Goal: Task Accomplishment & Management: Manage account settings

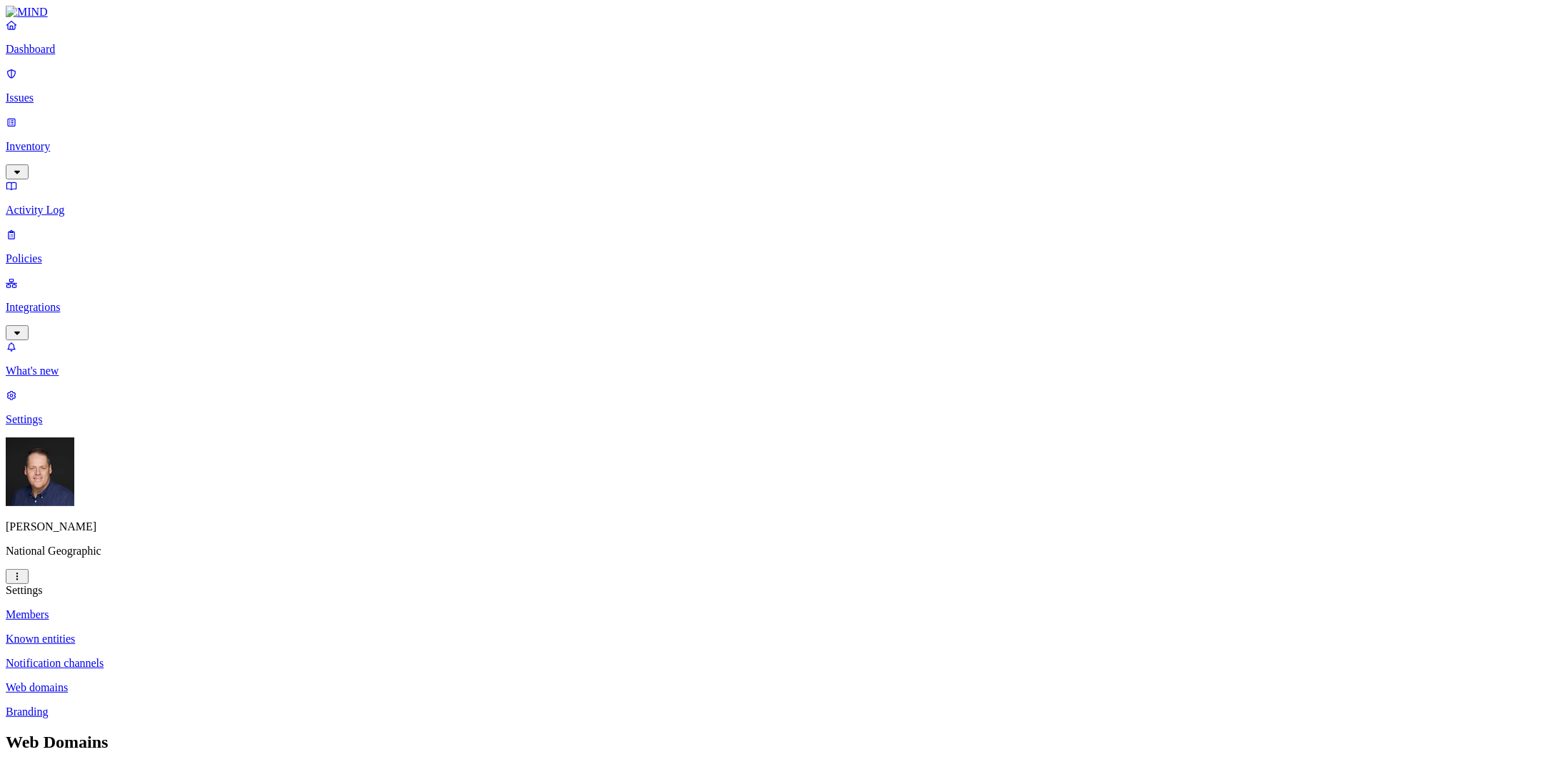
click at [64, 56] on link "Dashboard" at bounding box center [784, 37] width 1557 height 37
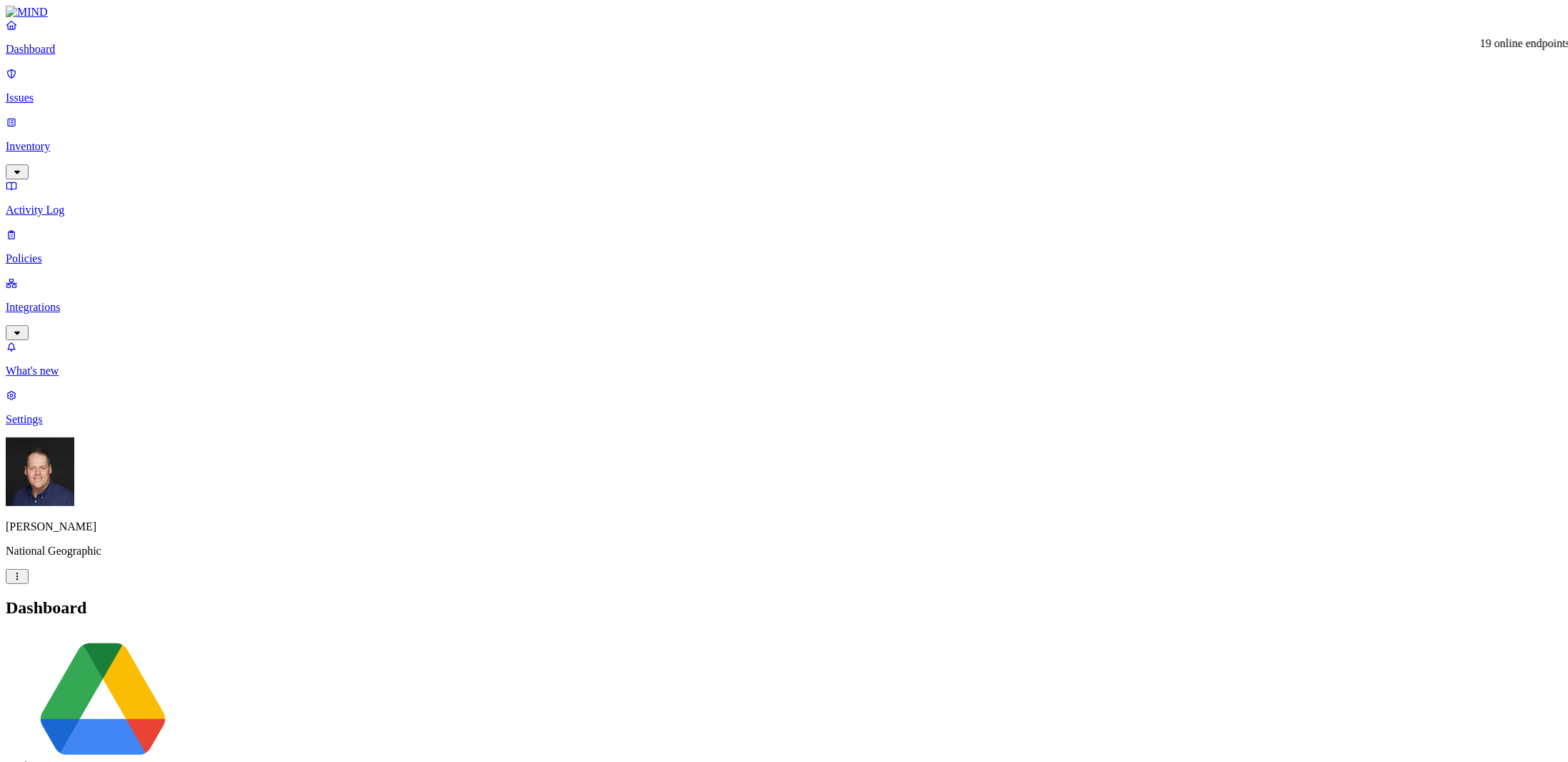
click at [78, 91] on p "Issues" at bounding box center [784, 98] width 1557 height 13
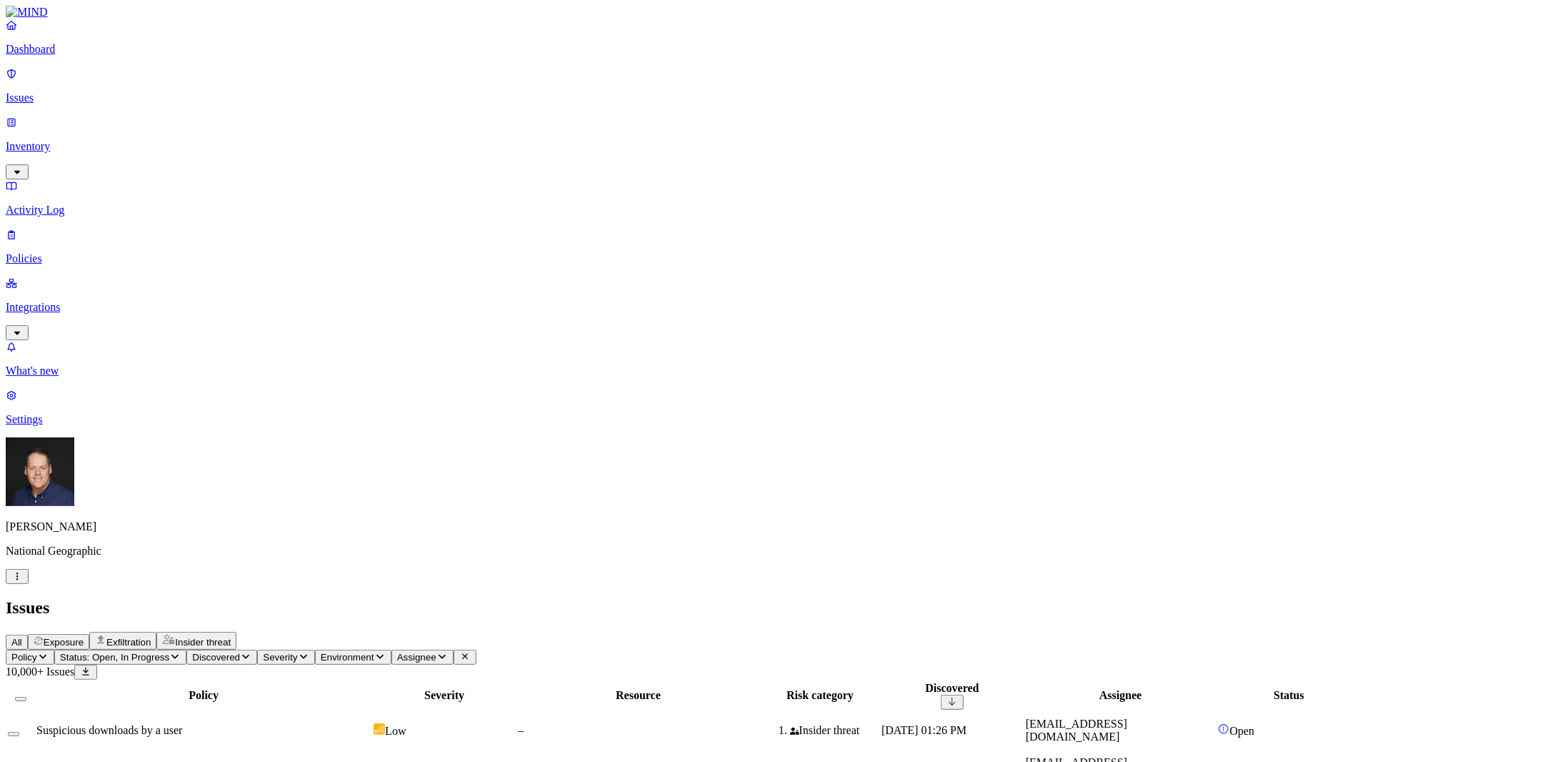
click at [46, 655] on icon "button" at bounding box center [43, 657] width 7 height 5
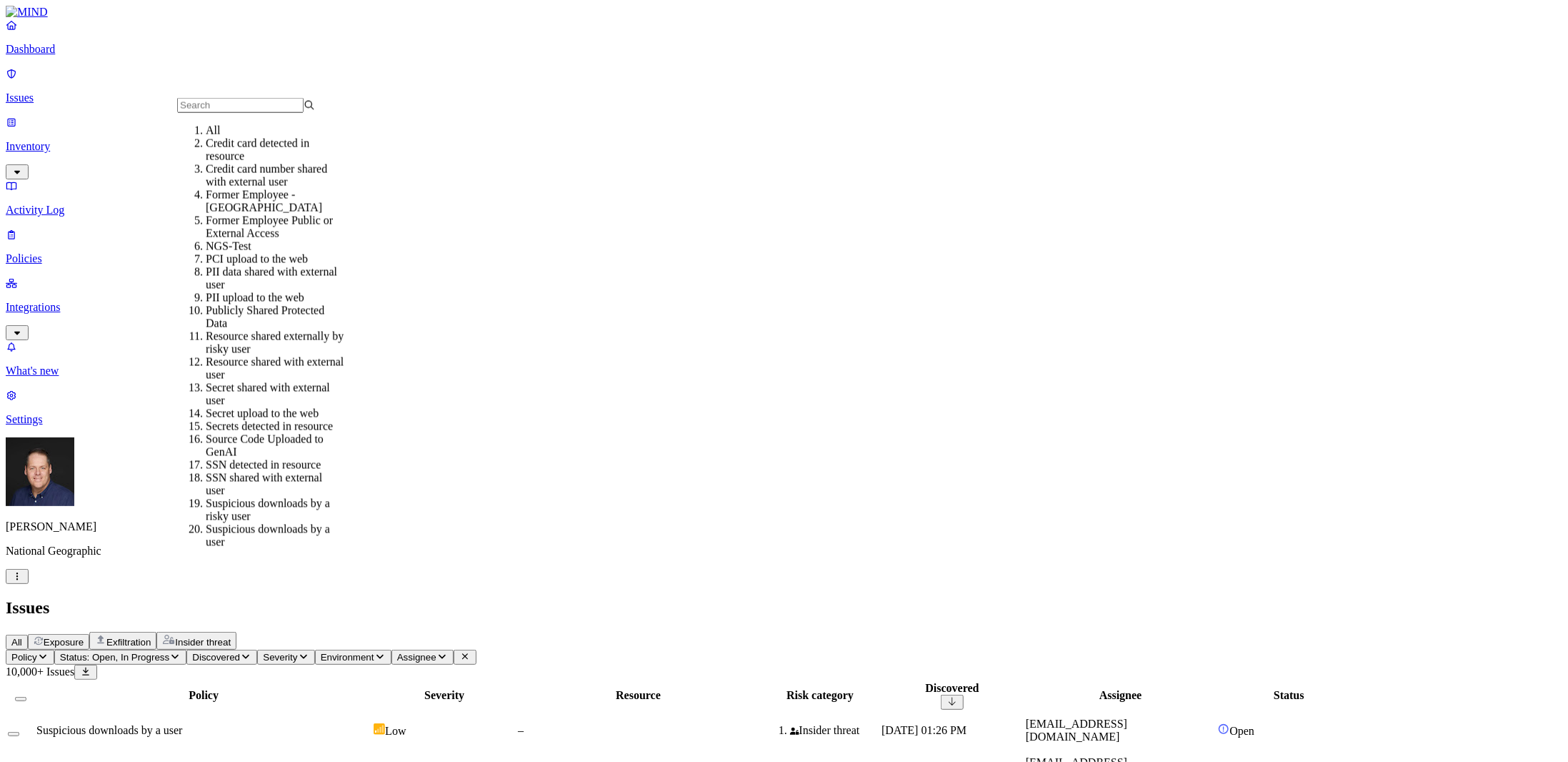
scroll to position [143, 0]
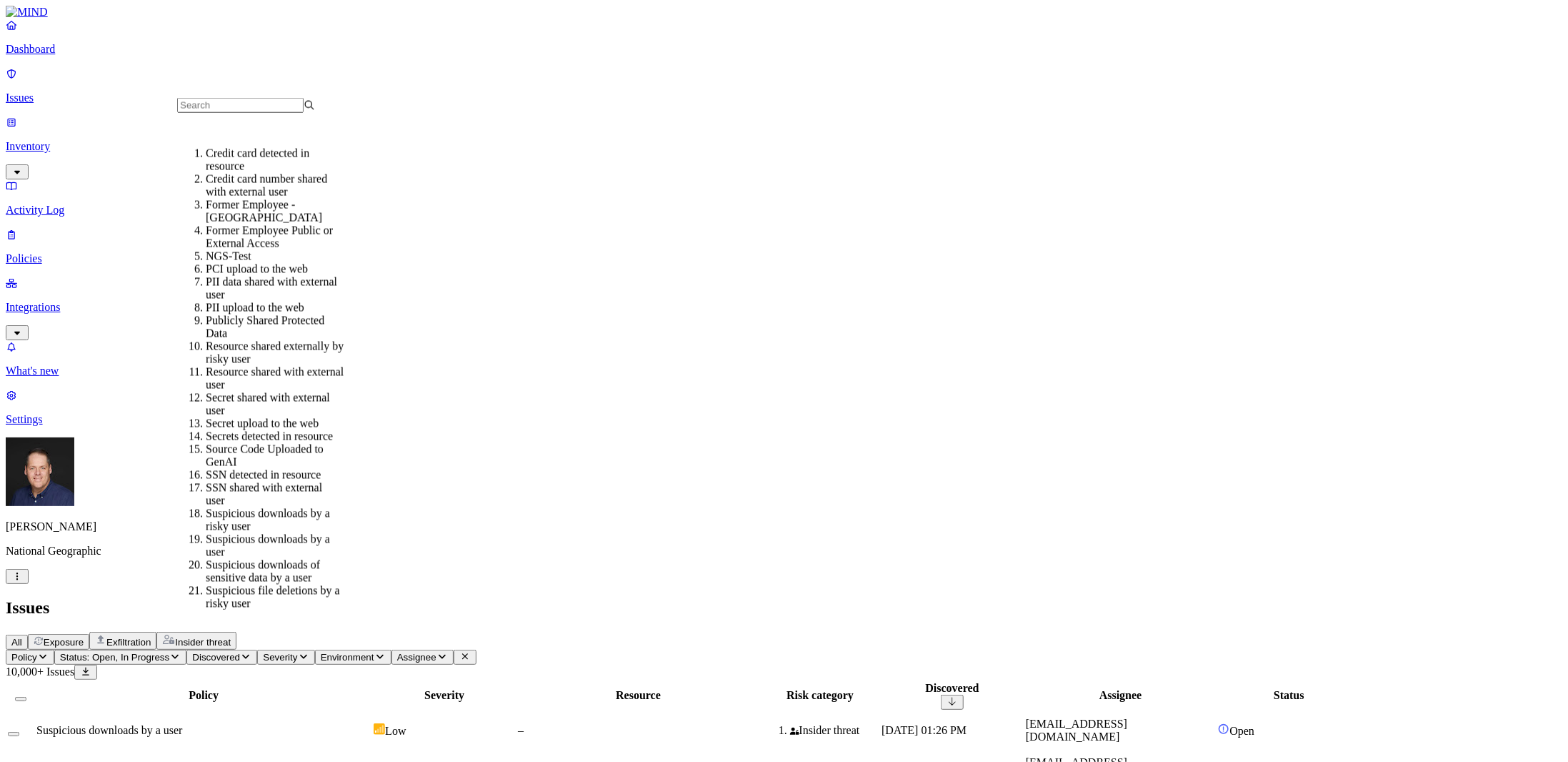
click at [230, 315] on div "Publicly Shared Protected Data" at bounding box center [275, 327] width 138 height 26
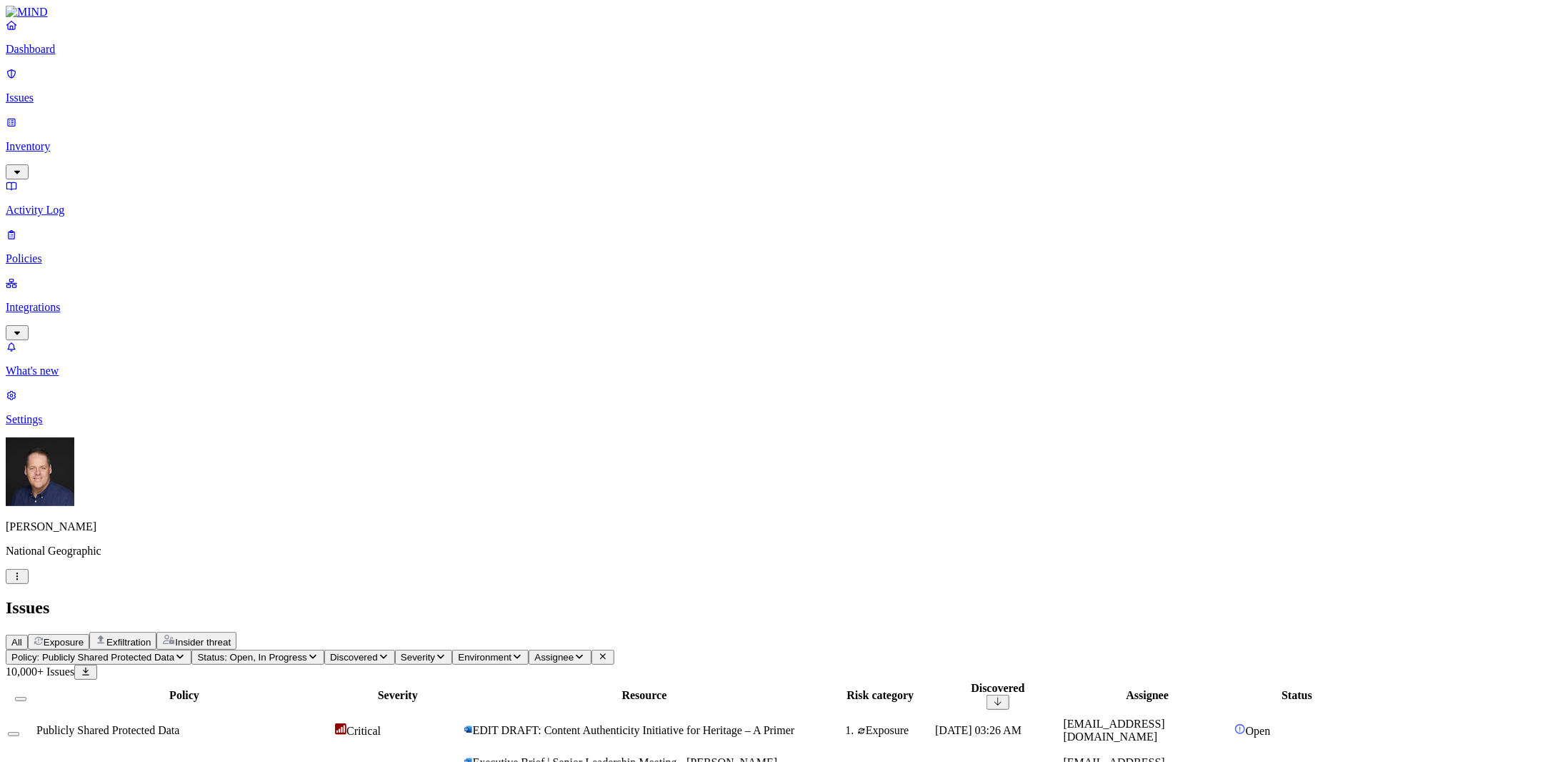
click at [378, 652] on span "Discovered" at bounding box center [354, 657] width 48 height 11
click at [332, 761] on div "Publicly Shared Protected Data" at bounding box center [184, 769] width 296 height 13
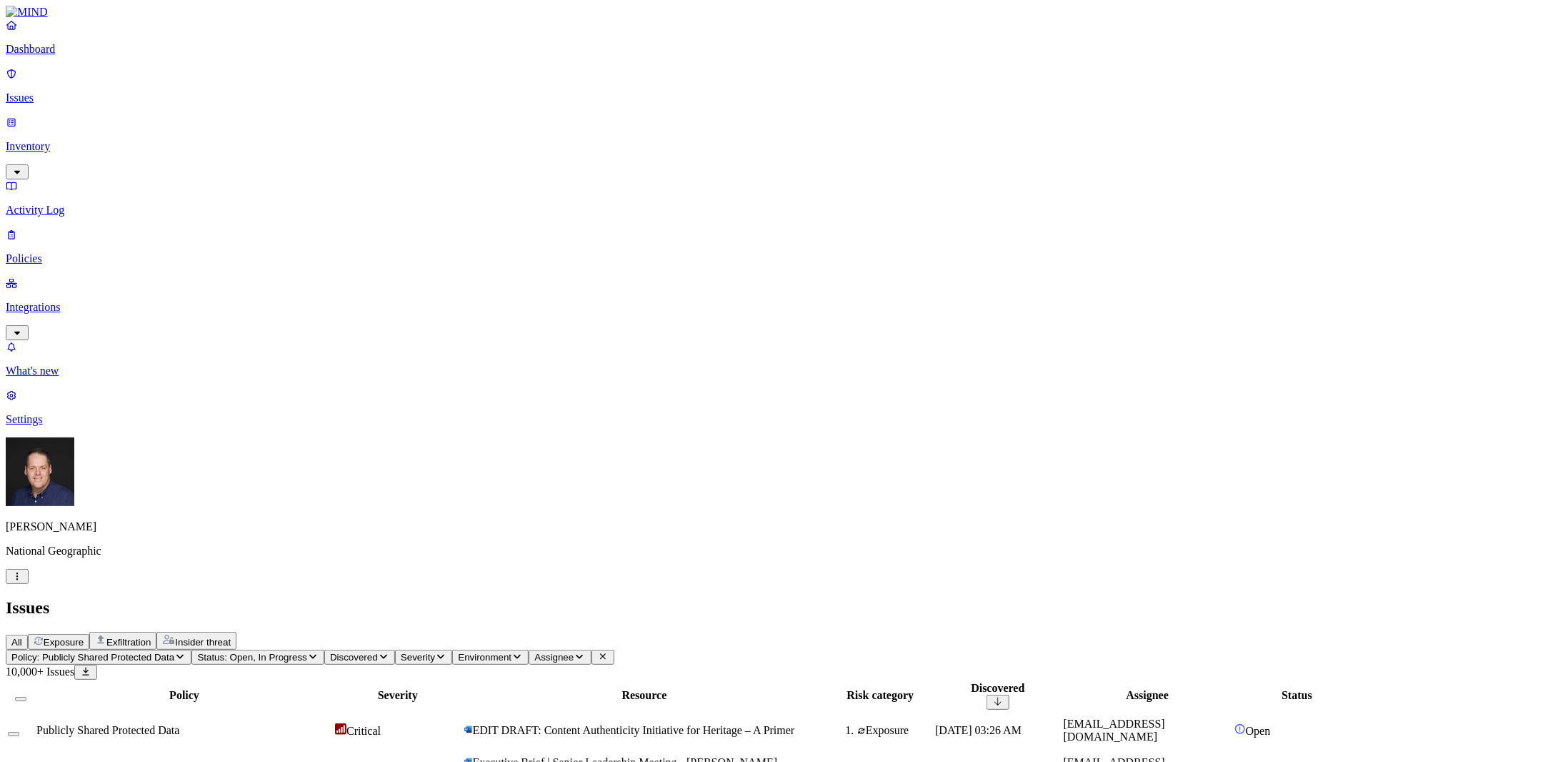
click at [174, 652] on span "Policy: Publicly Shared Protected Data" at bounding box center [93, 657] width 163 height 11
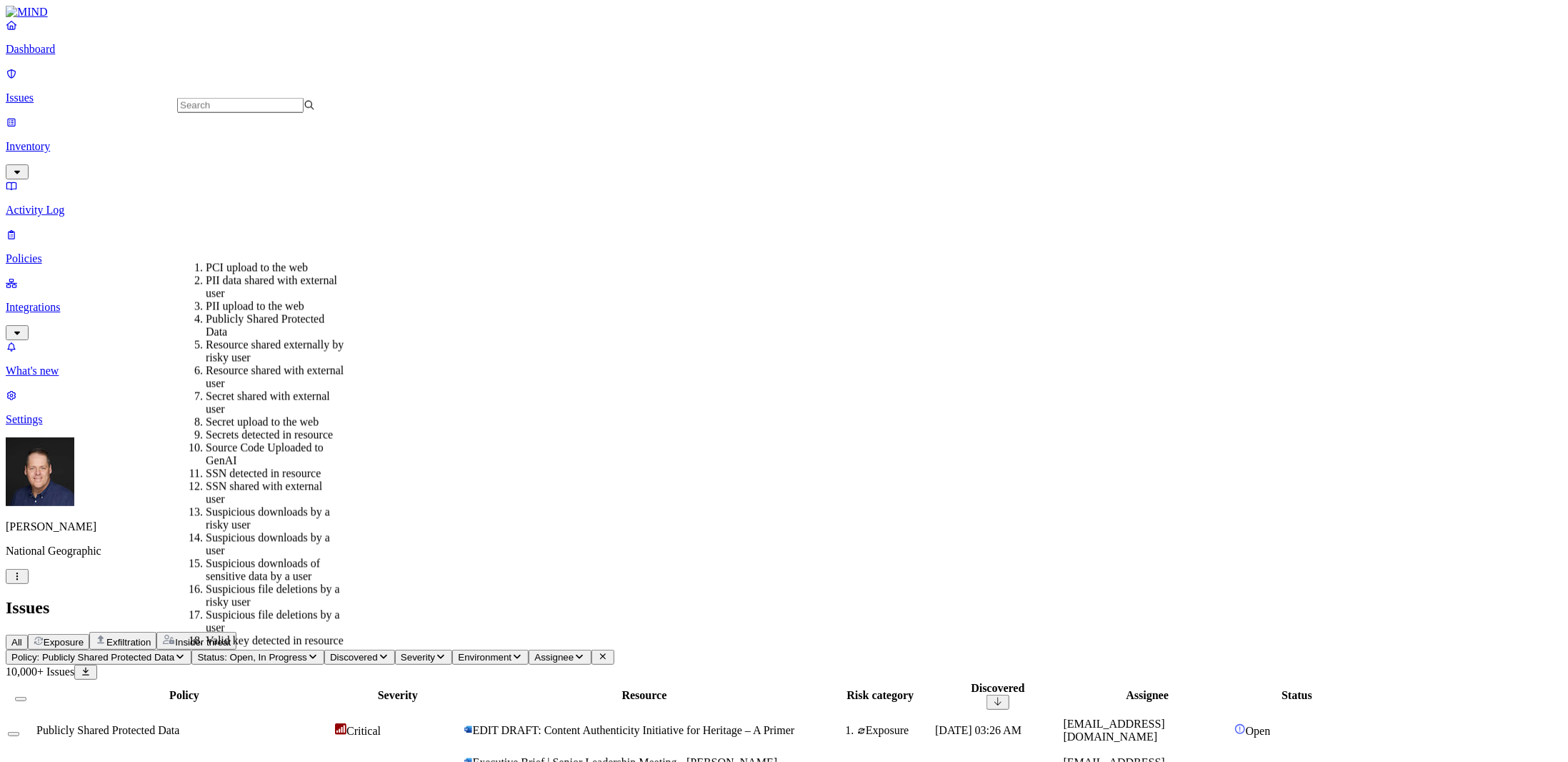
scroll to position [286, 0]
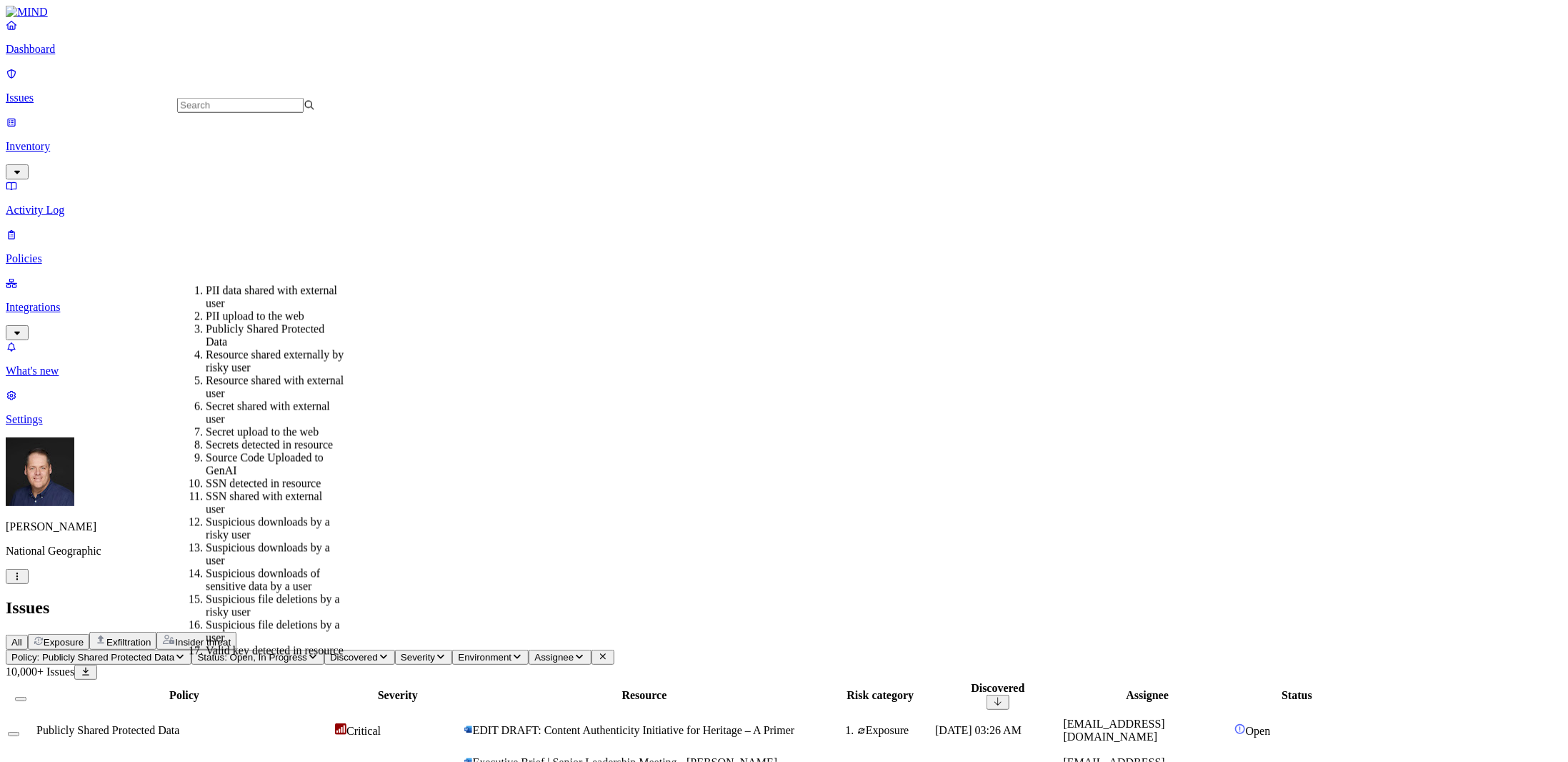
click at [297, 491] on div "SSN shared with external user" at bounding box center [275, 503] width 138 height 26
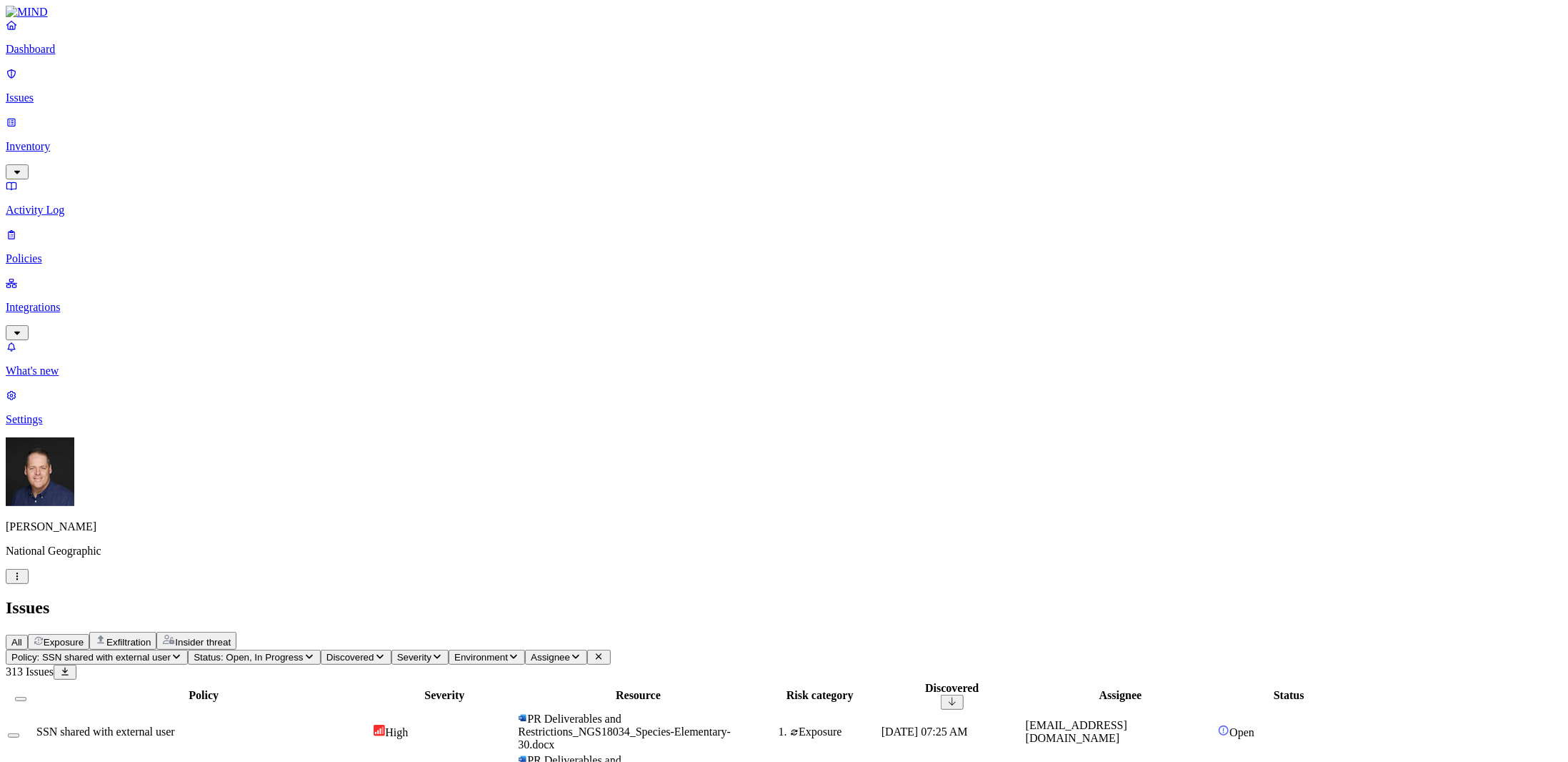
click at [175, 726] on span "SSN shared with external user" at bounding box center [105, 732] width 139 height 12
drag, startPoint x: 1156, startPoint y: 19, endPoint x: 1164, endPoint y: 21, distance: 8.2
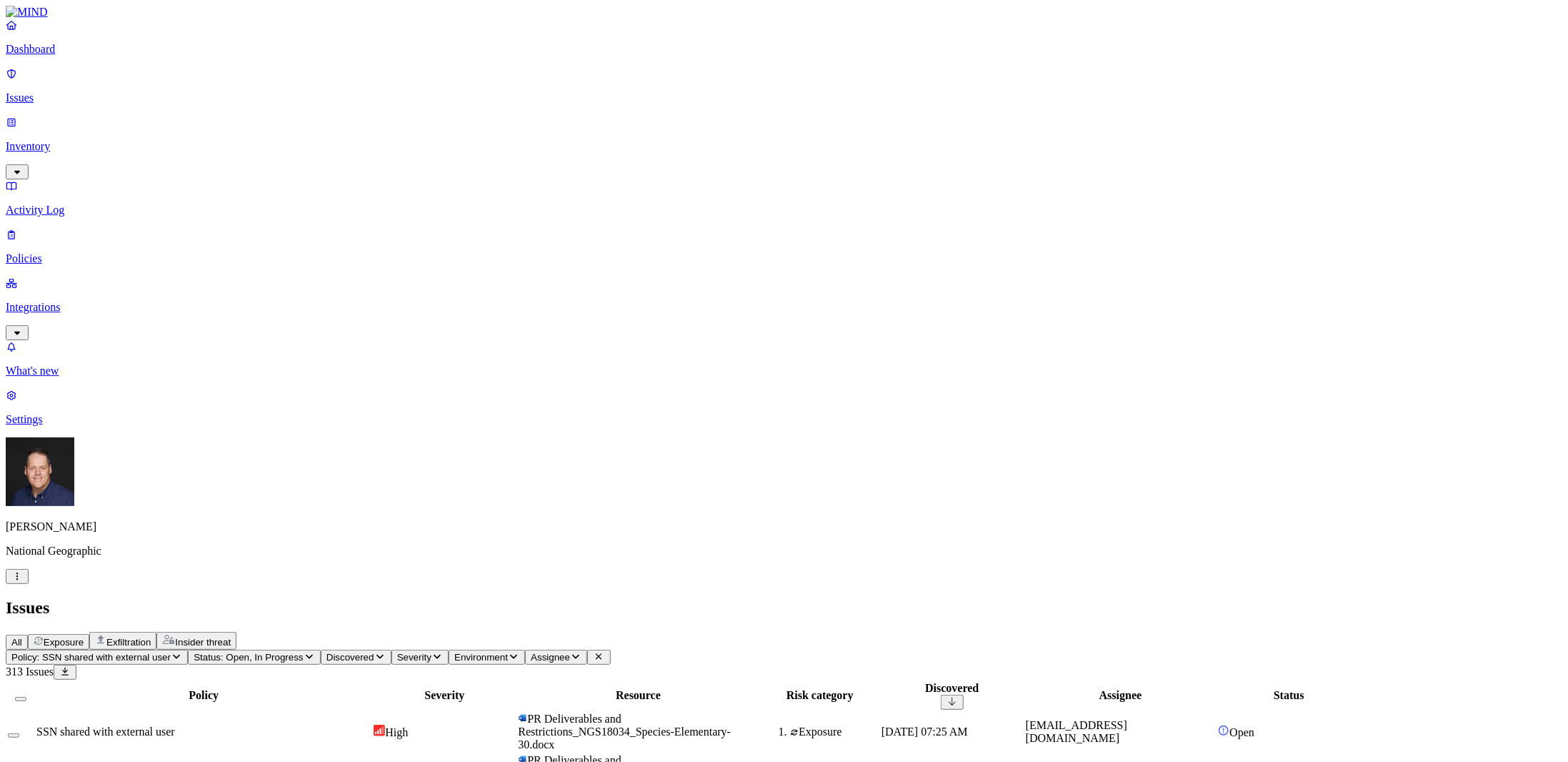
click at [968, 726] on span "Oct 10, 2025, 07:25 AM" at bounding box center [925, 732] width 87 height 12
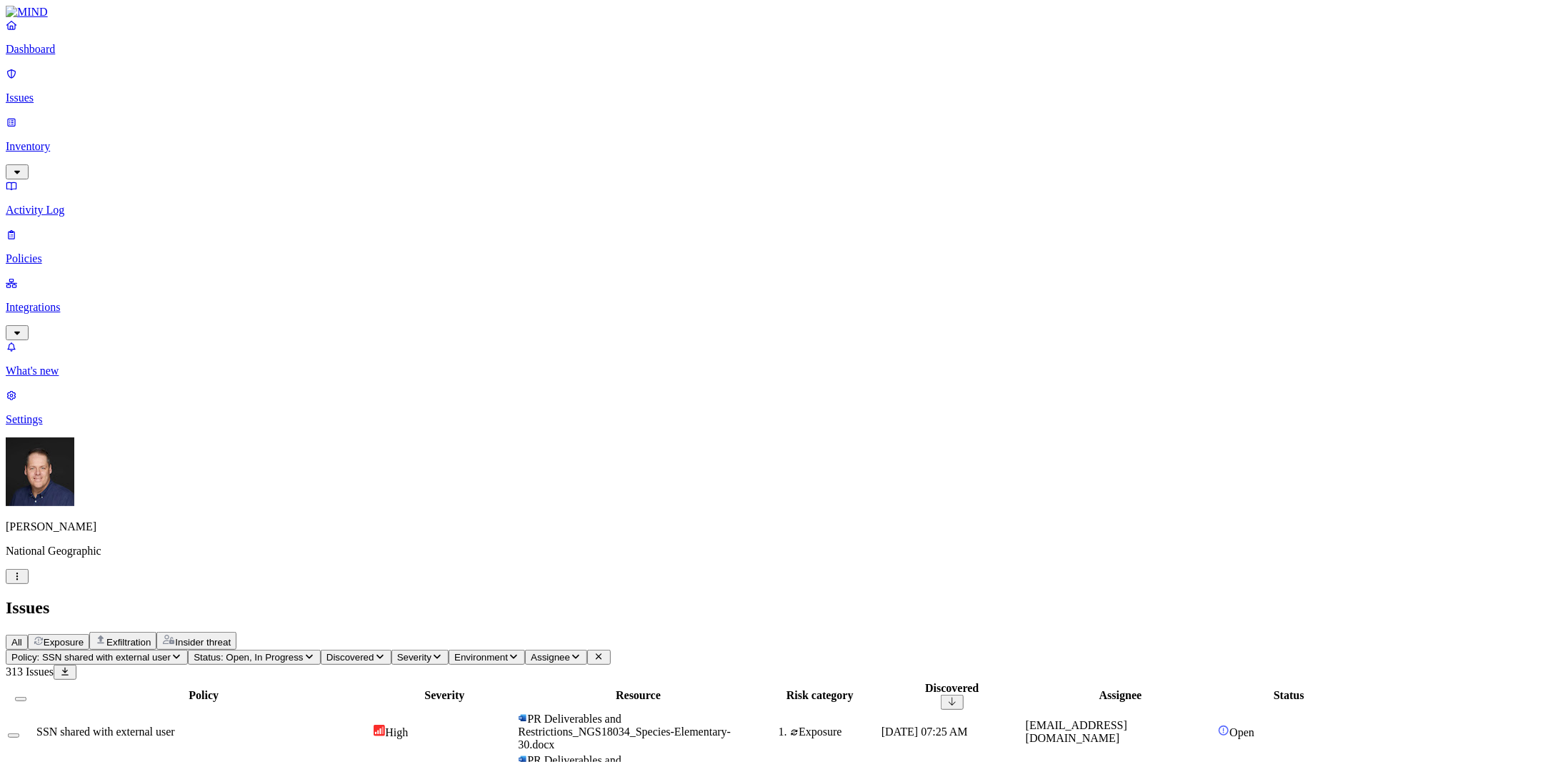
scroll to position [0, 0]
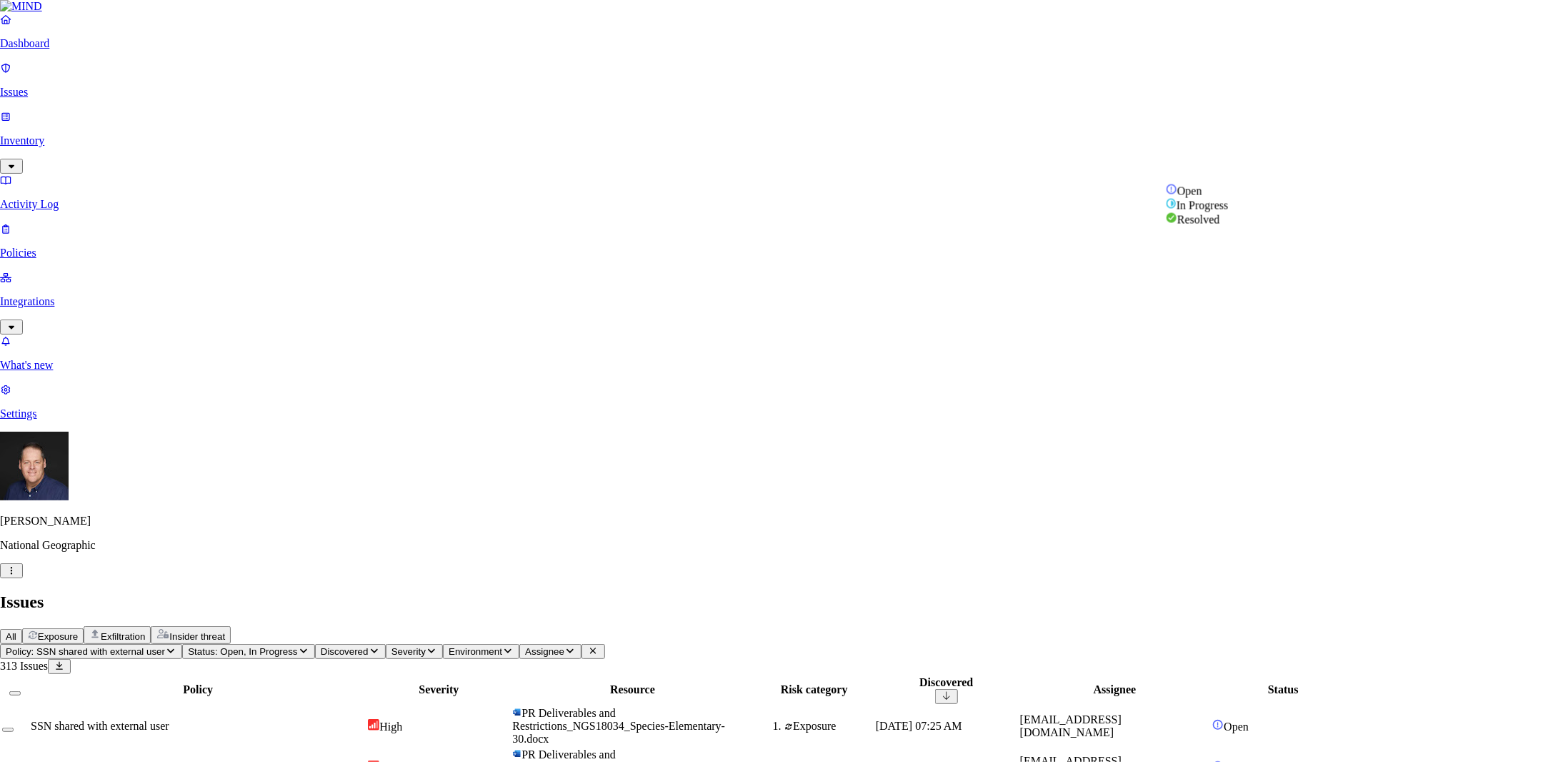
select select "Issue Remediated"
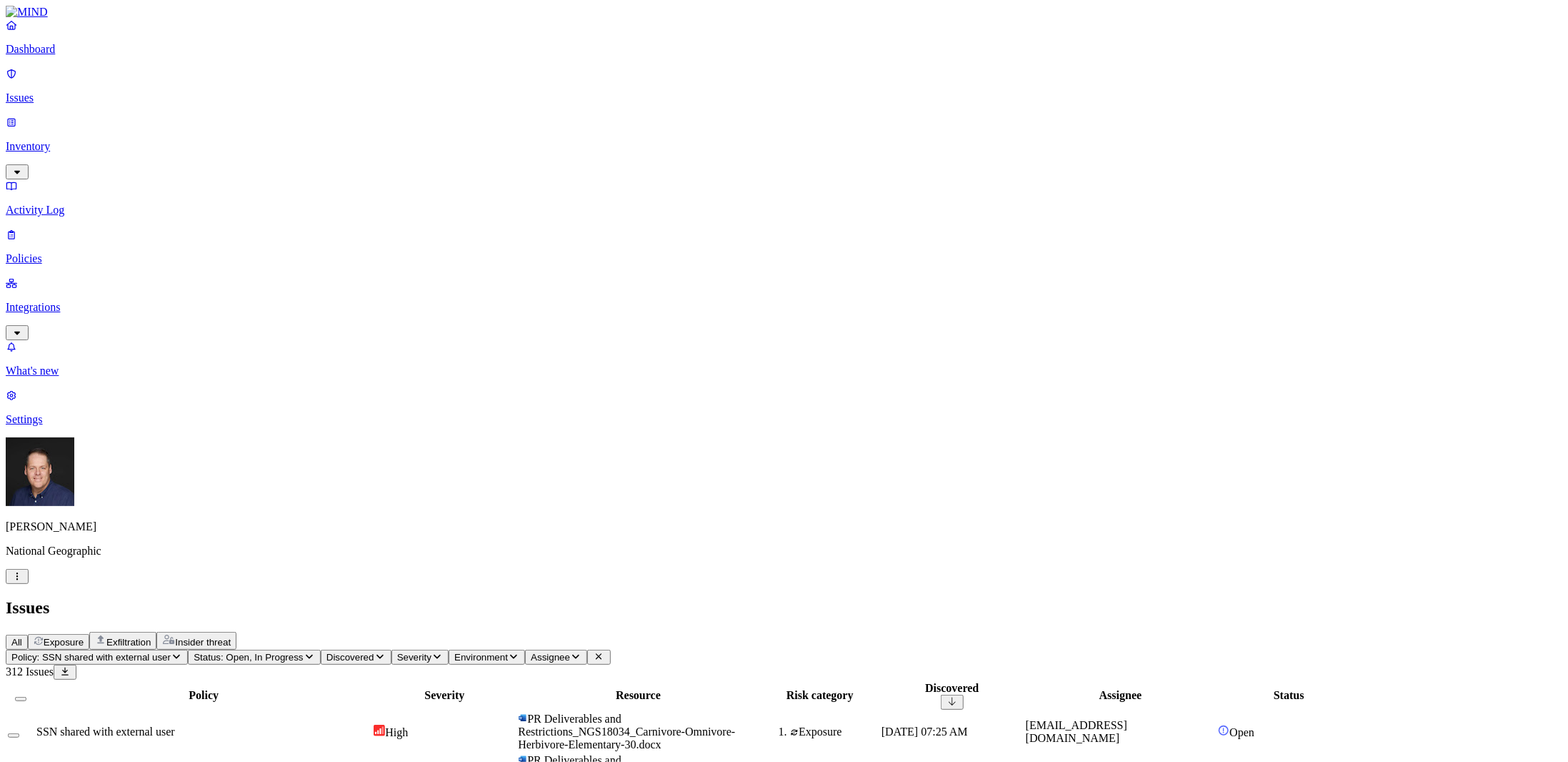
click at [175, 726] on span "SSN shared with external user" at bounding box center [105, 732] width 139 height 12
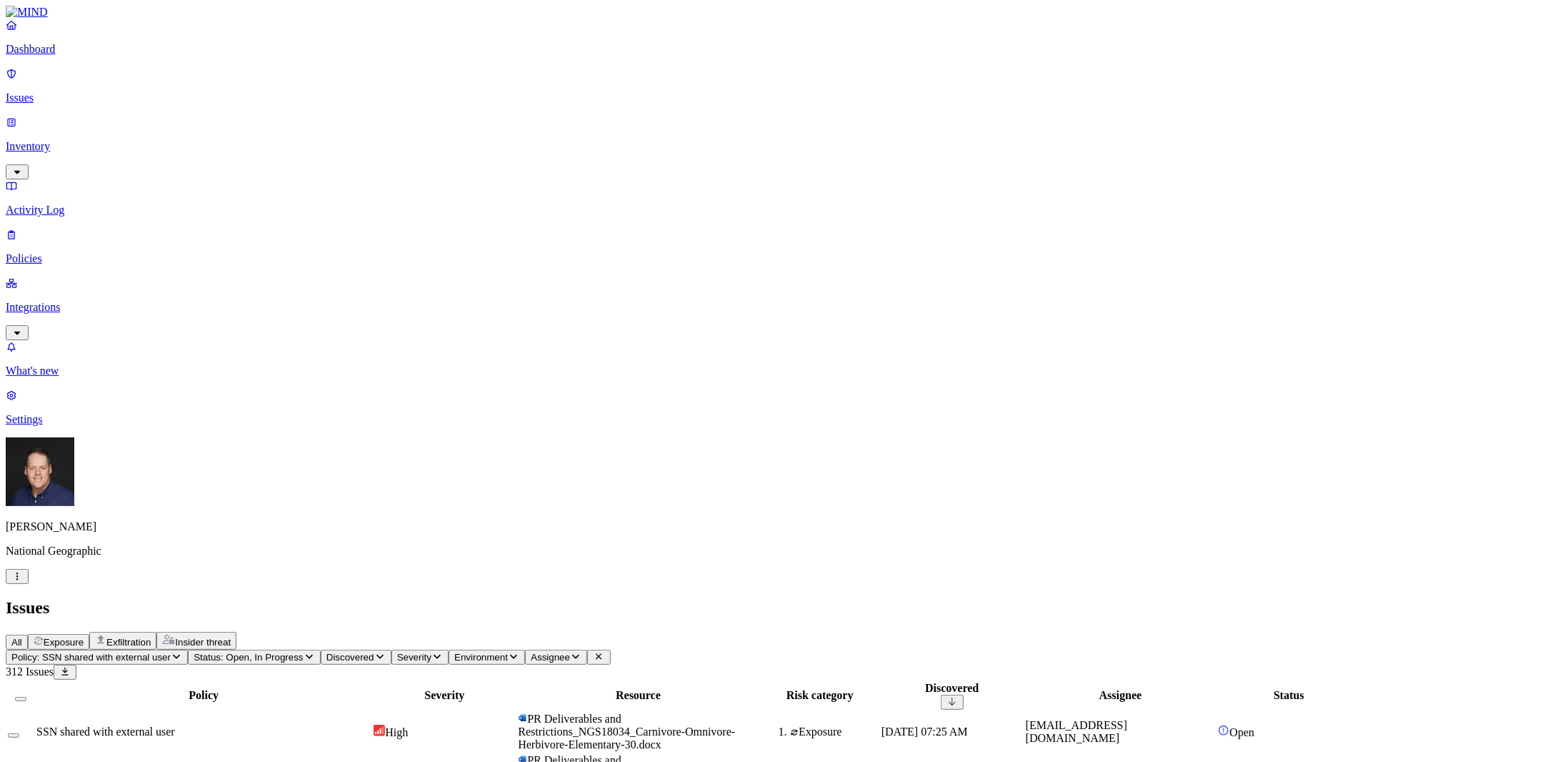
scroll to position [389, 0]
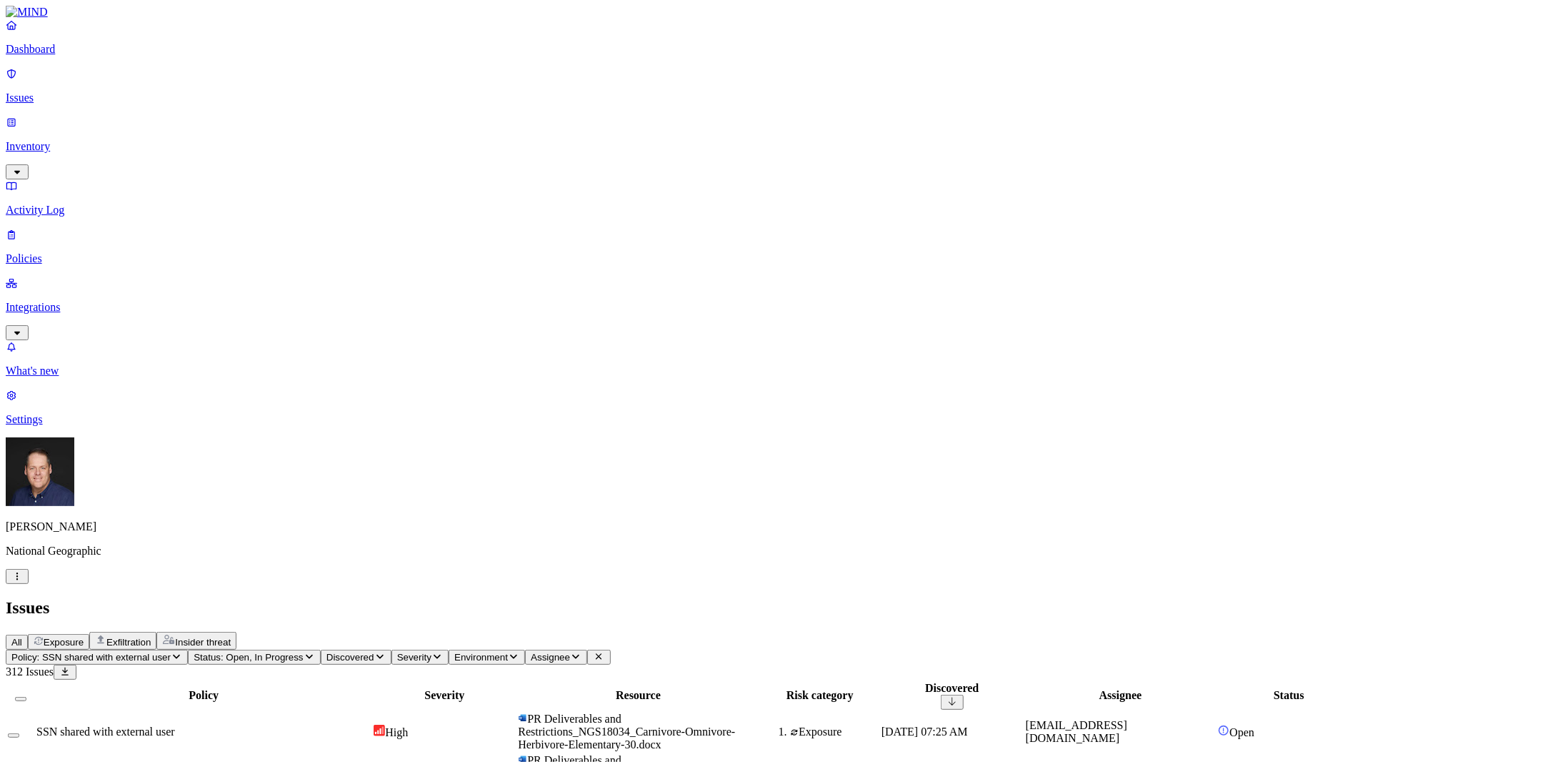
scroll to position [271, 0]
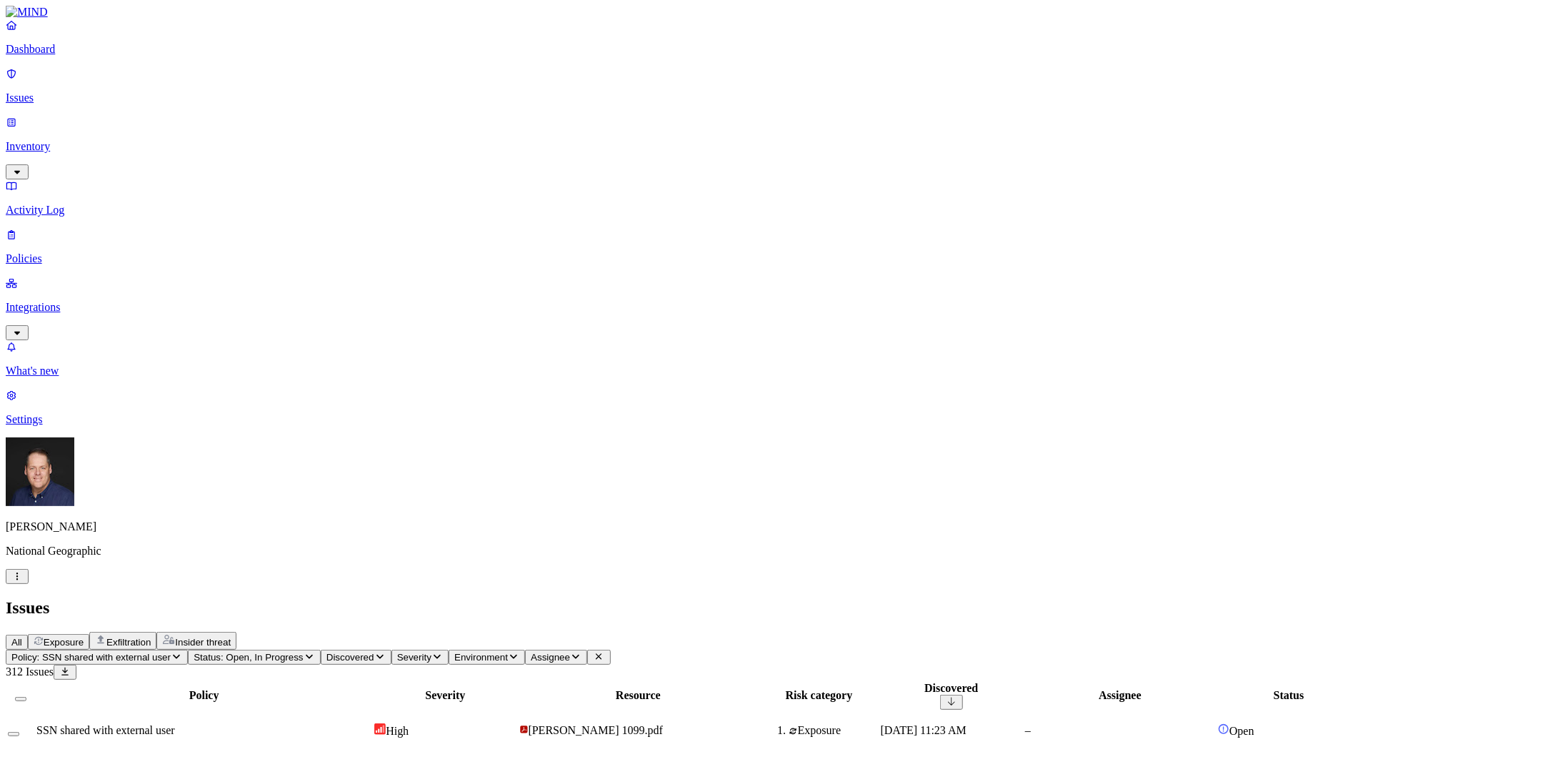
click at [175, 724] on span "SSN shared with external user" at bounding box center [105, 730] width 139 height 12
click at [372, 761] on div "SSN shared with external user" at bounding box center [204, 769] width 335 height 13
drag, startPoint x: 1359, startPoint y: 559, endPoint x: 1347, endPoint y: 558, distance: 12.0
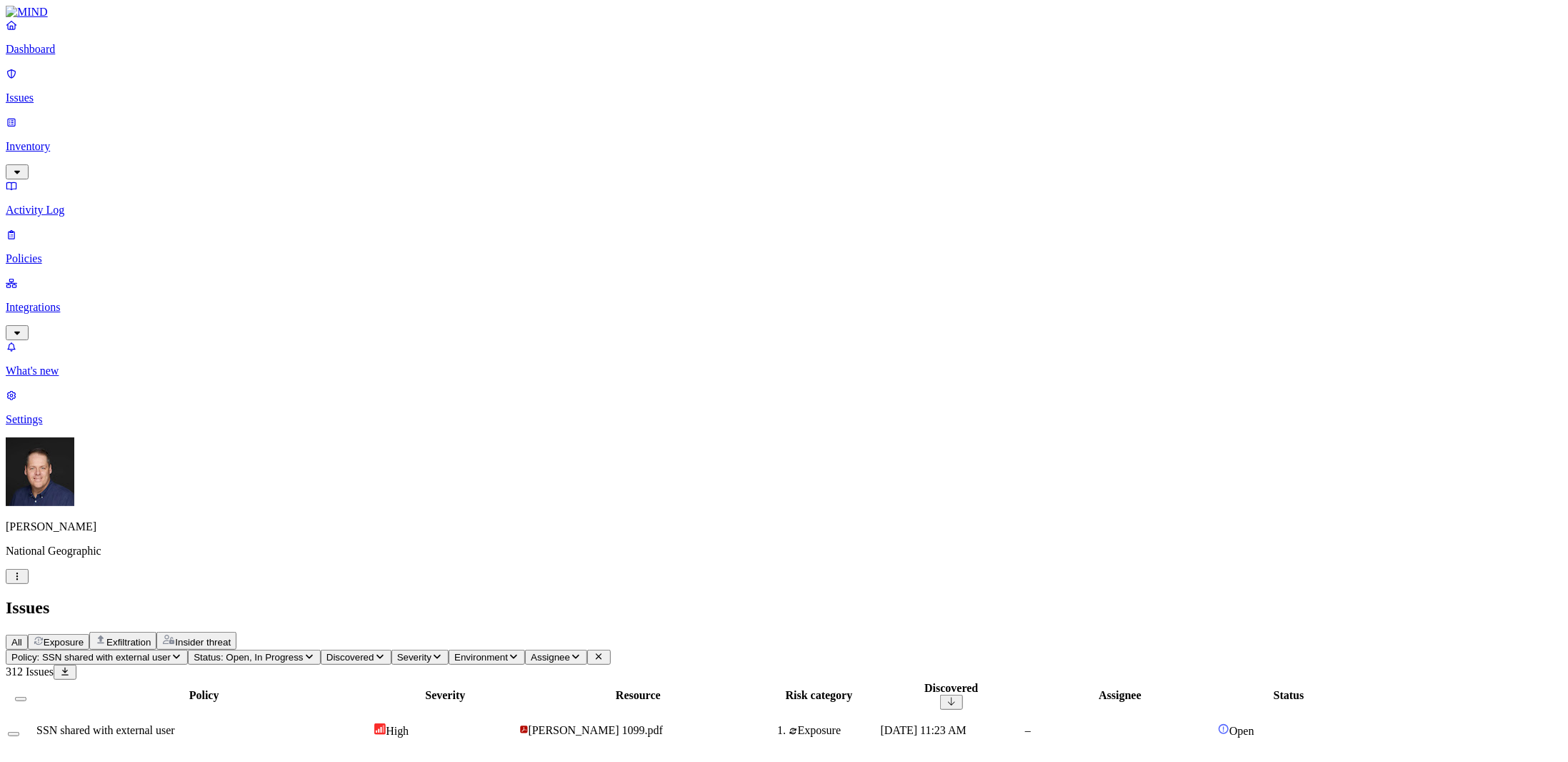
click at [26, 697] on button "Select all" at bounding box center [20, 699] width 12 height 5
click at [26, 691] on button "Select all" at bounding box center [20, 698] width 12 height 15
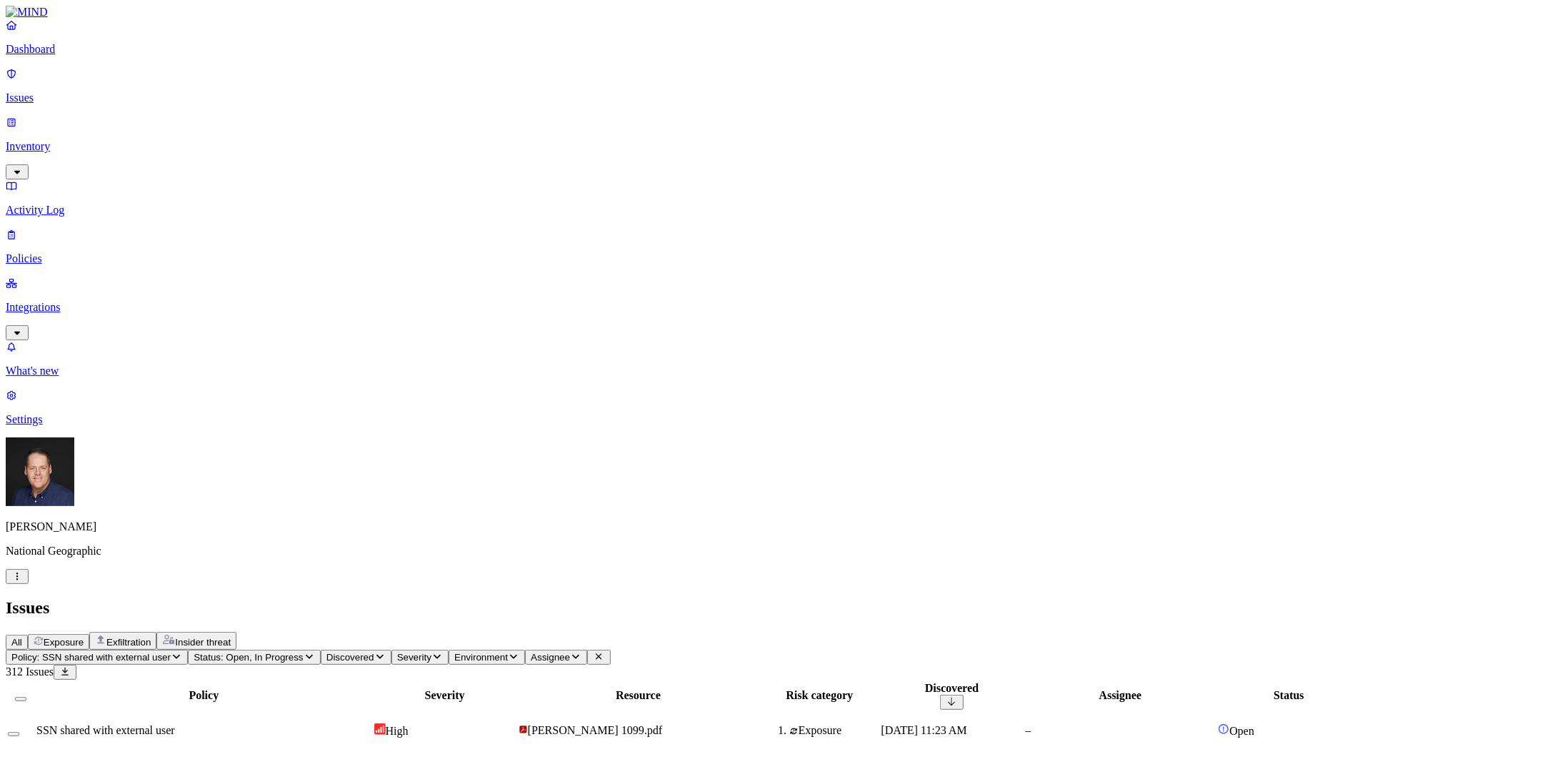
scroll to position [0, 0]
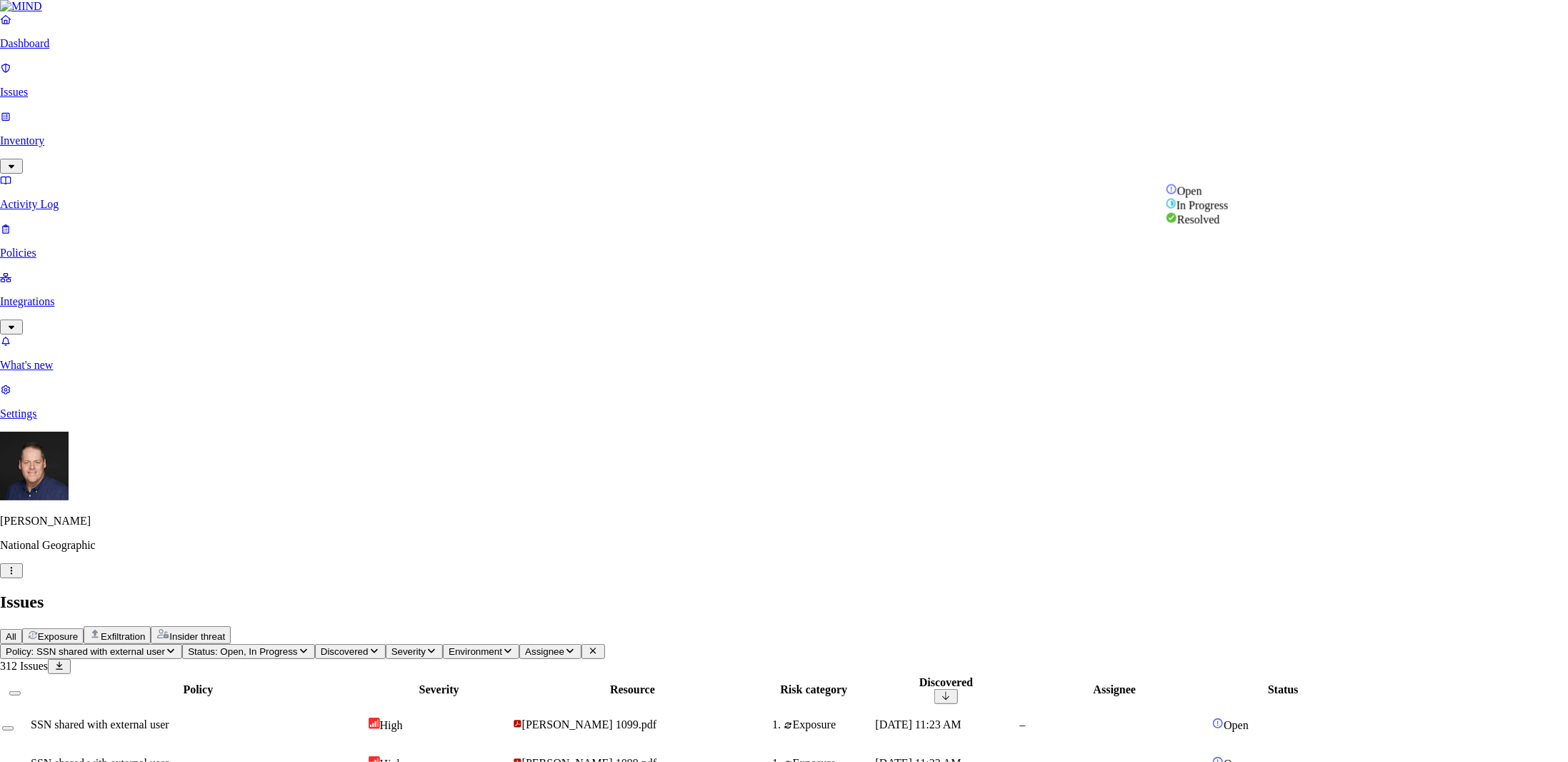
select select "Issue Remediated"
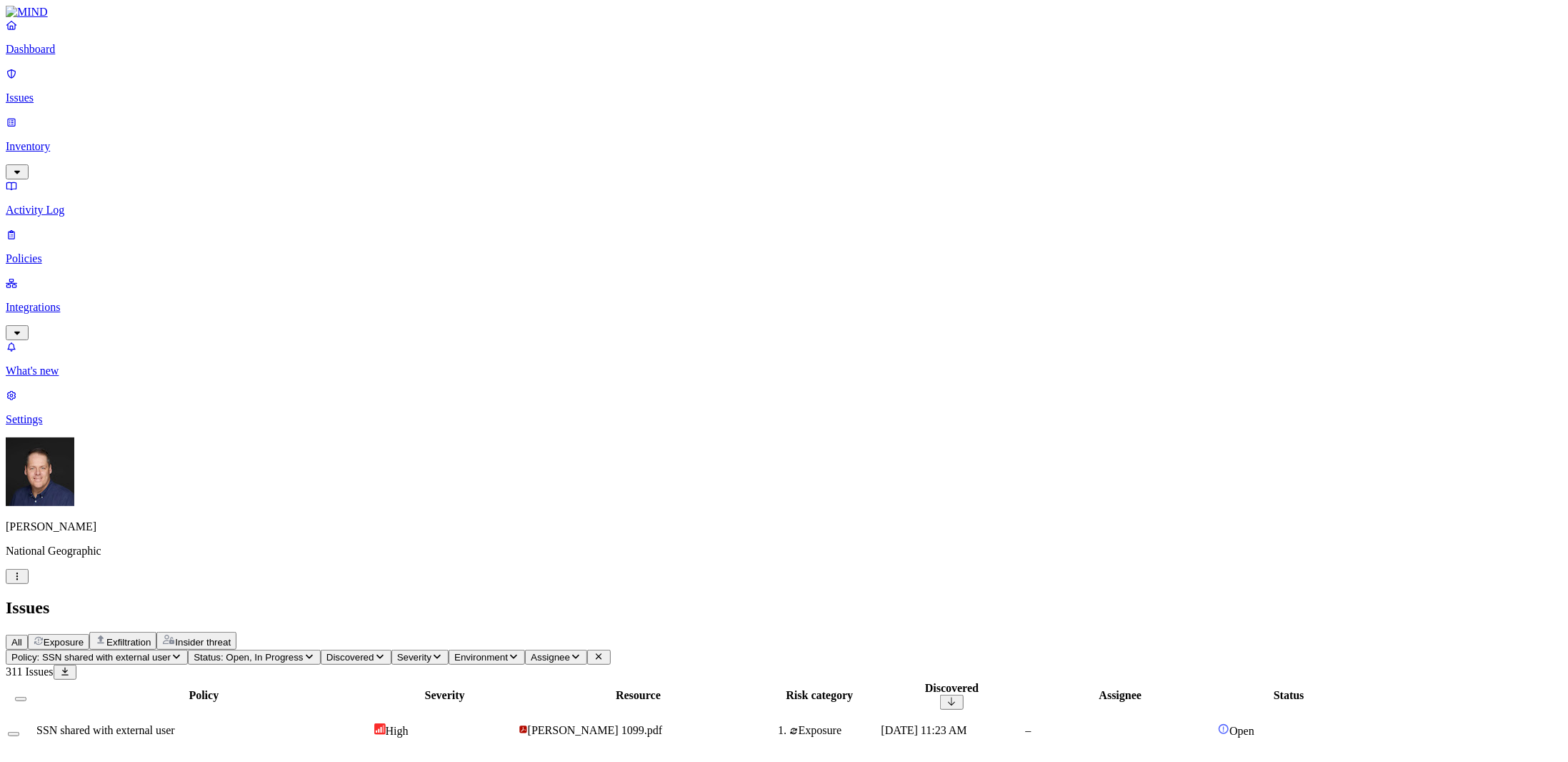
scroll to position [0, 0]
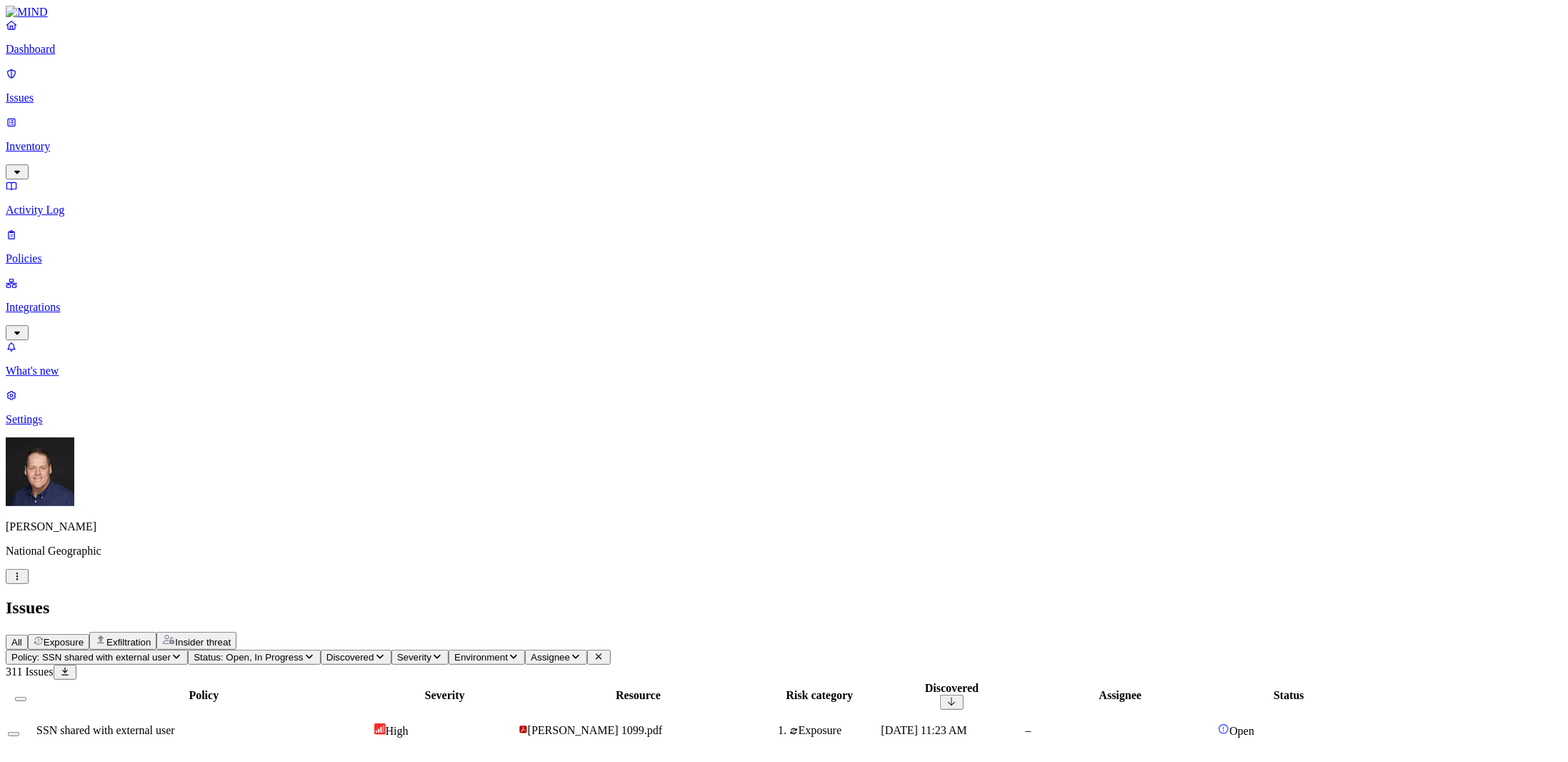
scroll to position [71, 0]
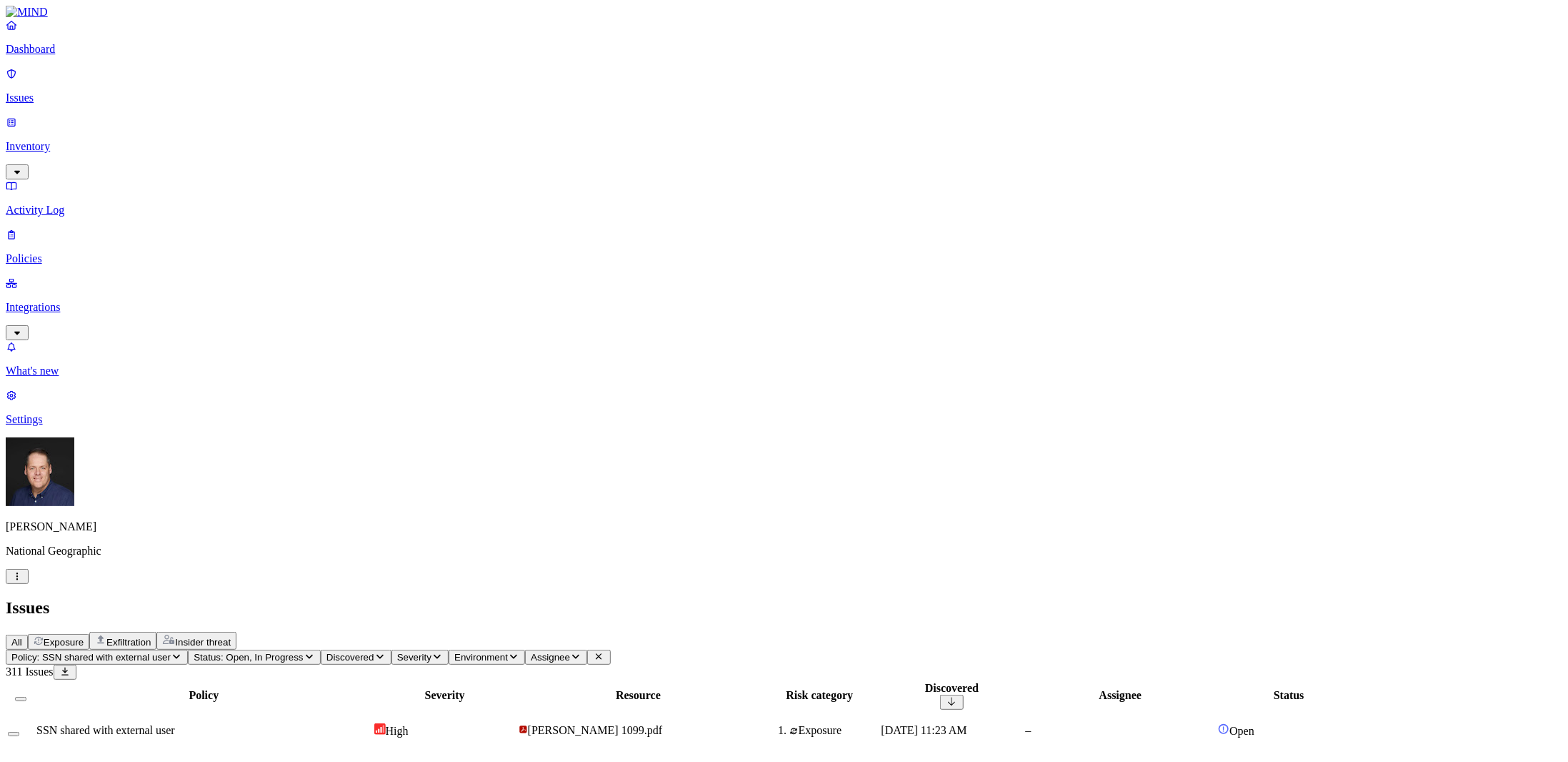
scroll to position [0, 0]
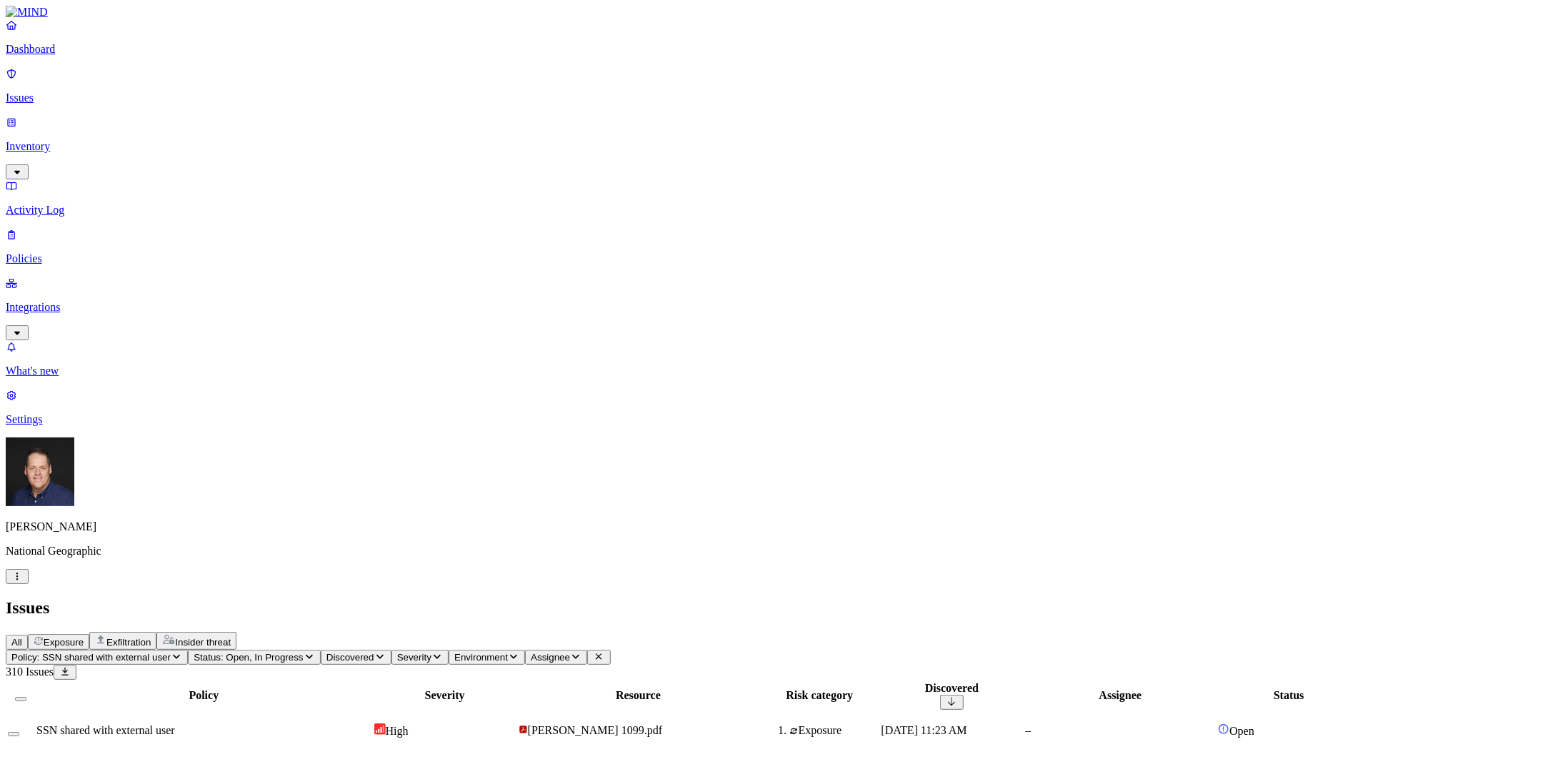
drag, startPoint x: 1318, startPoint y: 559, endPoint x: 1371, endPoint y: 560, distance: 53.0
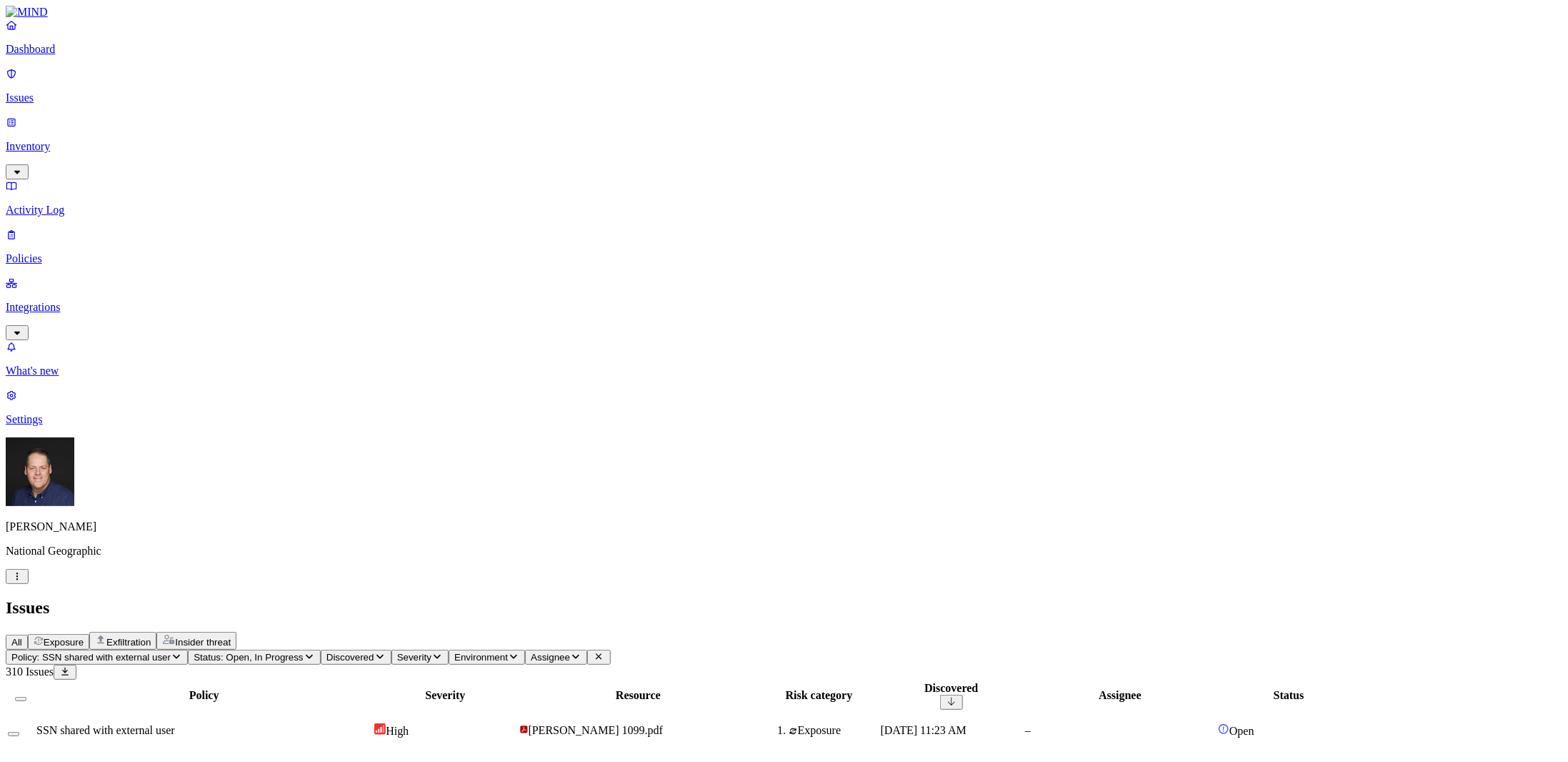
drag, startPoint x: 1376, startPoint y: 557, endPoint x: 1306, endPoint y: 562, distance: 70.2
copy span "[PERSON_NAME][EMAIL_ADDRESS][DOMAIN_NAME]"
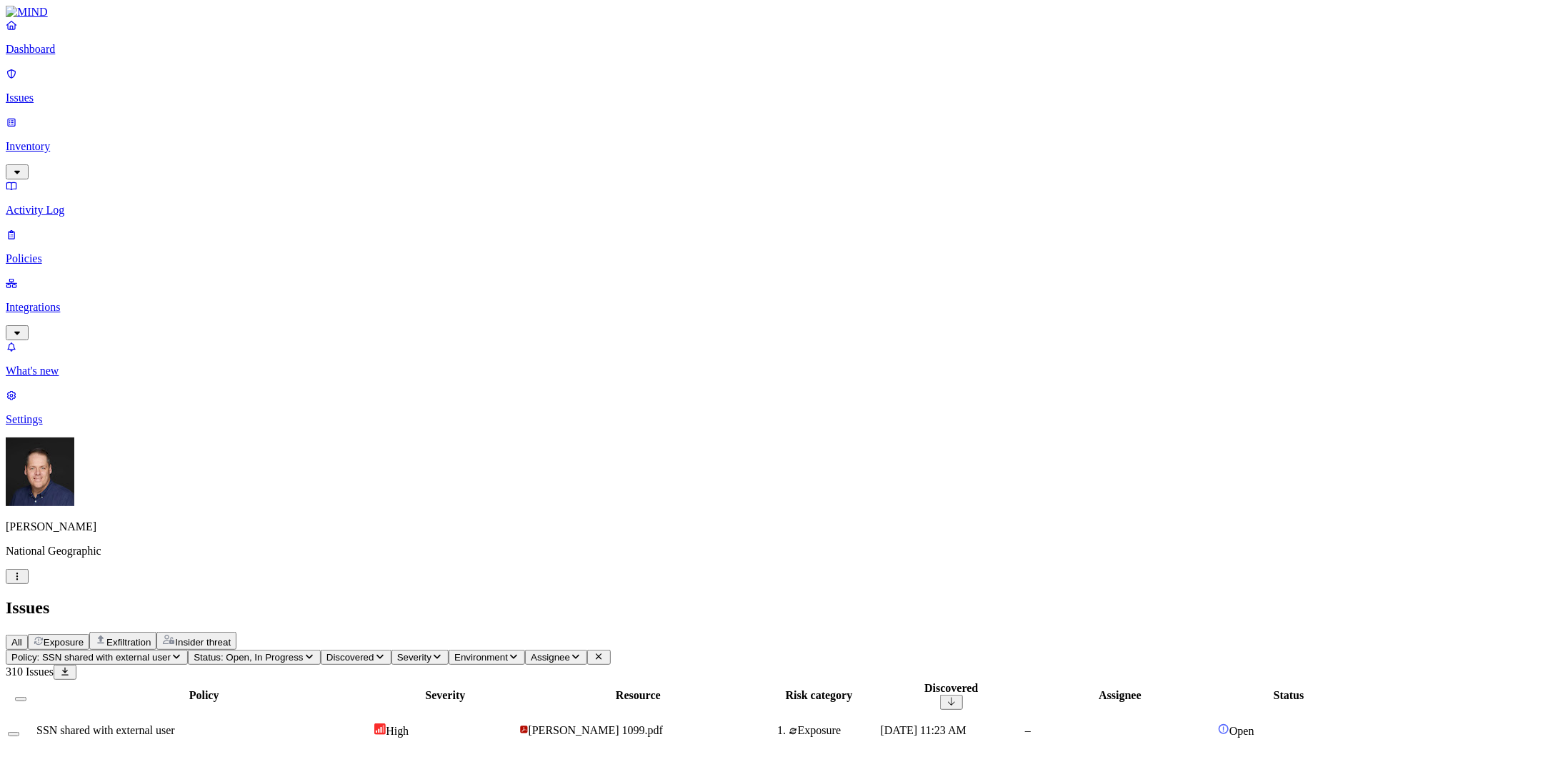
copy span "[PERSON_NAME][EMAIL_ADDRESS][DOMAIN_NAME]"
click at [60, 140] on p "Inventory" at bounding box center [784, 147] width 1557 height 13
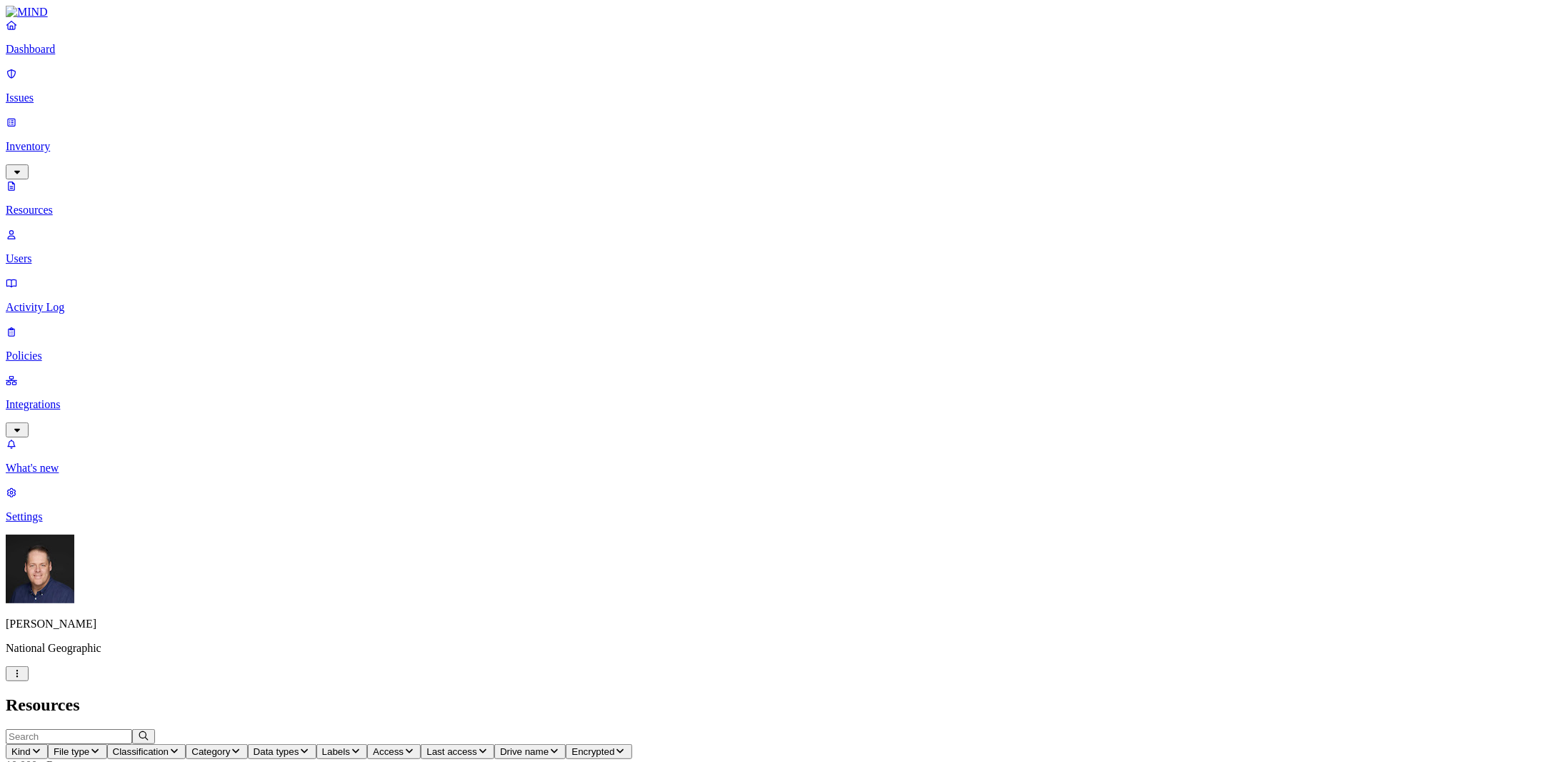
click at [404, 746] on span "Access" at bounding box center [388, 752] width 31 height 11
click at [701, 235] on button "button" at bounding box center [707, 237] width 12 height 5
click at [701, 226] on button "button" at bounding box center [707, 233] width 12 height 15
click at [546, 695] on h2 "Resources" at bounding box center [784, 705] width 1557 height 19
click at [132, 729] on input "text" at bounding box center [68, 736] width 126 height 15
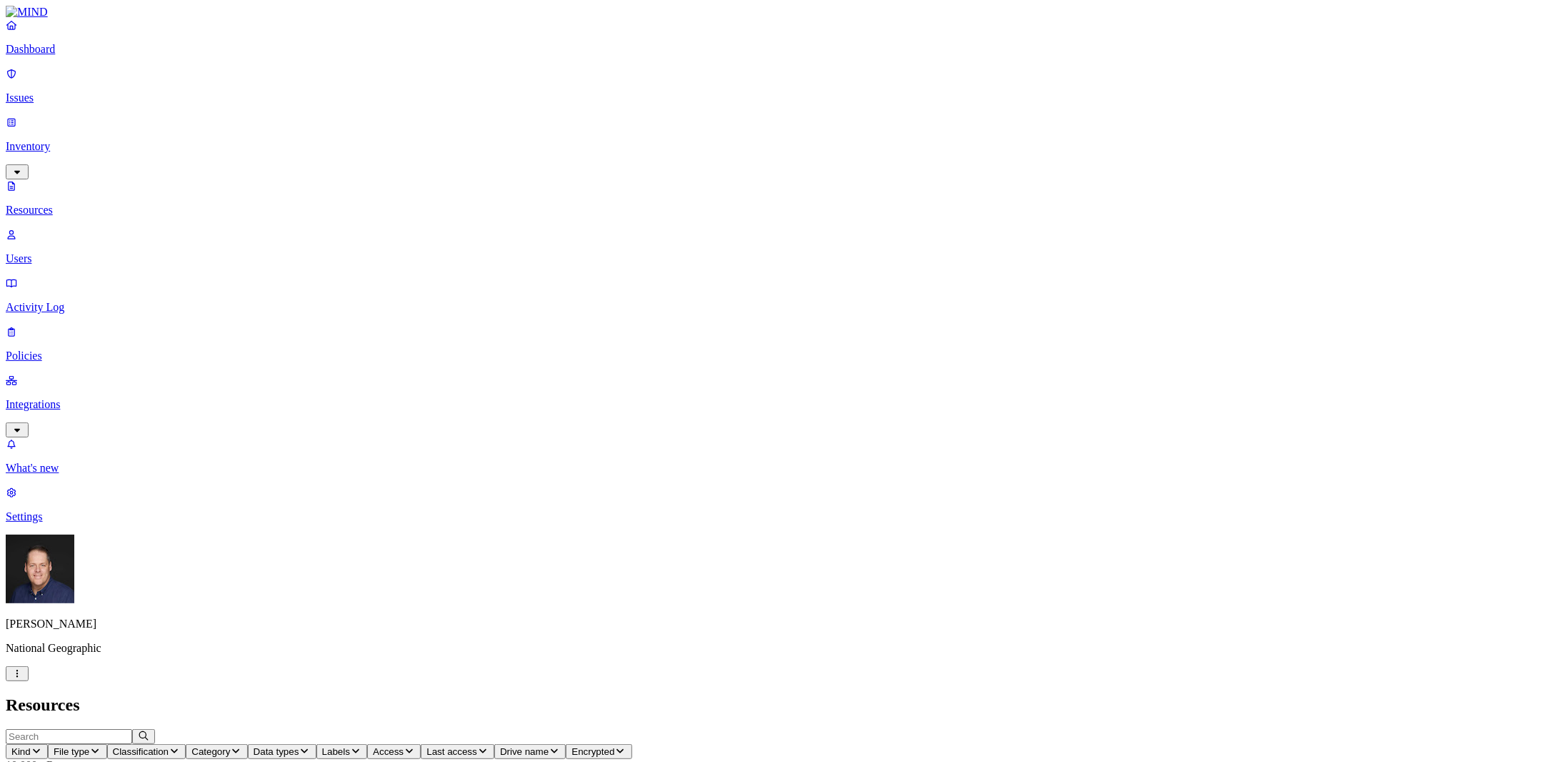
click at [70, 253] on p "Users" at bounding box center [784, 259] width 1557 height 13
click at [68, 301] on p "Activity Log" at bounding box center [784, 307] width 1557 height 13
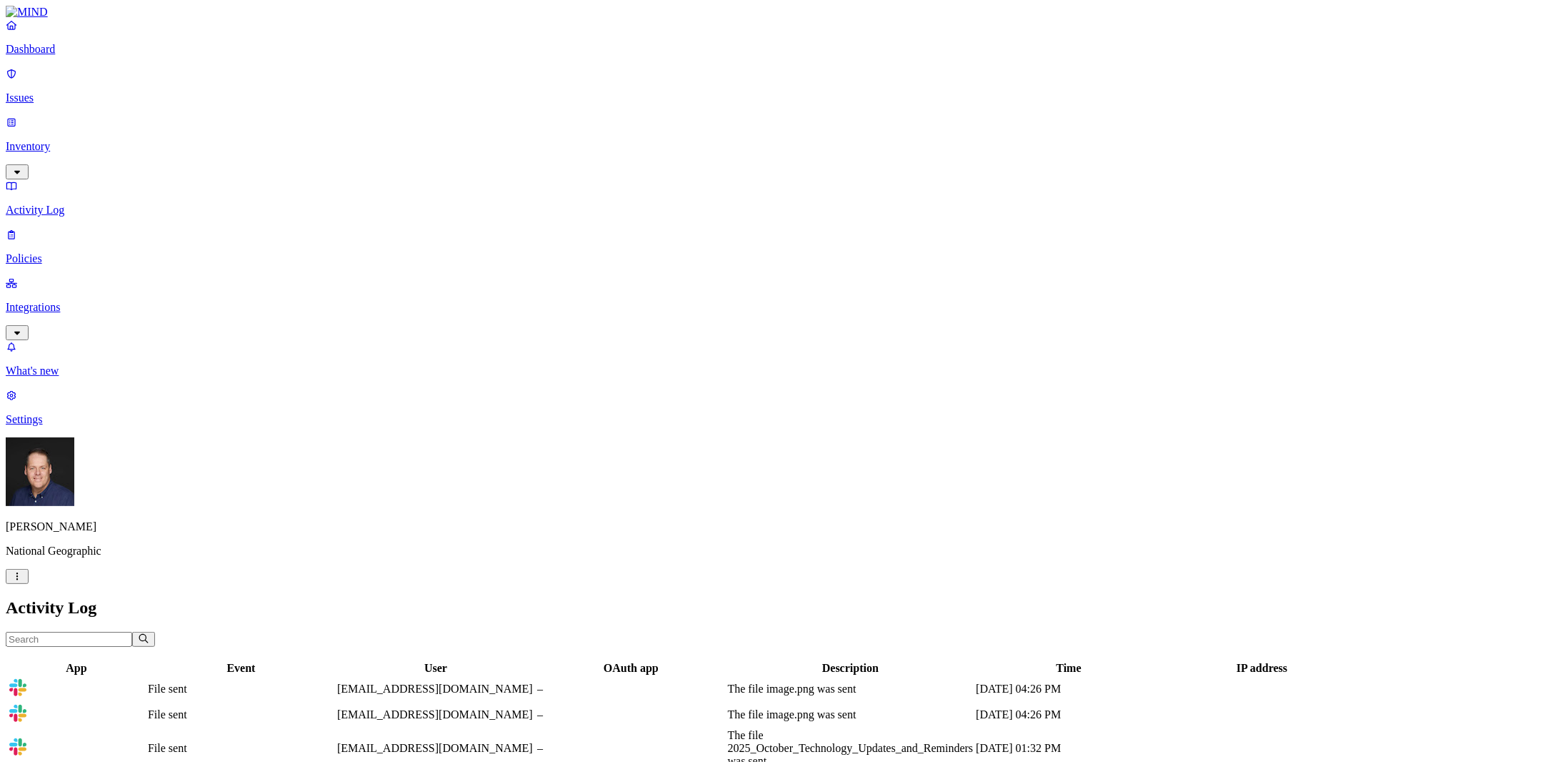
click at [64, 91] on p "Issues" at bounding box center [784, 98] width 1557 height 13
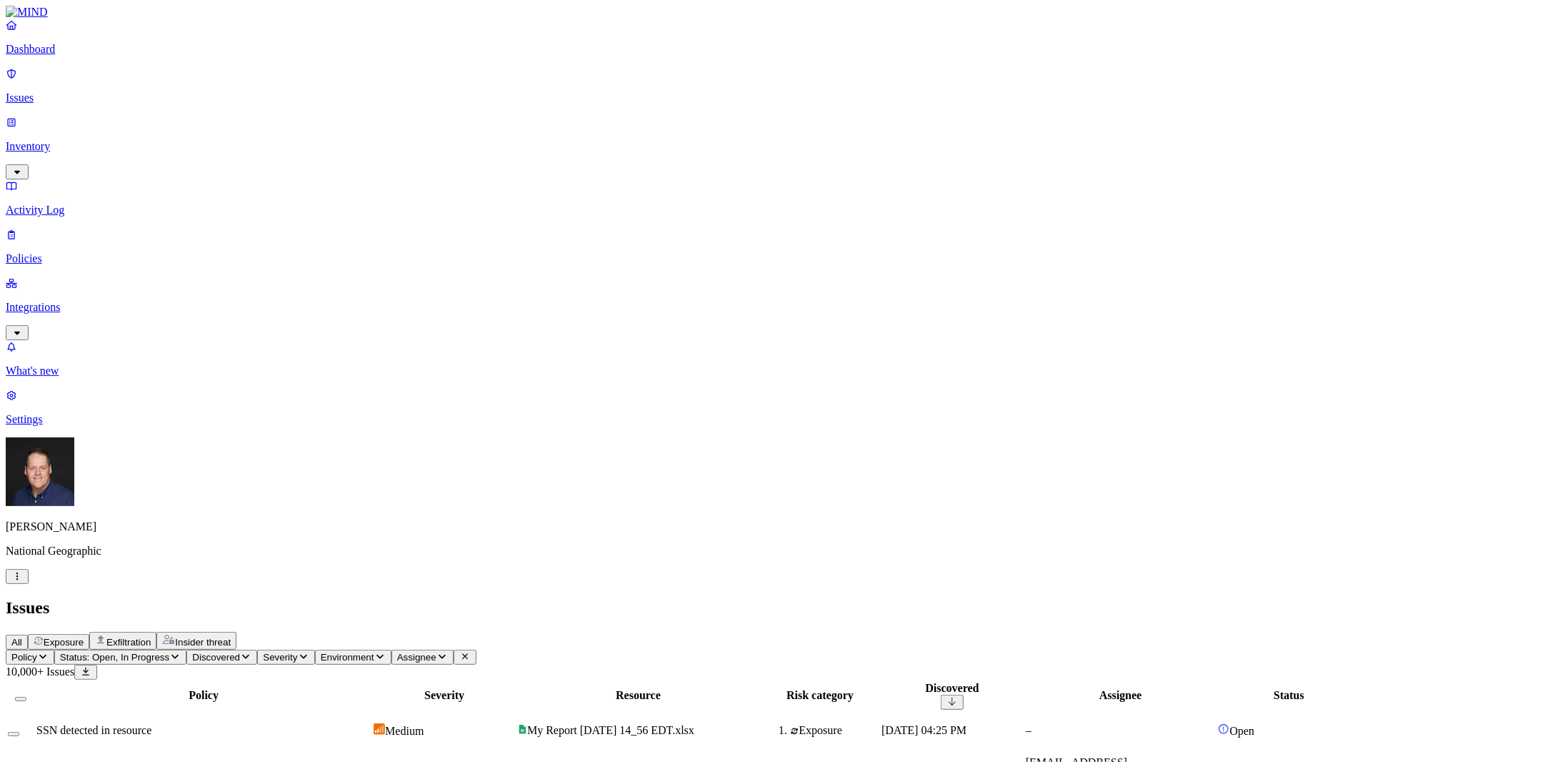
click at [46, 426] on p "Settings" at bounding box center [784, 419] width 1557 height 13
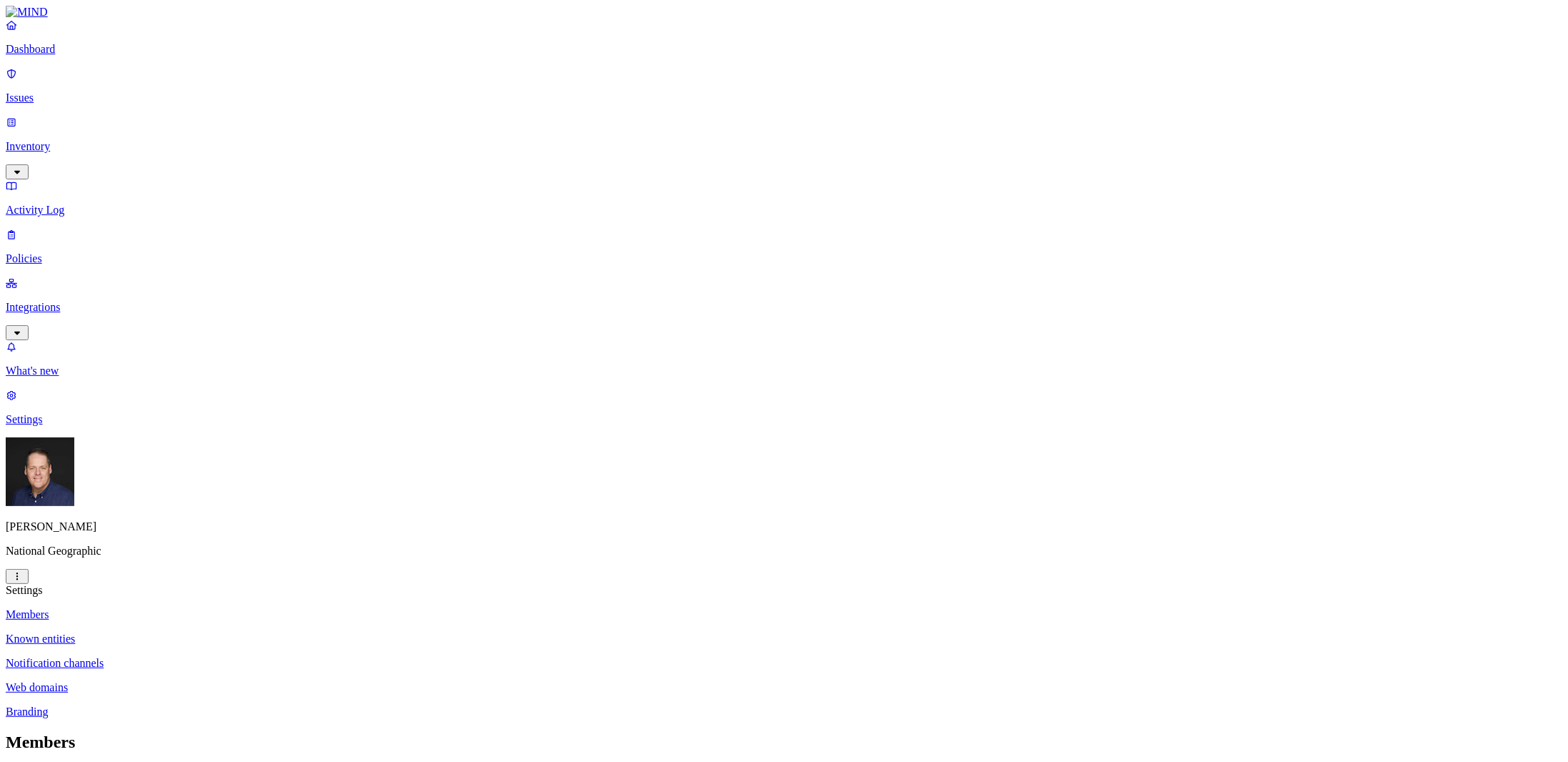
click at [64, 56] on p "Dashboard" at bounding box center [784, 49] width 1557 height 13
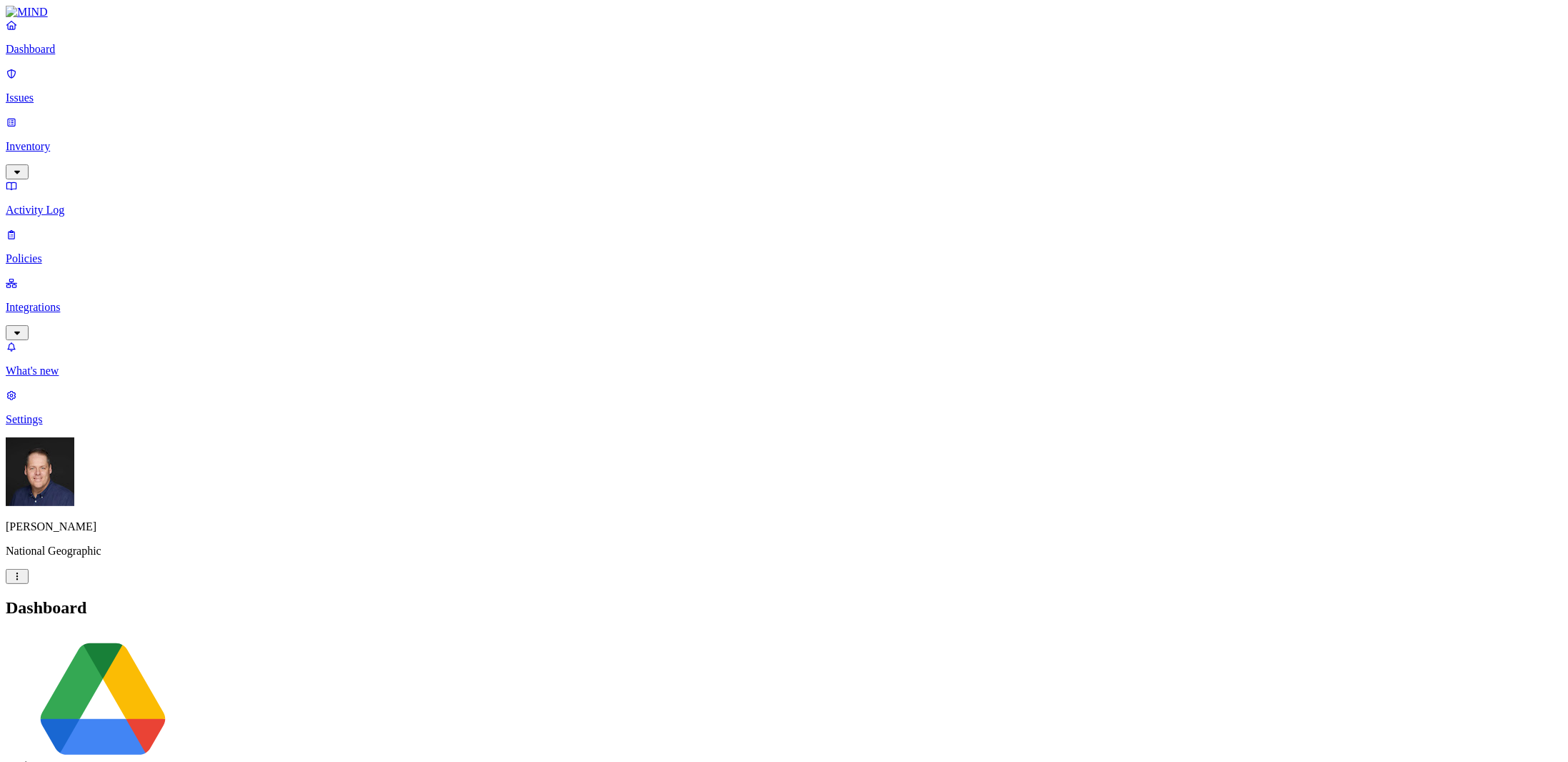
click at [50, 140] on p "Inventory" at bounding box center [784, 147] width 1557 height 13
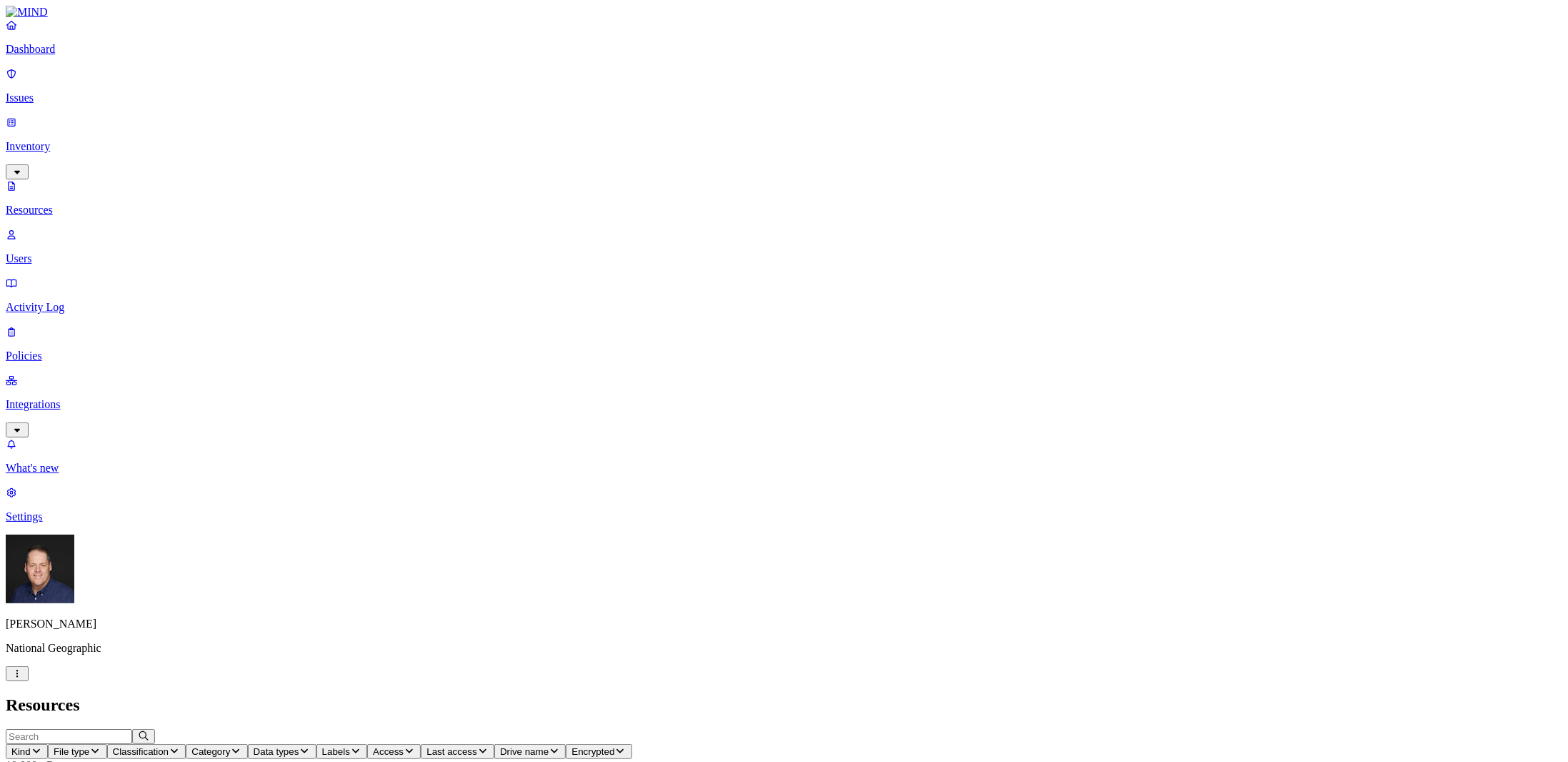
click at [404, 746] on span "Access" at bounding box center [388, 752] width 31 height 11
click at [132, 729] on input "text" at bounding box center [68, 736] width 126 height 15
type input "[PERSON_NAME][EMAIL_ADDRESS][DOMAIN_NAME]"
click at [150, 732] on icon "button" at bounding box center [143, 736] width 12 height 9
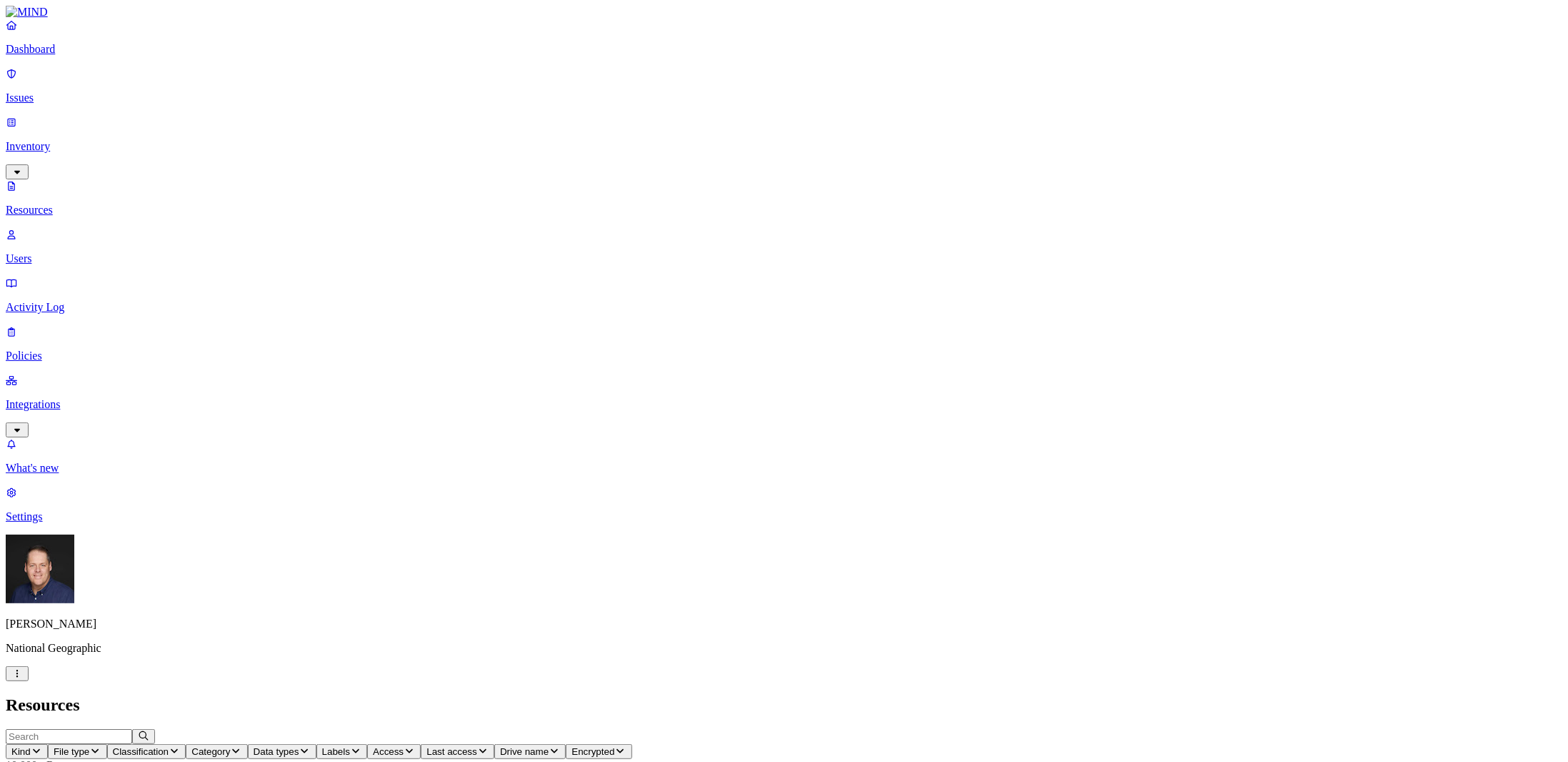
click at [614, 746] on span "Encrypted" at bounding box center [593, 752] width 43 height 11
click at [560, 746] on icon "button" at bounding box center [554, 751] width 12 height 9
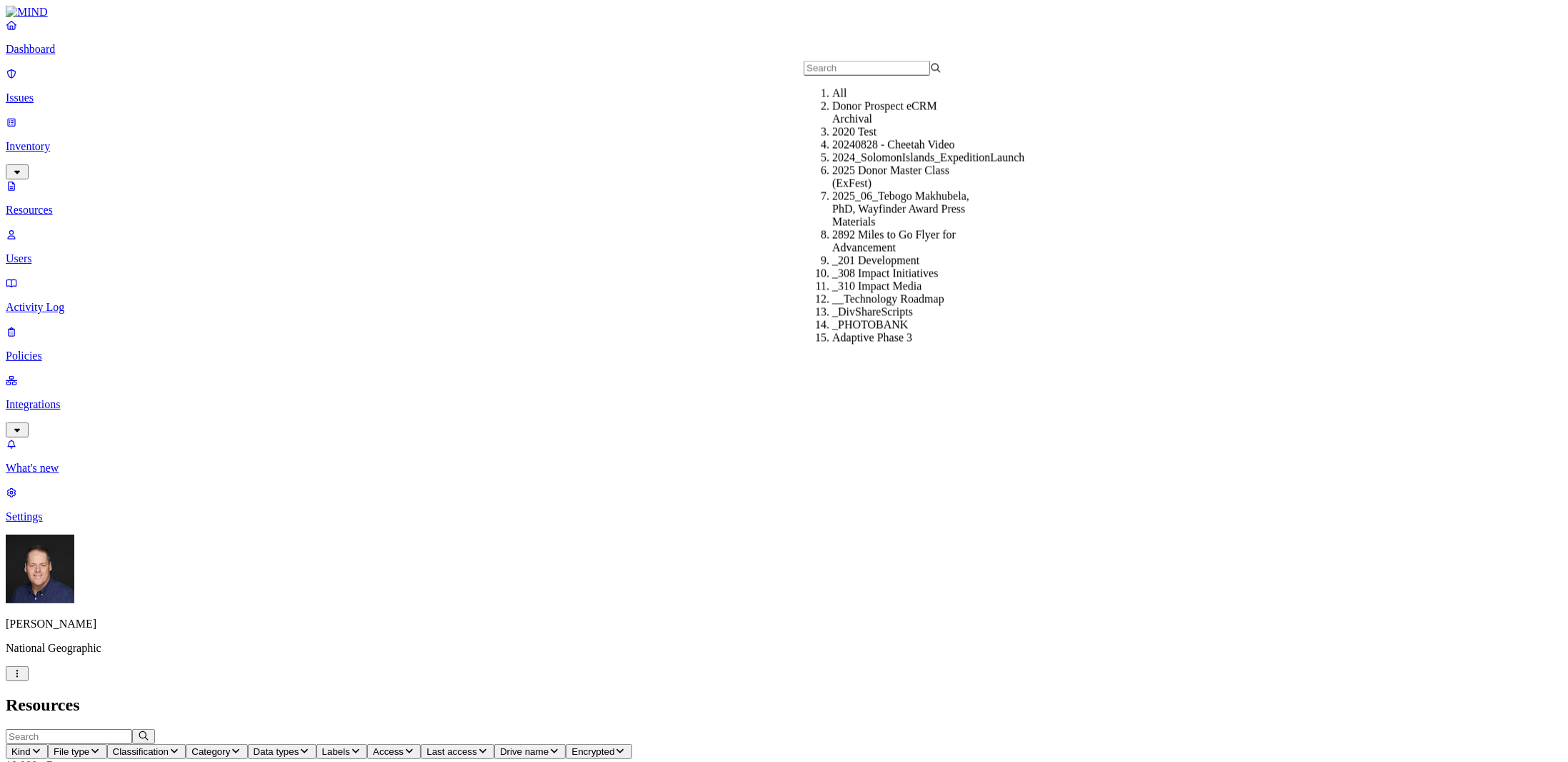
click at [560, 746] on icon "button" at bounding box center [554, 751] width 12 height 9
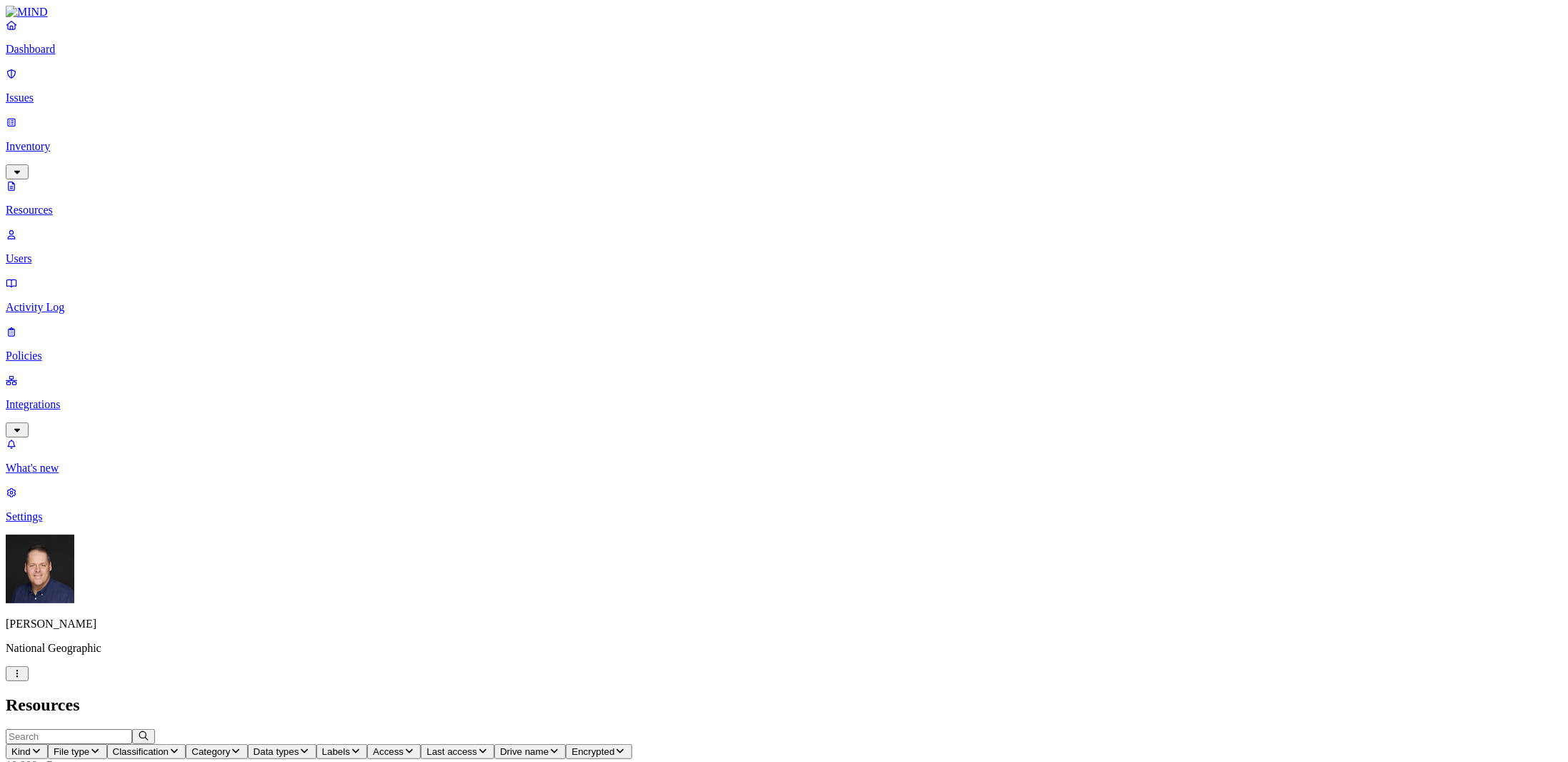
click at [494, 744] on button "Last access" at bounding box center [457, 751] width 74 height 15
click at [489, 746] on icon "button" at bounding box center [483, 751] width 12 height 9
click at [404, 746] on span "Access" at bounding box center [388, 752] width 31 height 11
click at [368, 744] on button "Labels" at bounding box center [342, 751] width 51 height 15
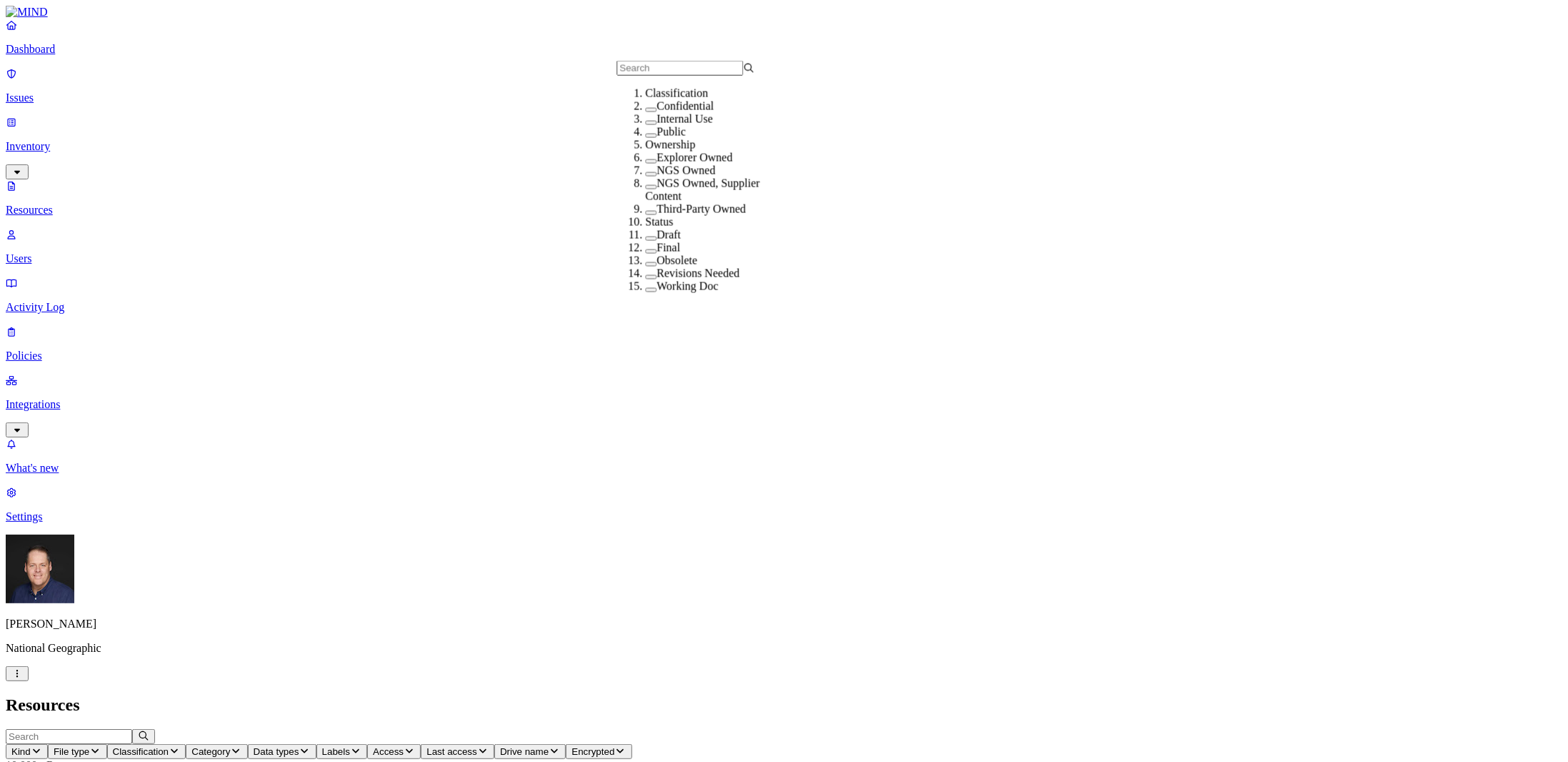
click at [299, 746] on span "Data types" at bounding box center [276, 752] width 46 height 11
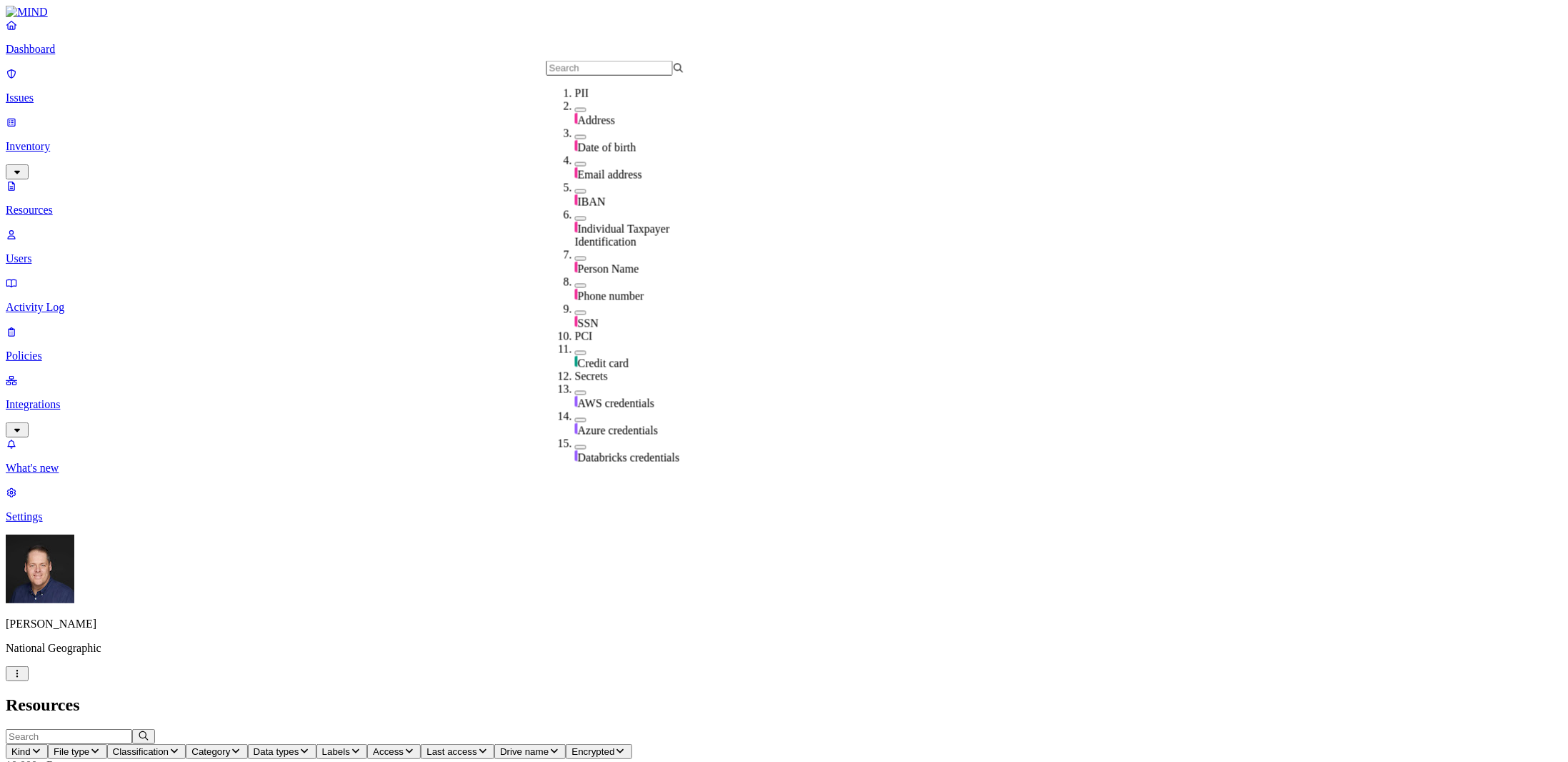
click at [230, 746] on span "Category" at bounding box center [211, 752] width 39 height 11
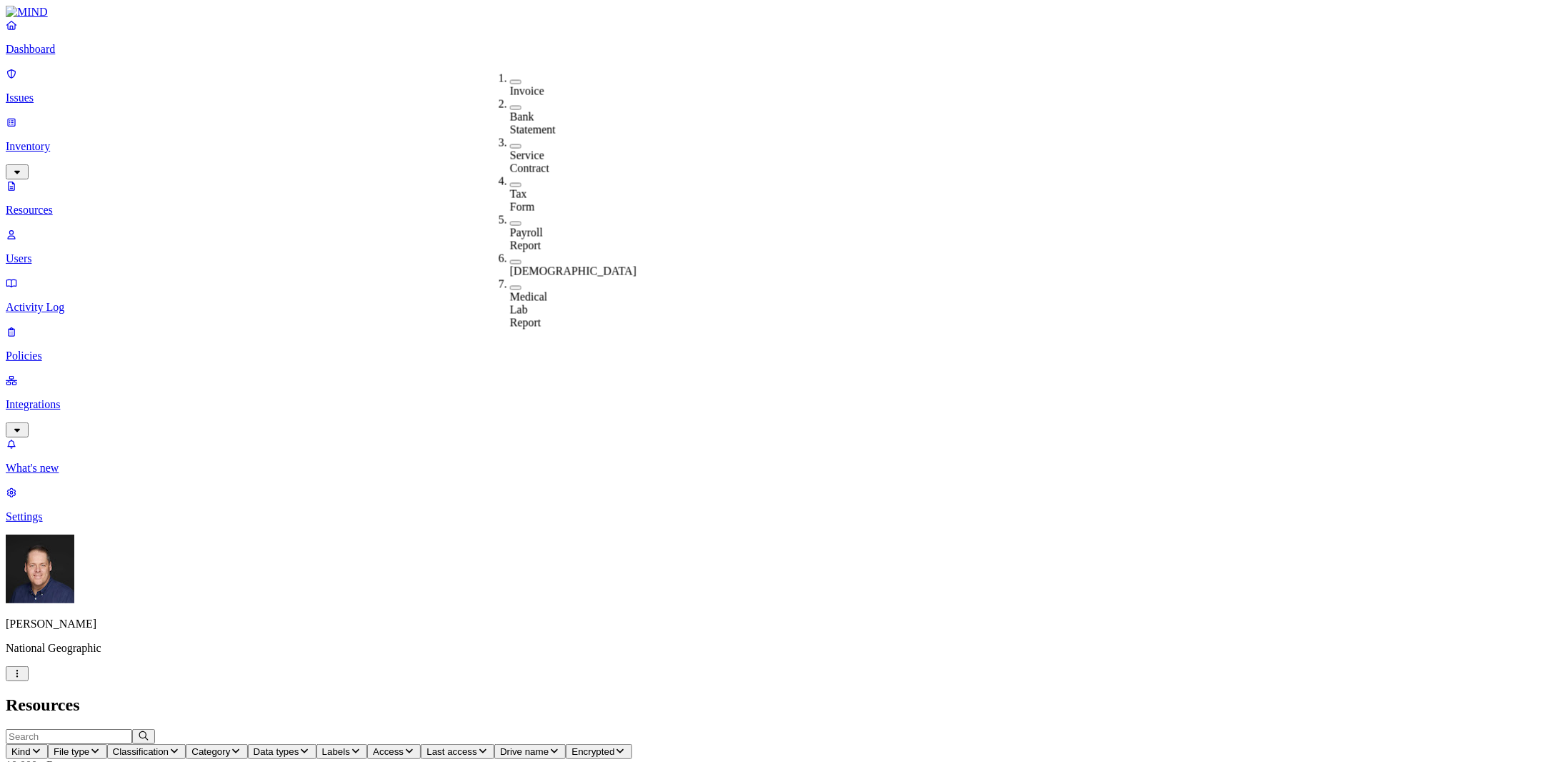
click at [170, 746] on span "Classification" at bounding box center [141, 752] width 57 height 11
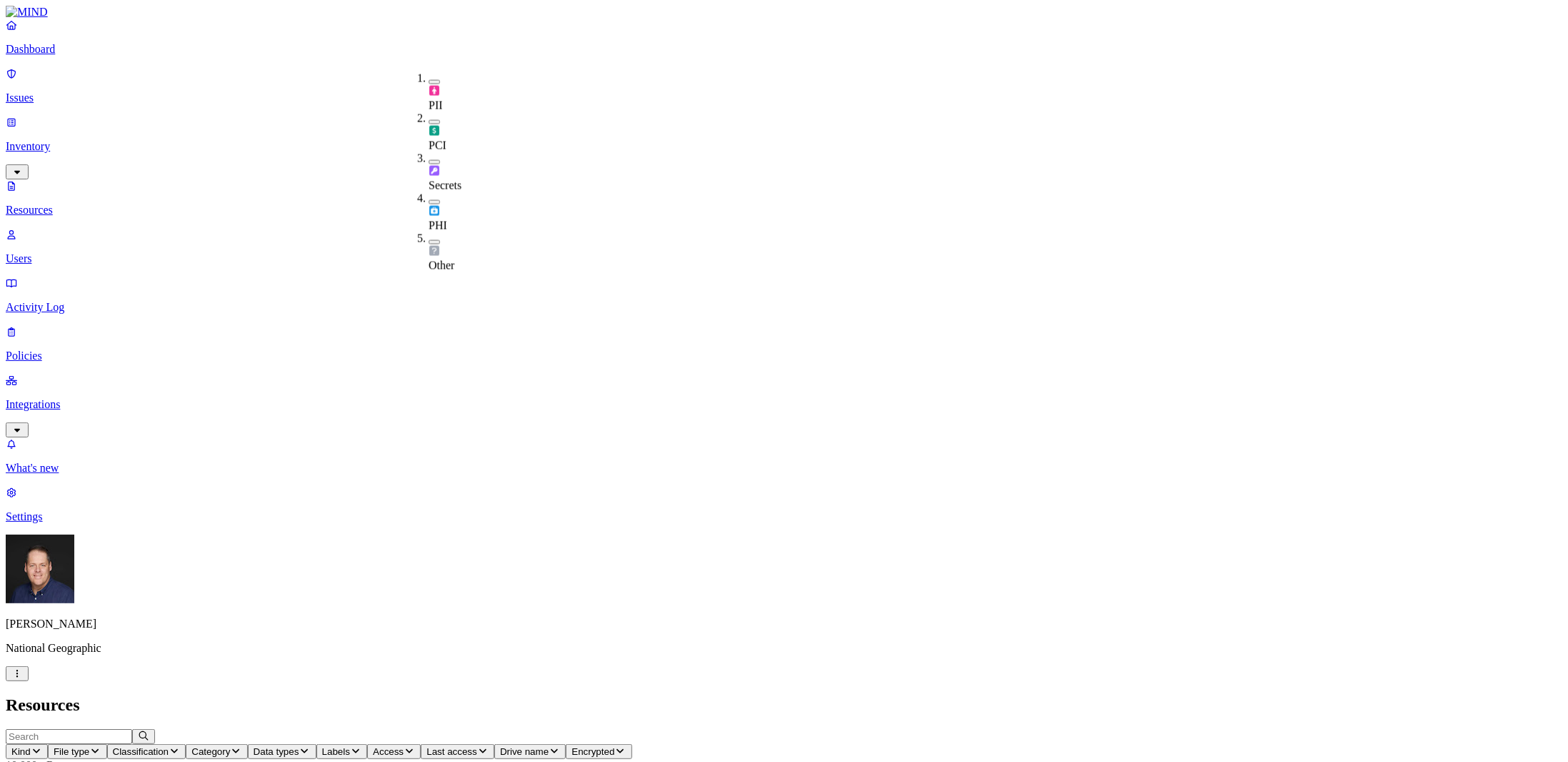
click at [89, 746] on span "File type" at bounding box center [71, 752] width 36 height 11
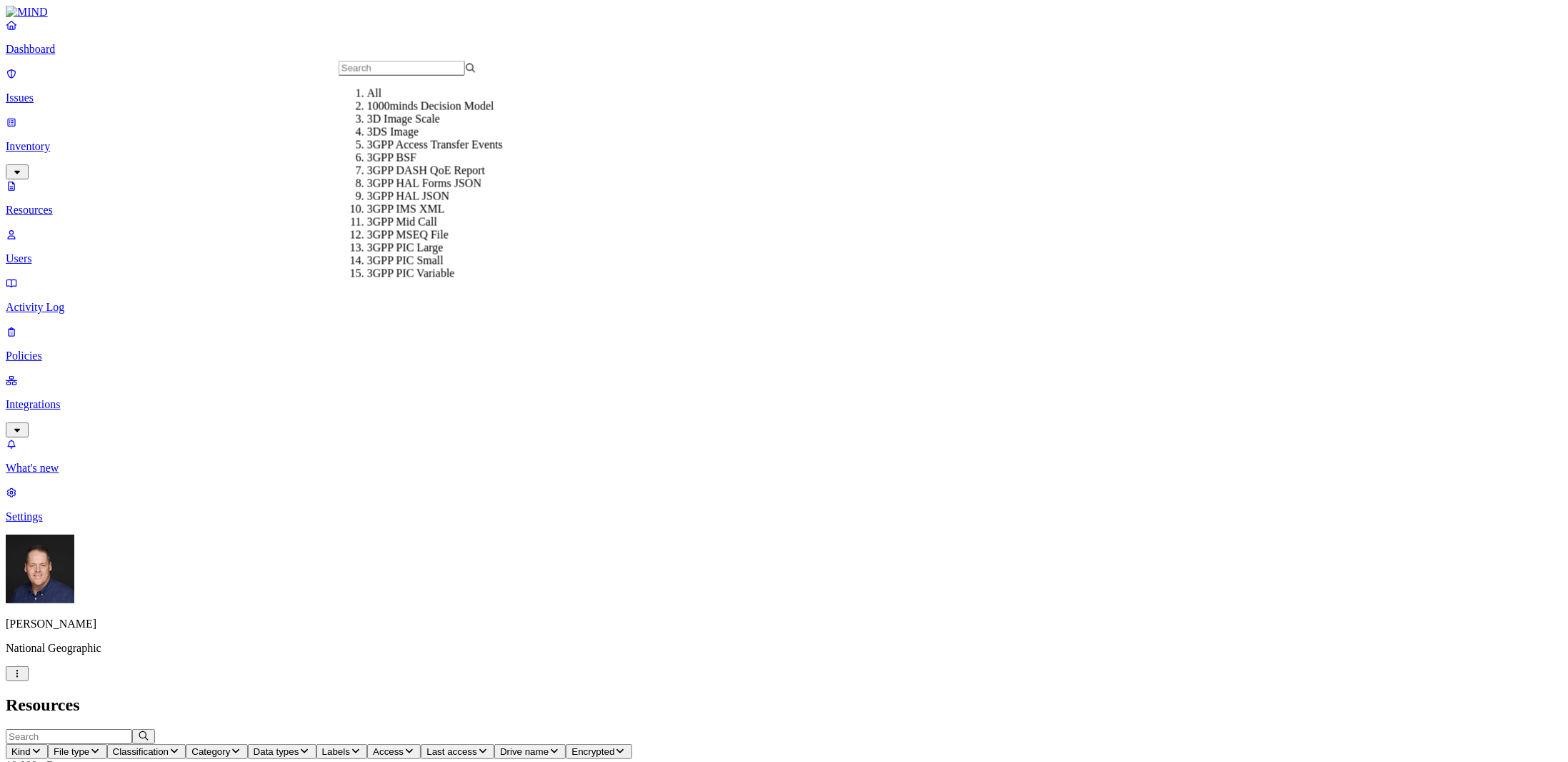
click at [31, 746] on span "Kind" at bounding box center [21, 752] width 19 height 11
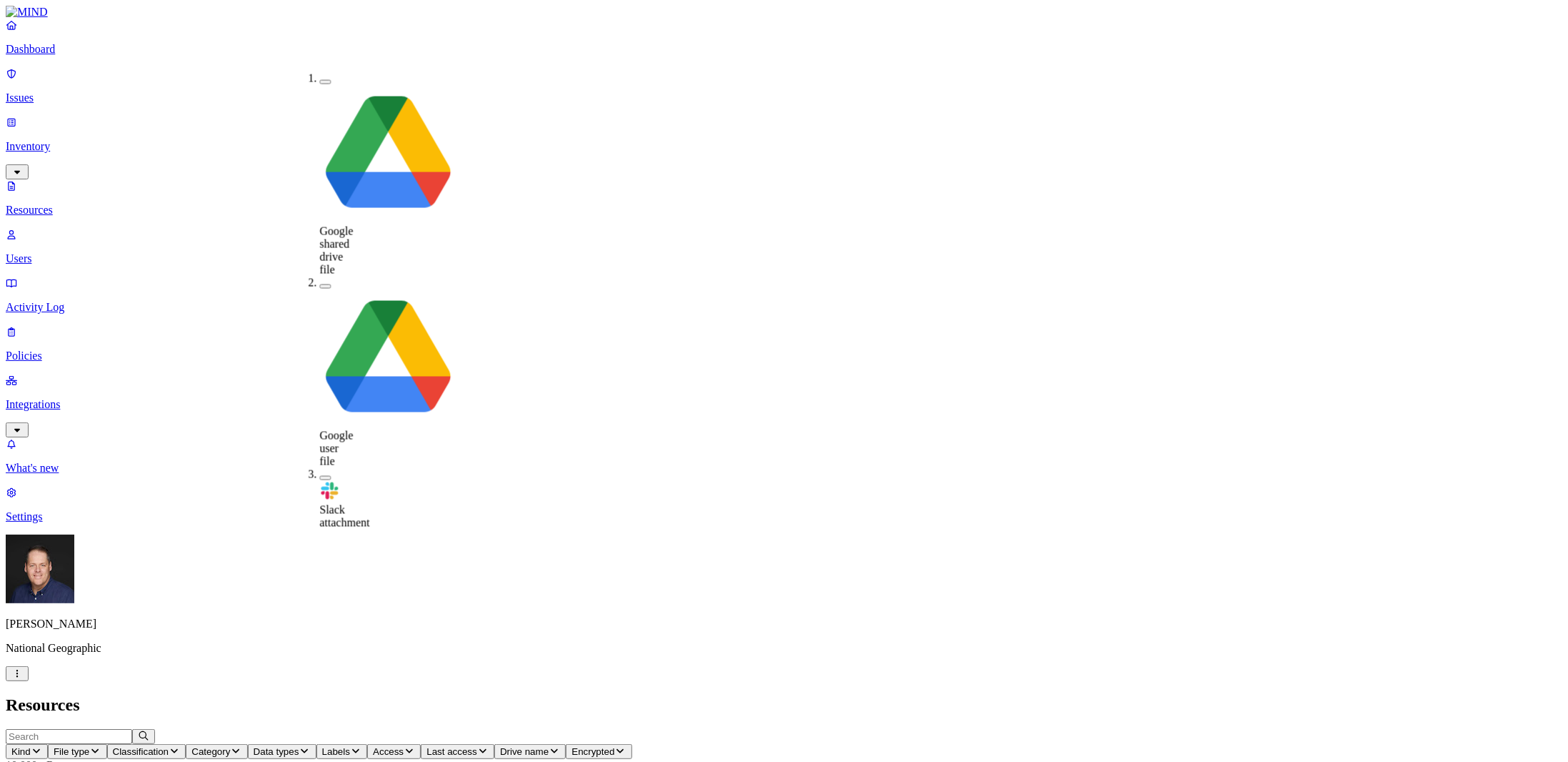
type button "on"
click at [53, 56] on p "Dashboard" at bounding box center [784, 49] width 1557 height 13
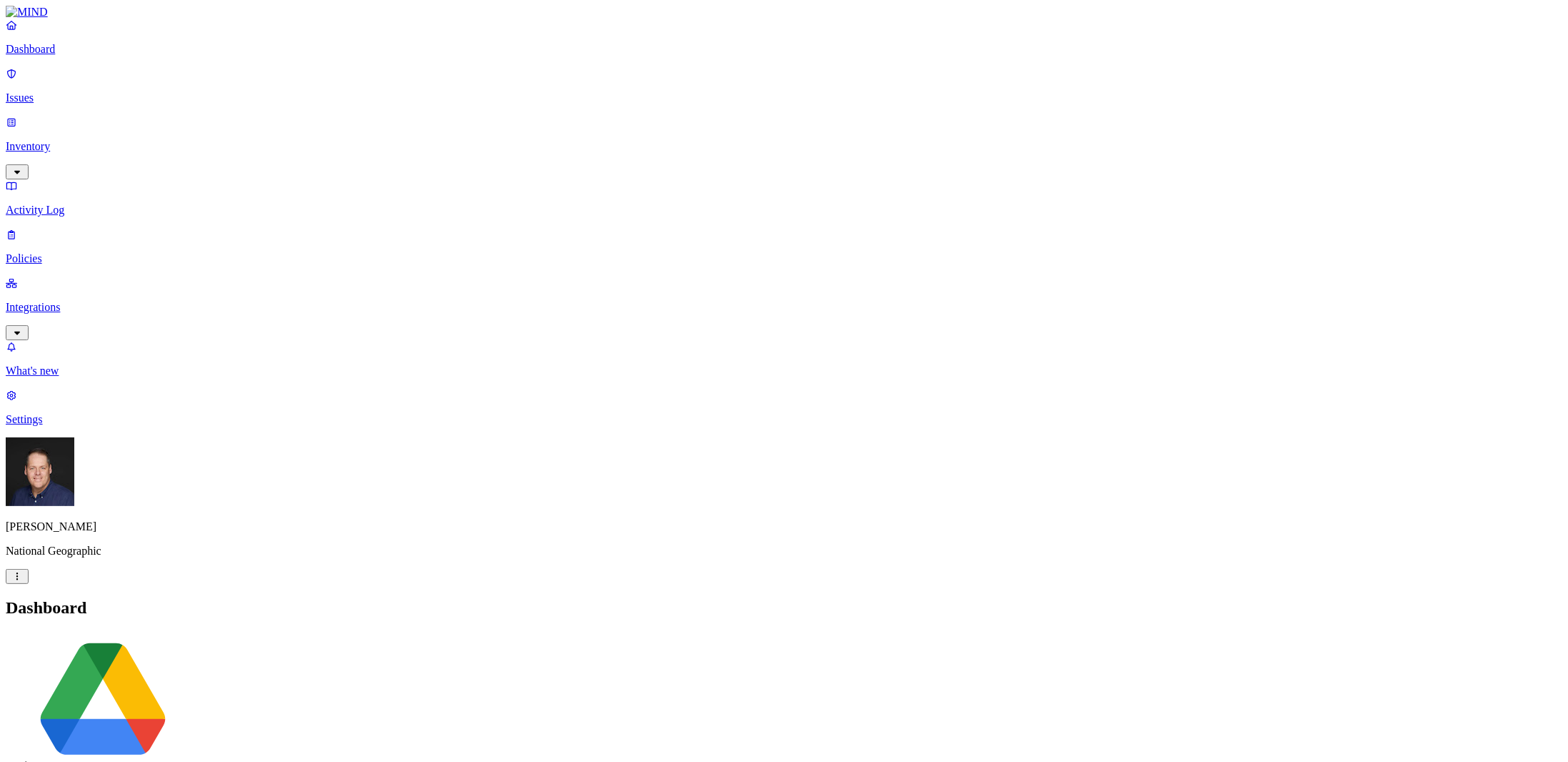
click at [60, 253] on p "Policies" at bounding box center [784, 259] width 1557 height 13
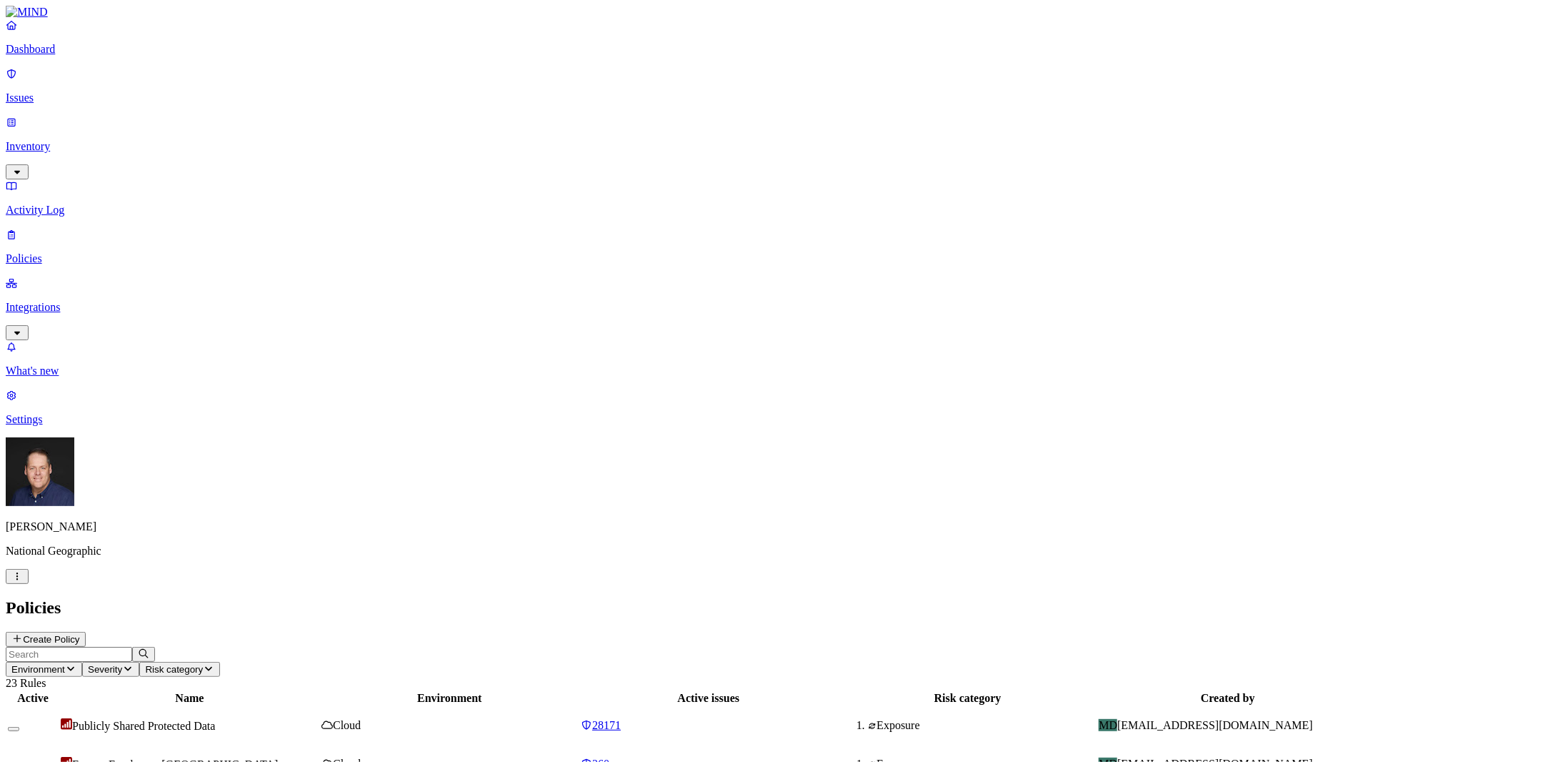
click at [86, 632] on button "Create Policy" at bounding box center [45, 639] width 80 height 15
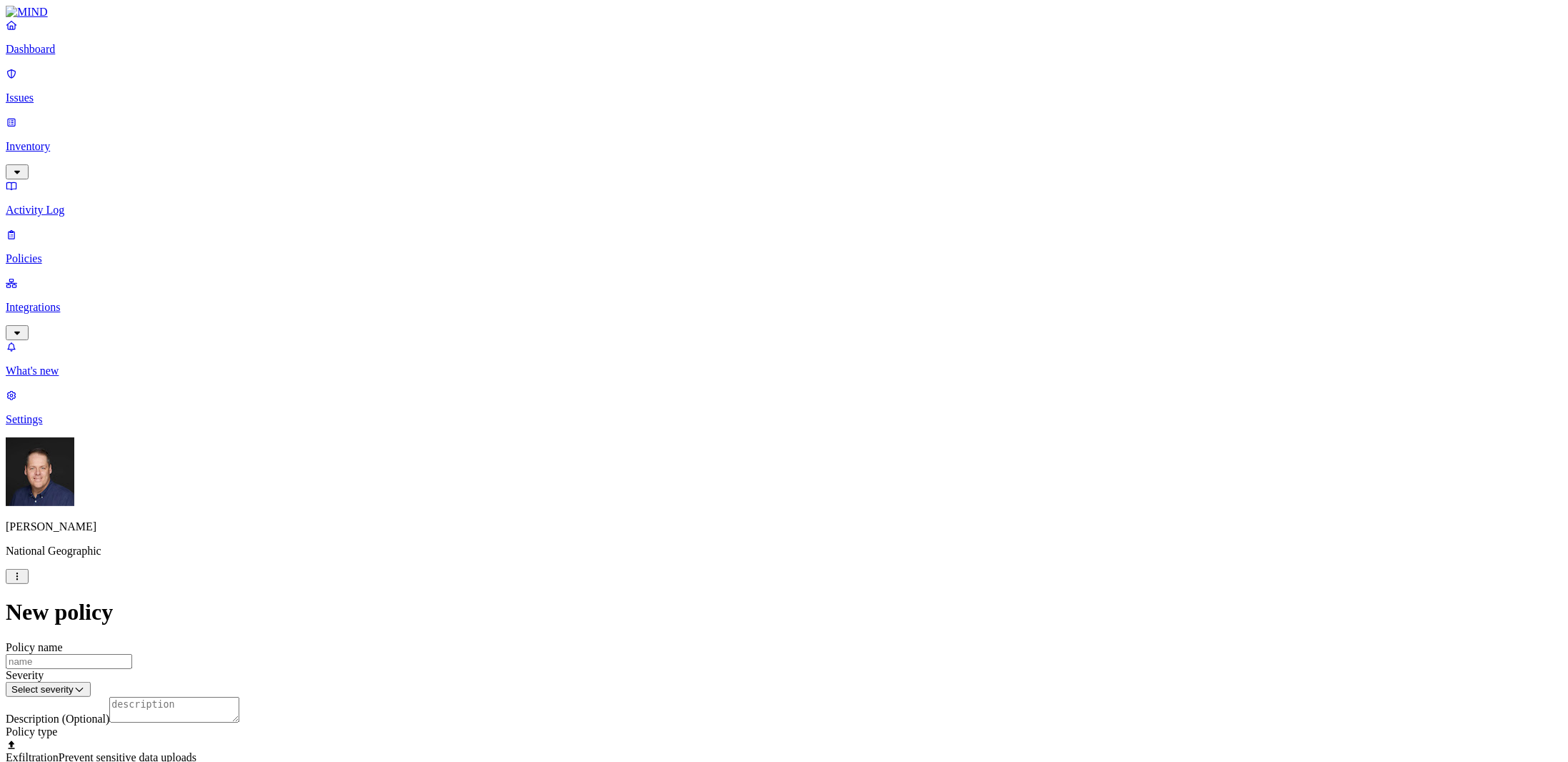
click at [132, 654] on input "Policy name" at bounding box center [68, 661] width 126 height 15
paste input "[PERSON_NAME][EMAIL_ADDRESS][DOMAIN_NAME]"
type input "Test [PERSON_NAME][EMAIL_ADDRESS][DOMAIN_NAME]"
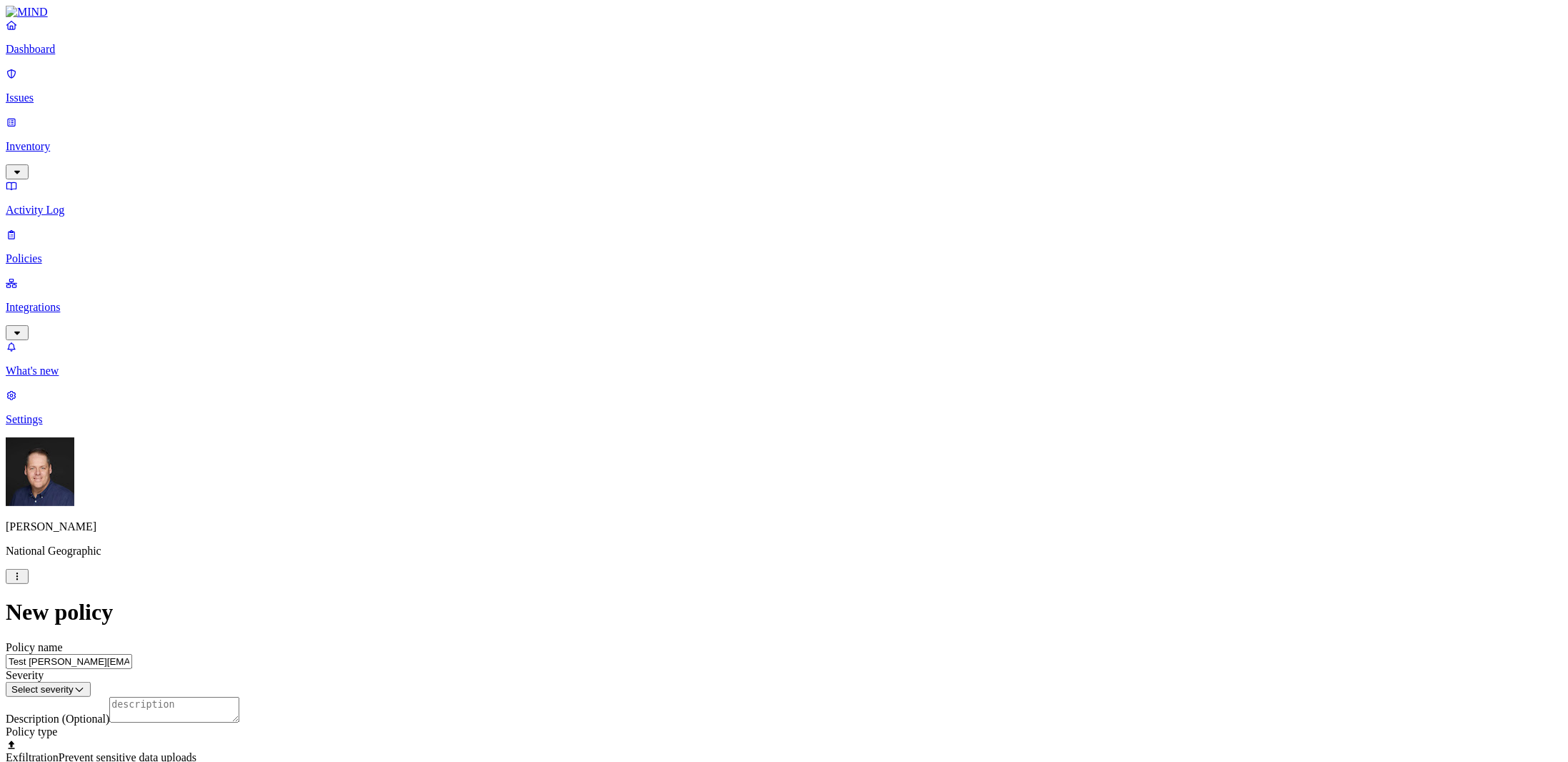
click at [700, 185] on html "Dashboard Issues Inventory Activity Log Policies Integrations What's new 1 Sett…" at bounding box center [784, 644] width 1568 height 1289
click at [239, 711] on textarea "Description (Optional)" at bounding box center [174, 723] width 130 height 26
type textarea "Files shared to specific external user"
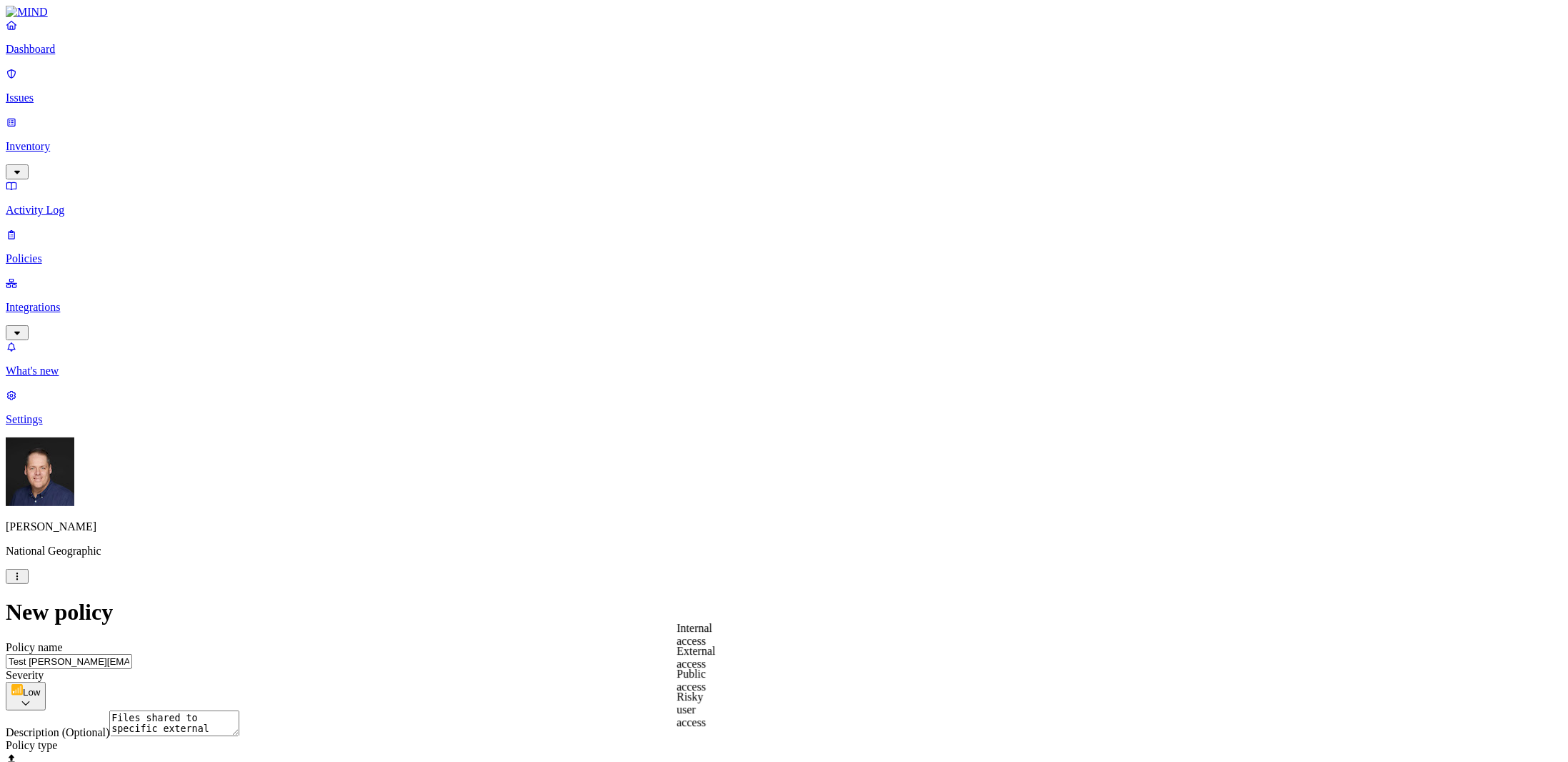
click at [709, 661] on label "External access" at bounding box center [696, 657] width 39 height 25
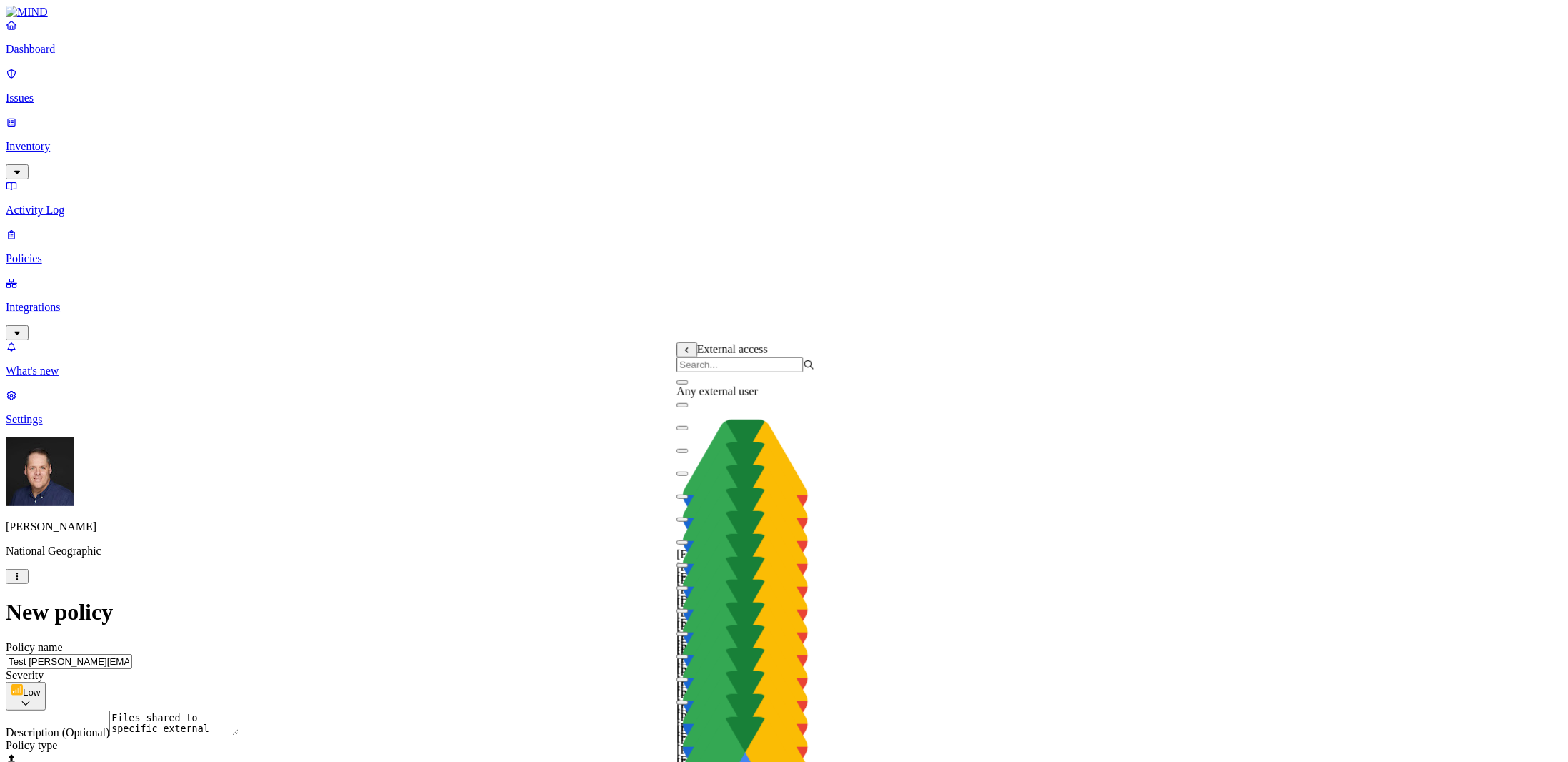
click at [736, 370] on input "search" at bounding box center [739, 364] width 126 height 15
paste input "[PERSON_NAME][EMAIL_ADDRESS][DOMAIN_NAME]"
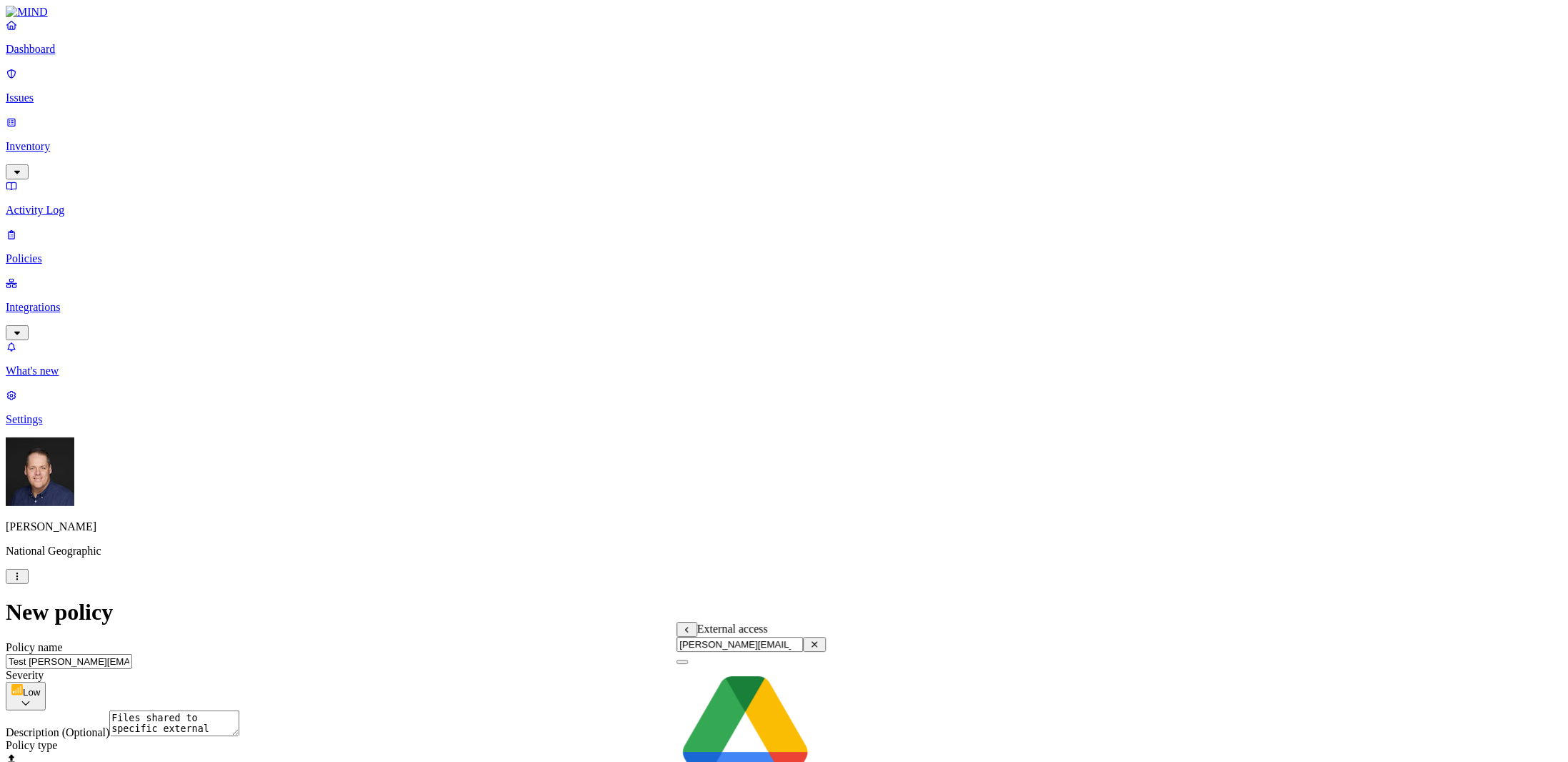
type input "[PERSON_NAME][EMAIL_ADDRESS][DOMAIN_NAME]"
click at [688, 664] on button "button" at bounding box center [682, 662] width 12 height 5
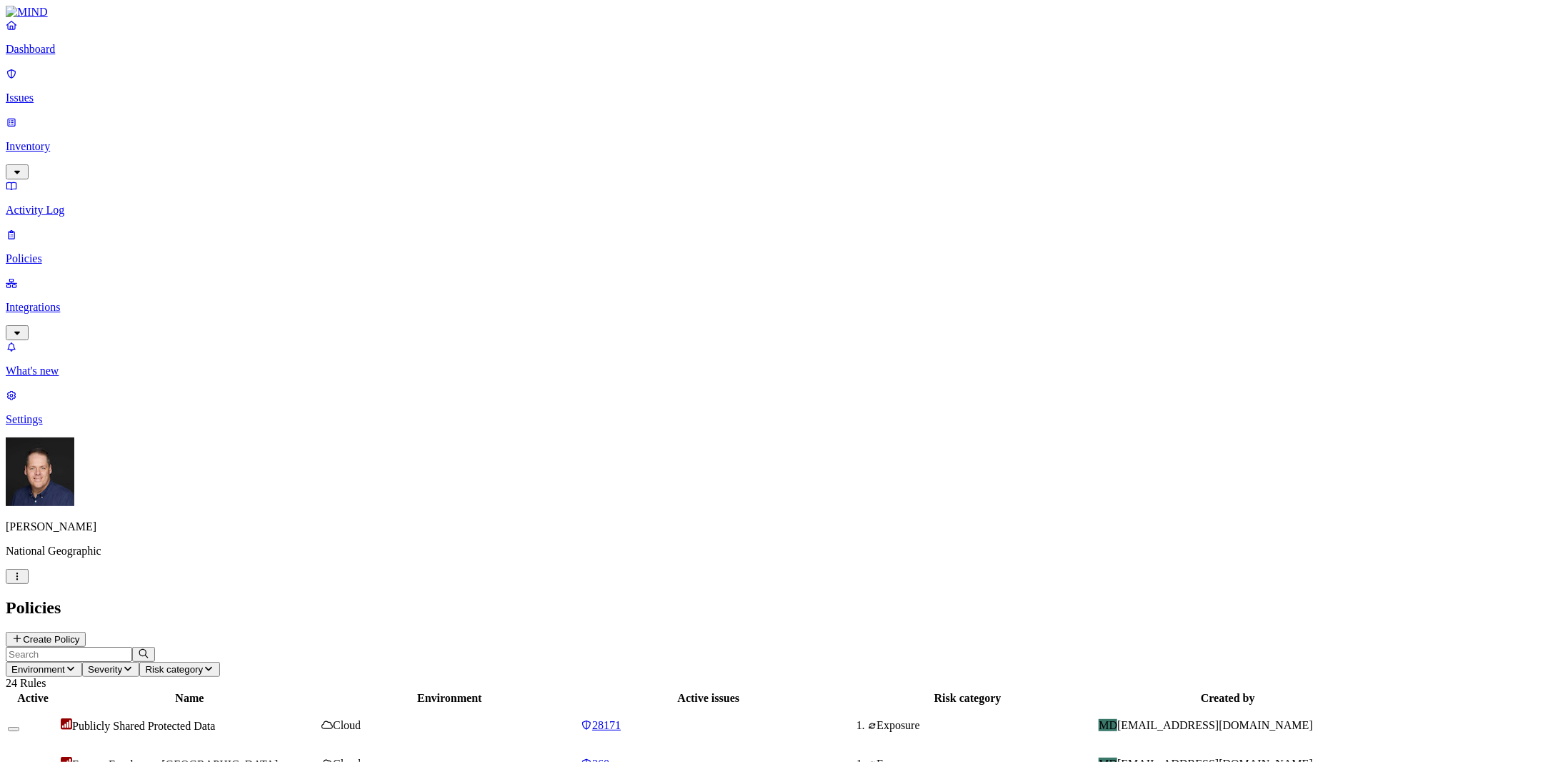
scroll to position [35, 0]
click at [621, 719] on span "28171" at bounding box center [607, 726] width 29 height 12
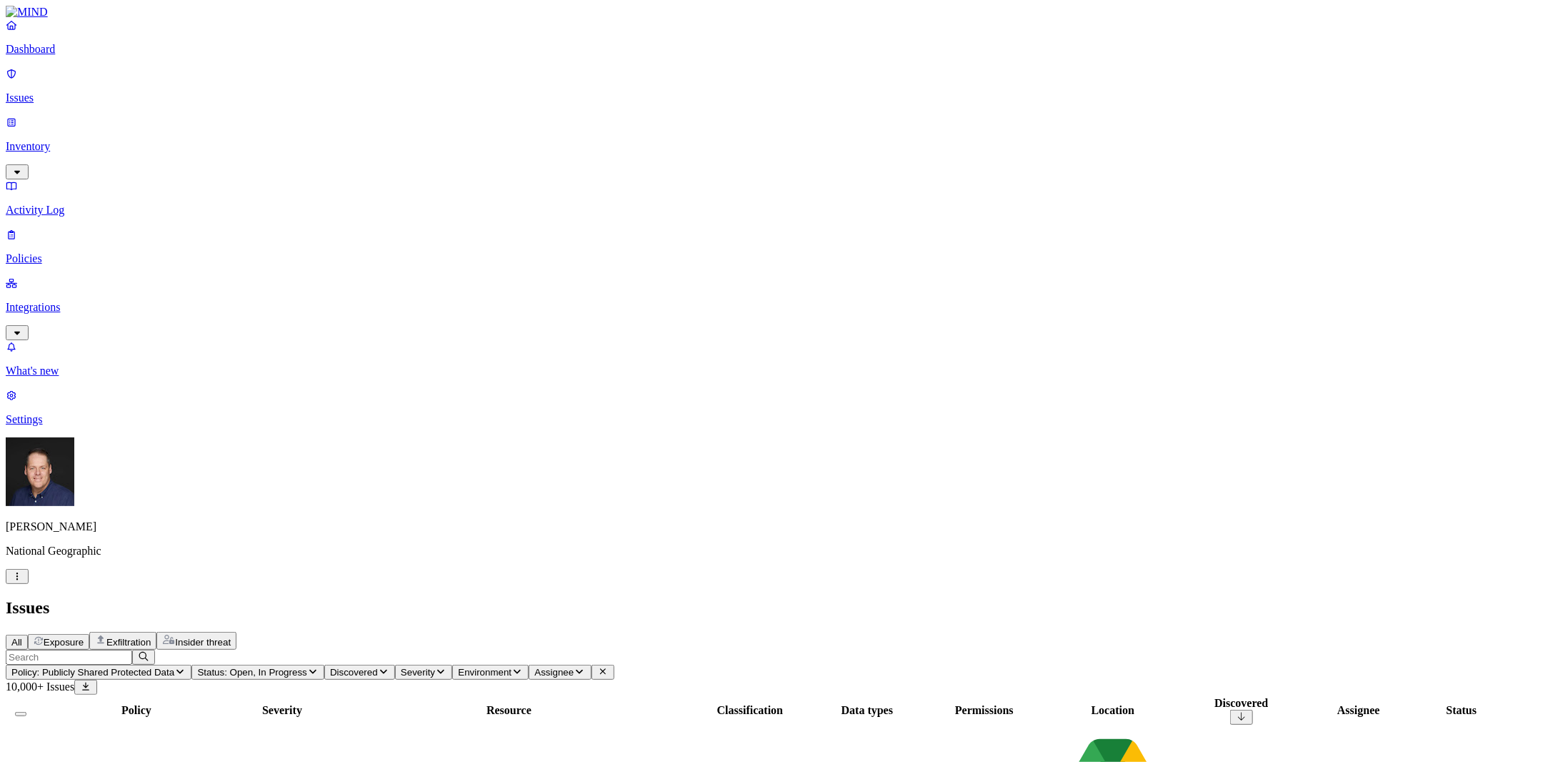
click at [47, 253] on p "Policies" at bounding box center [784, 259] width 1557 height 13
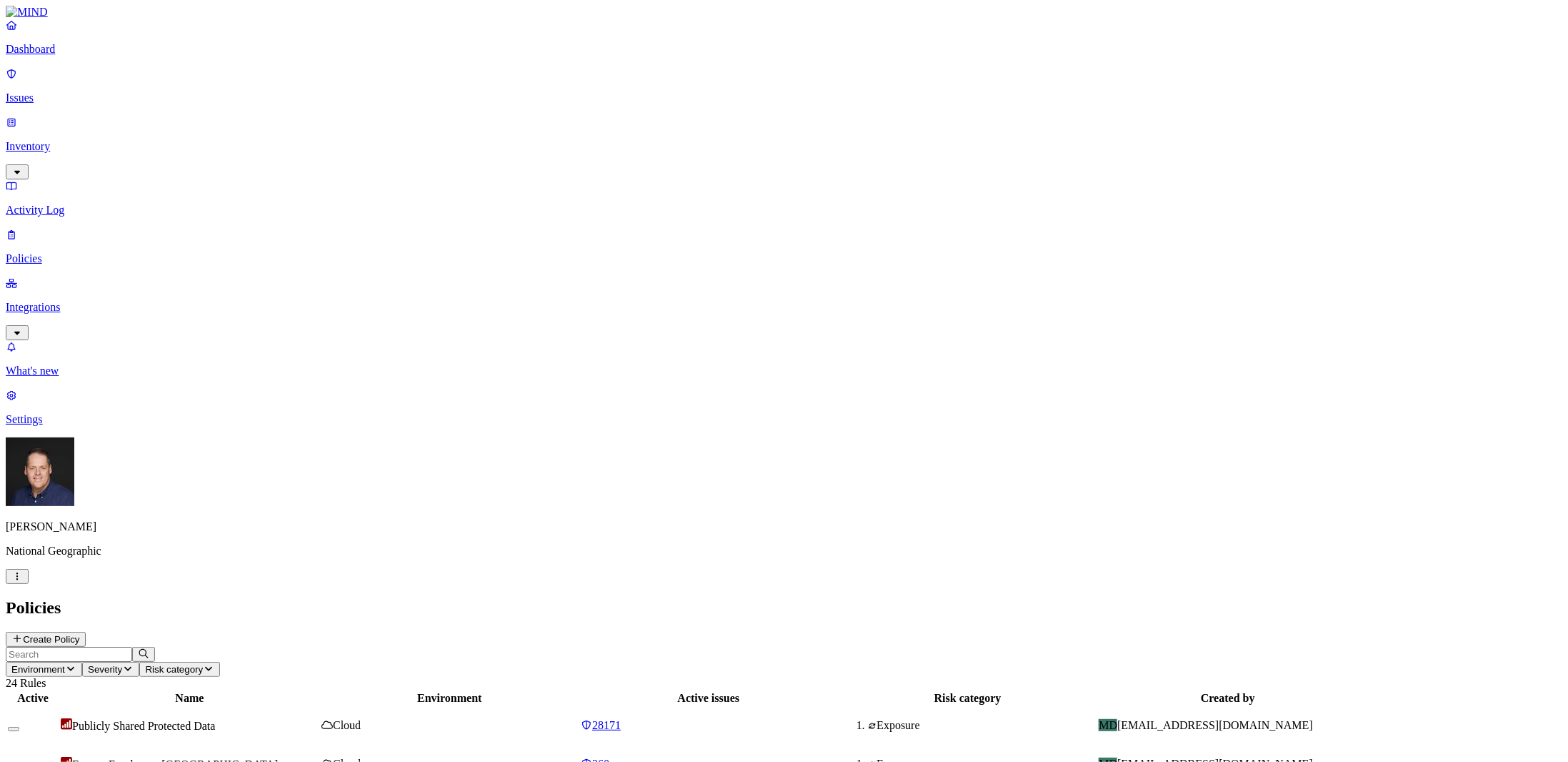
scroll to position [35, 0]
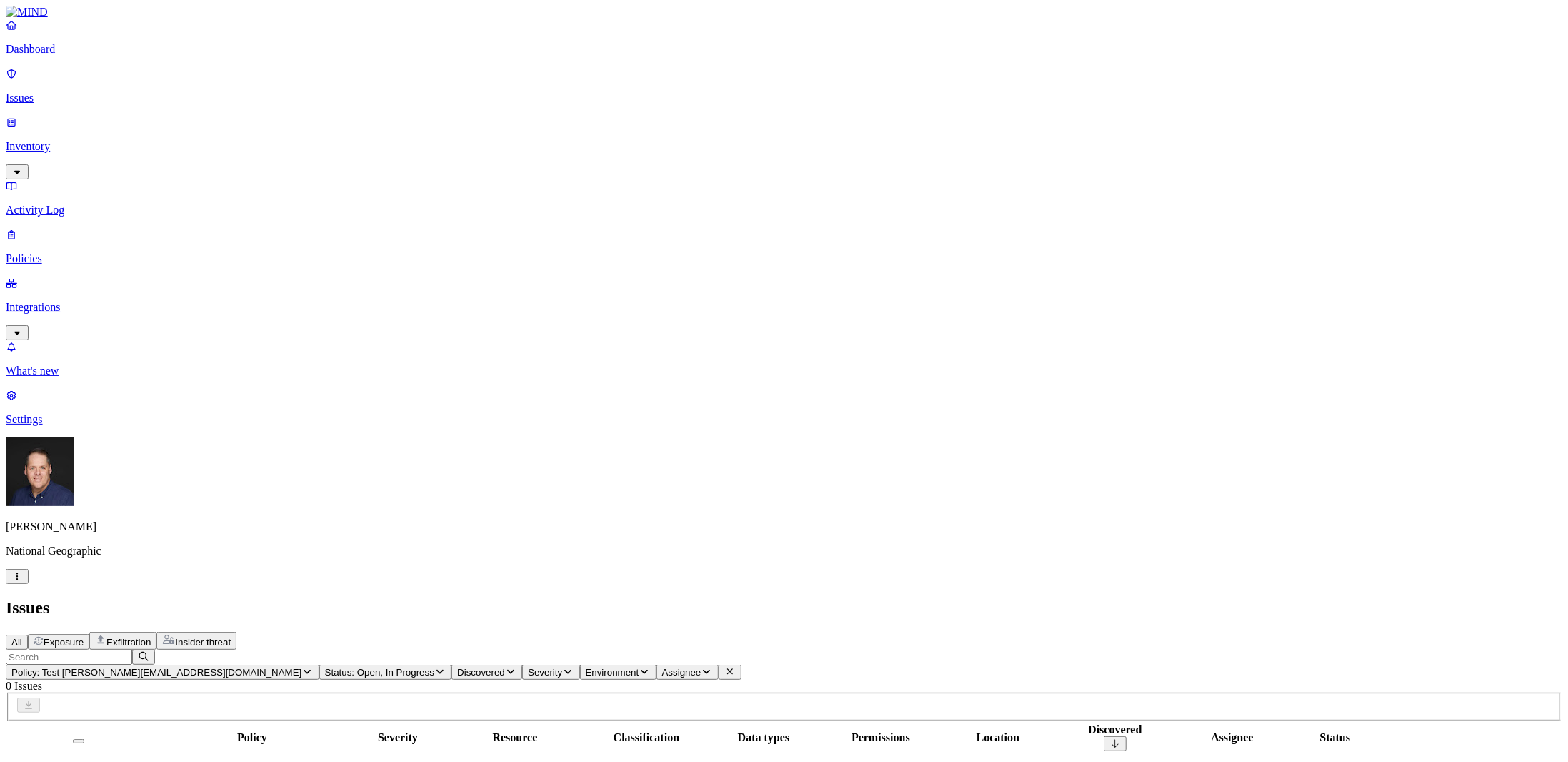
click at [301, 667] on span "Policy: Test [PERSON_NAME][EMAIL_ADDRESS][DOMAIN_NAME]" at bounding box center [156, 673] width 290 height 11
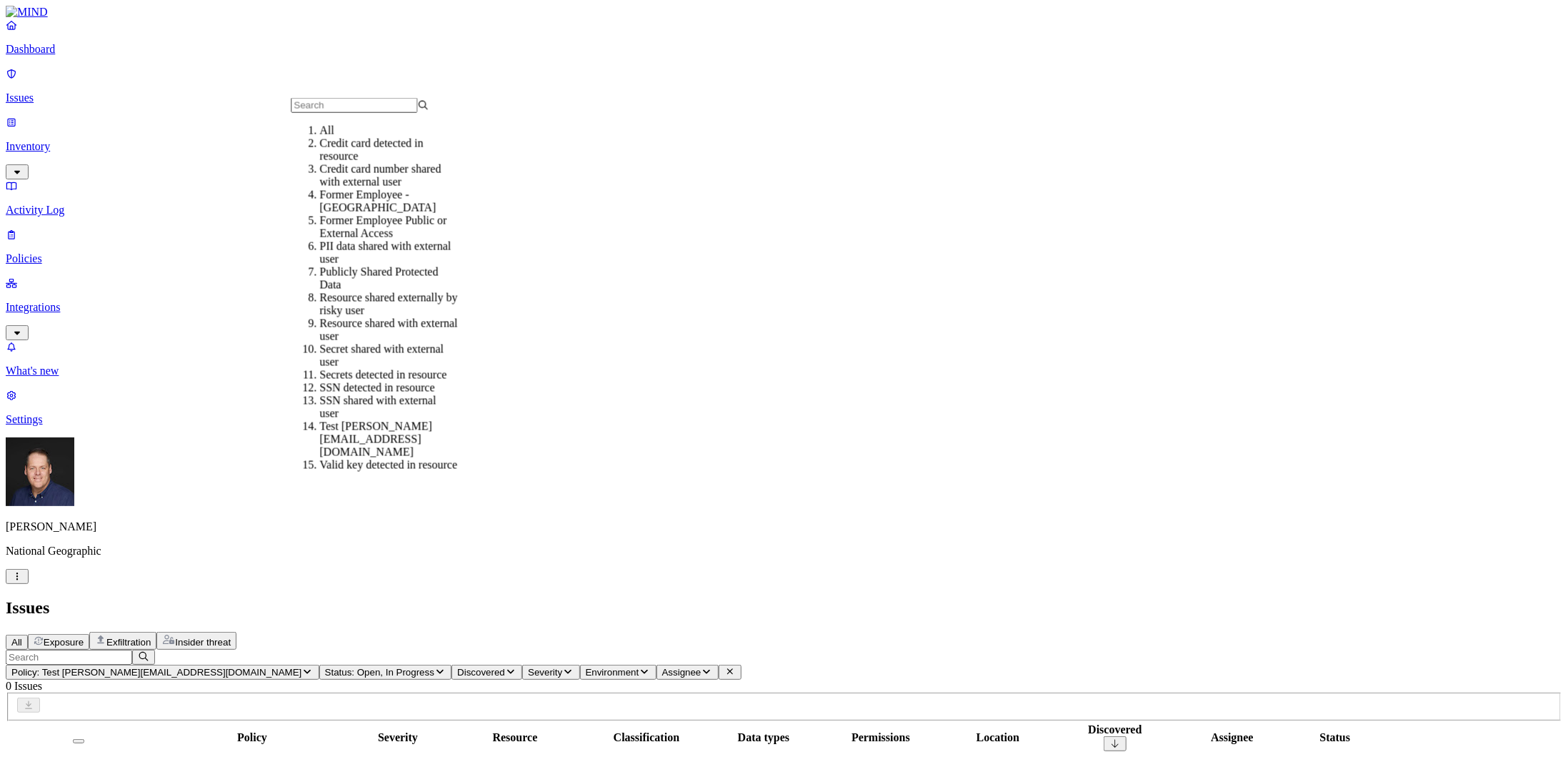
click at [399, 163] on div "Credit card detected in resource" at bounding box center [388, 150] width 138 height 26
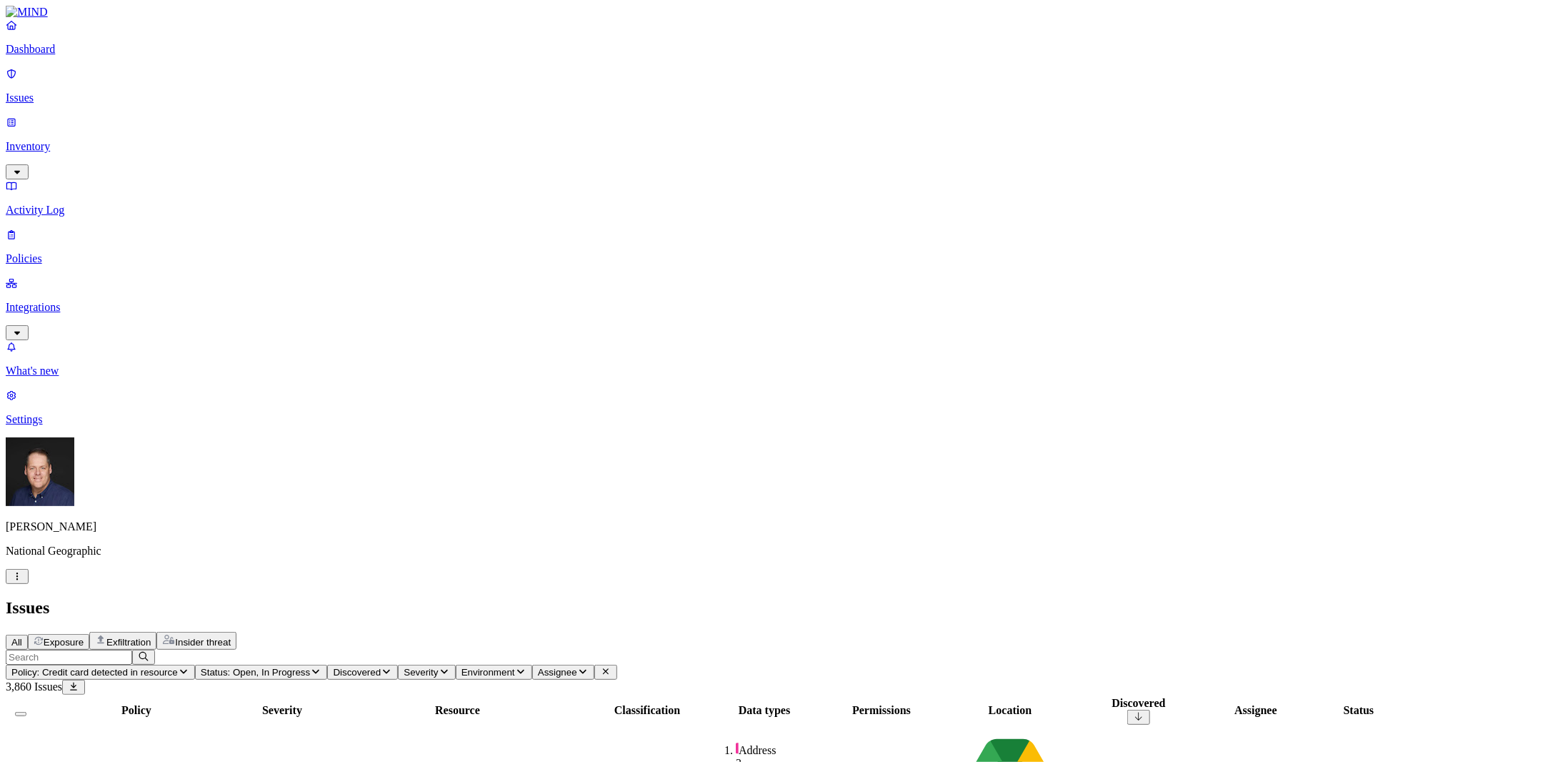
scroll to position [0, 0]
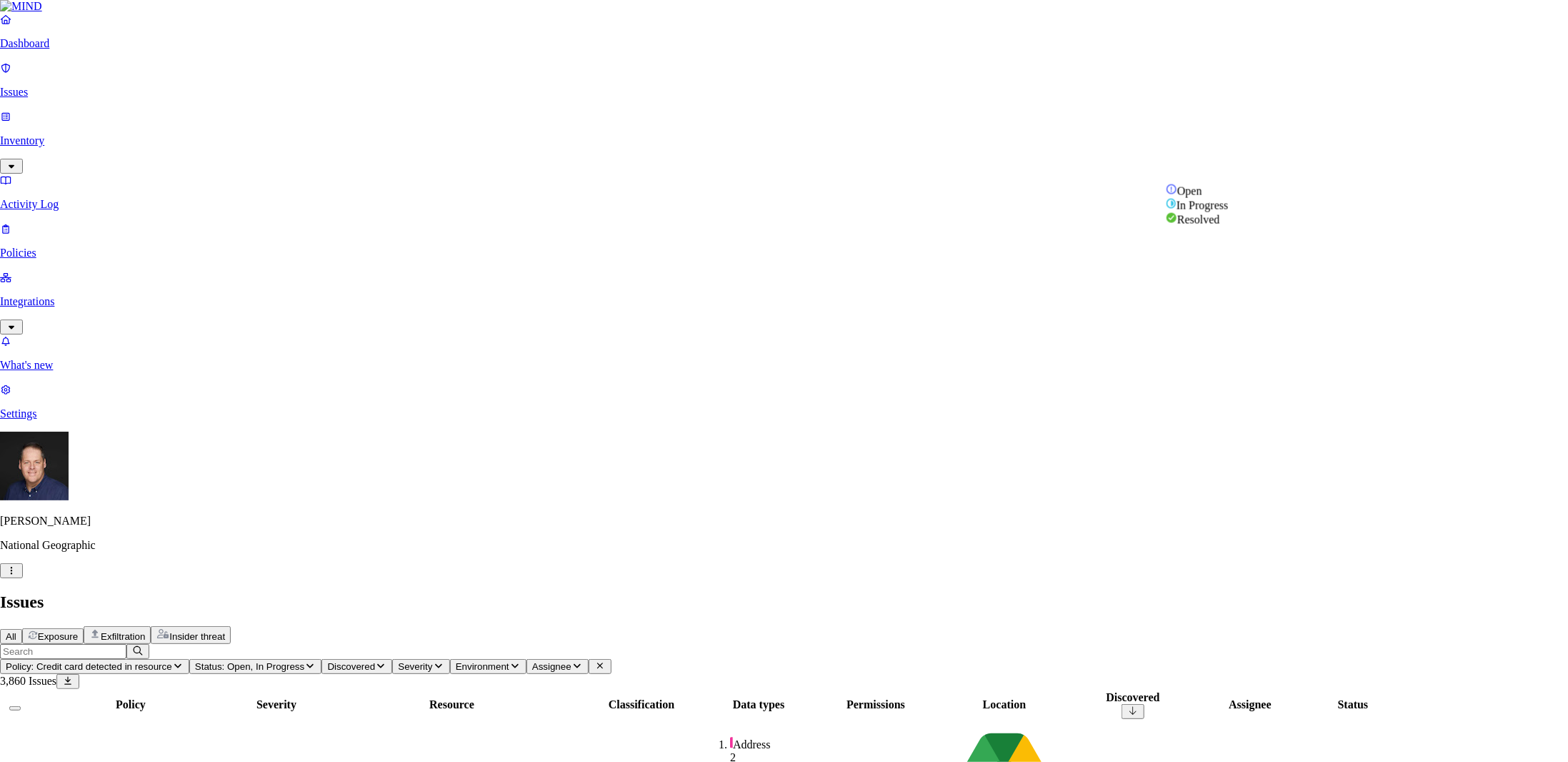
select select "Issue Remediated"
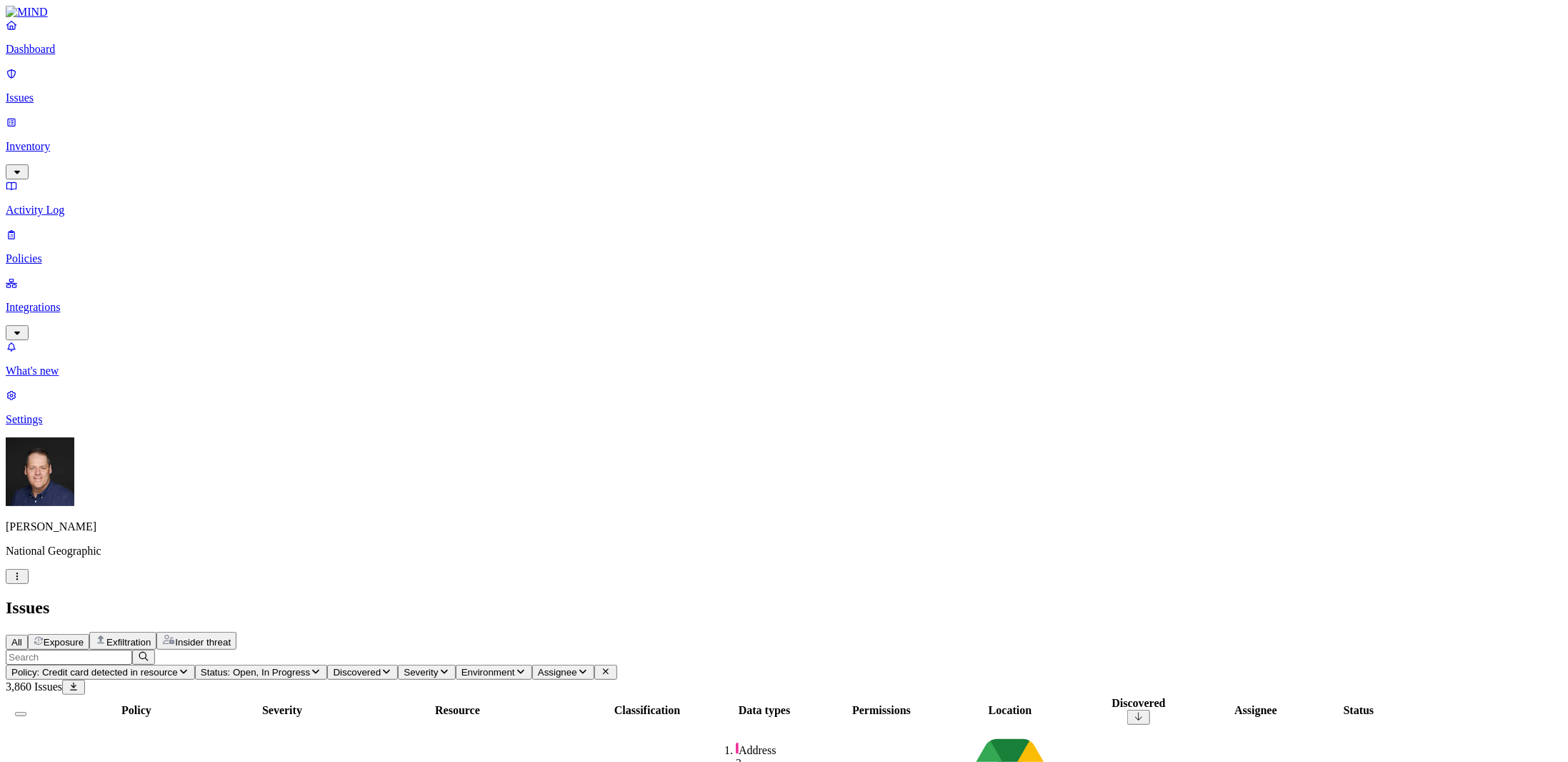
scroll to position [215, 0]
click at [195, 665] on button "Policy: Credit card detected in resource" at bounding box center [100, 672] width 189 height 15
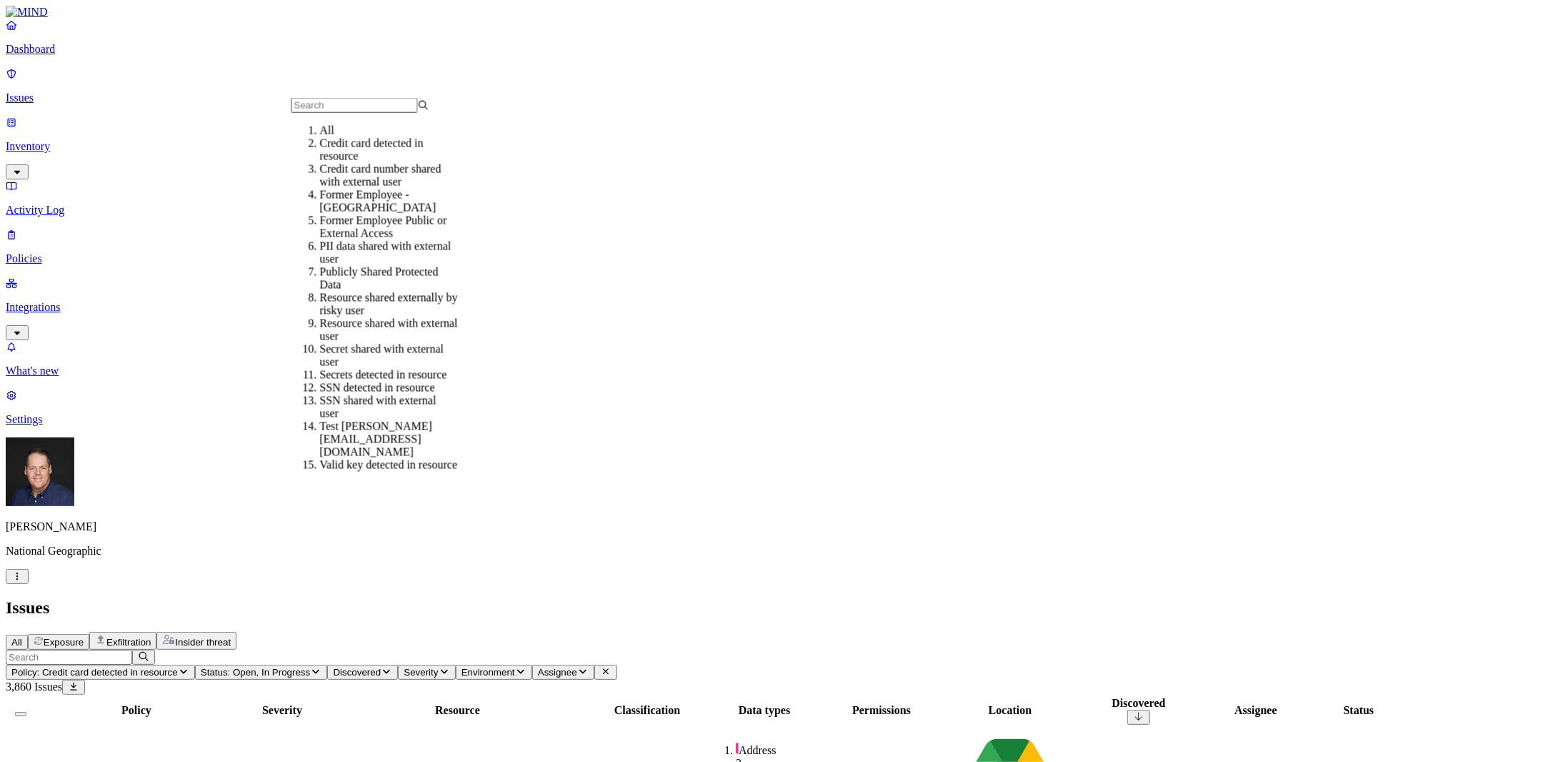
click at [387, 286] on div "Publicly Shared Protected Data" at bounding box center [388, 278] width 138 height 26
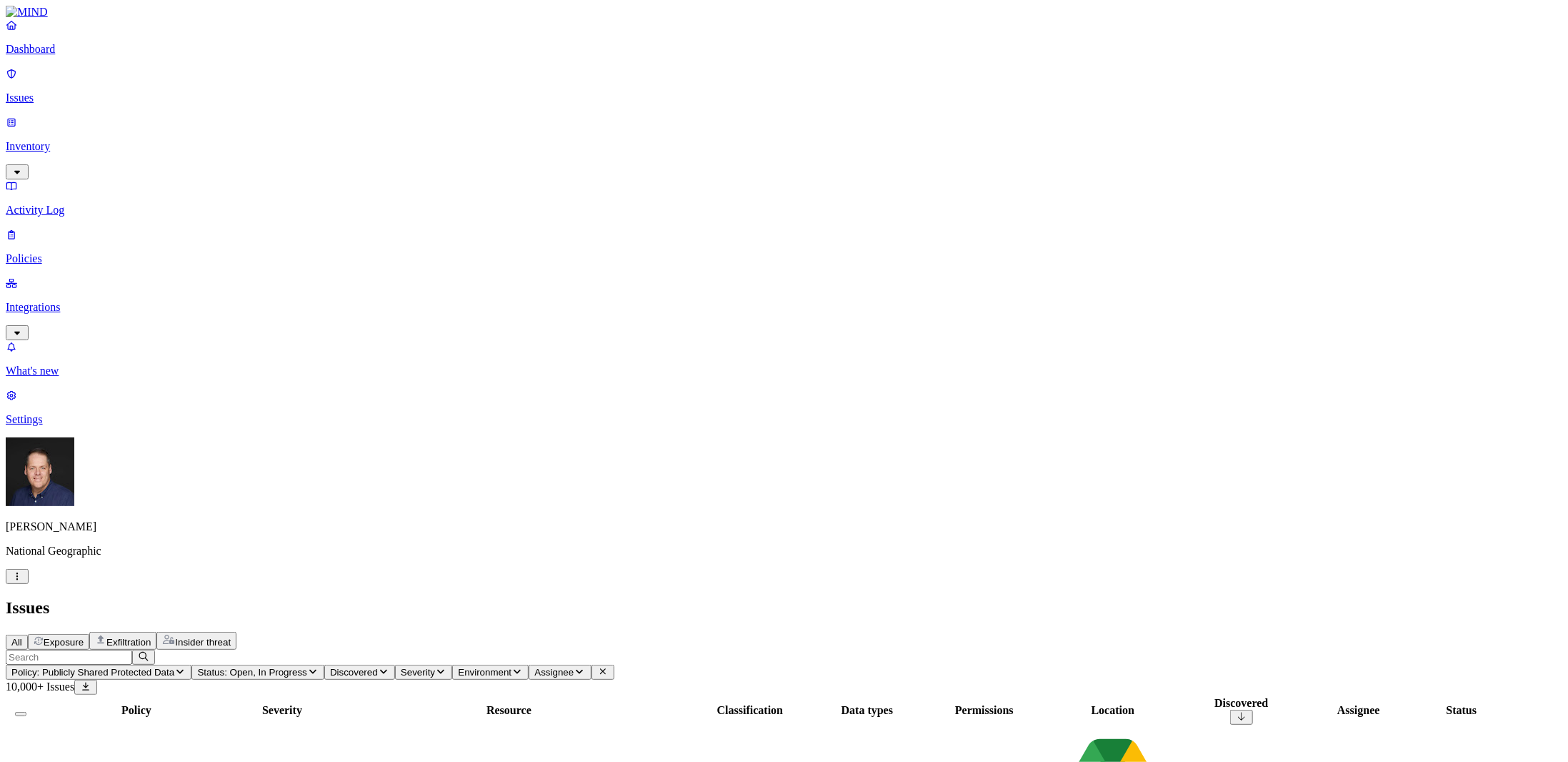
drag, startPoint x: 1173, startPoint y: 12, endPoint x: 1233, endPoint y: 102, distance: 108.2
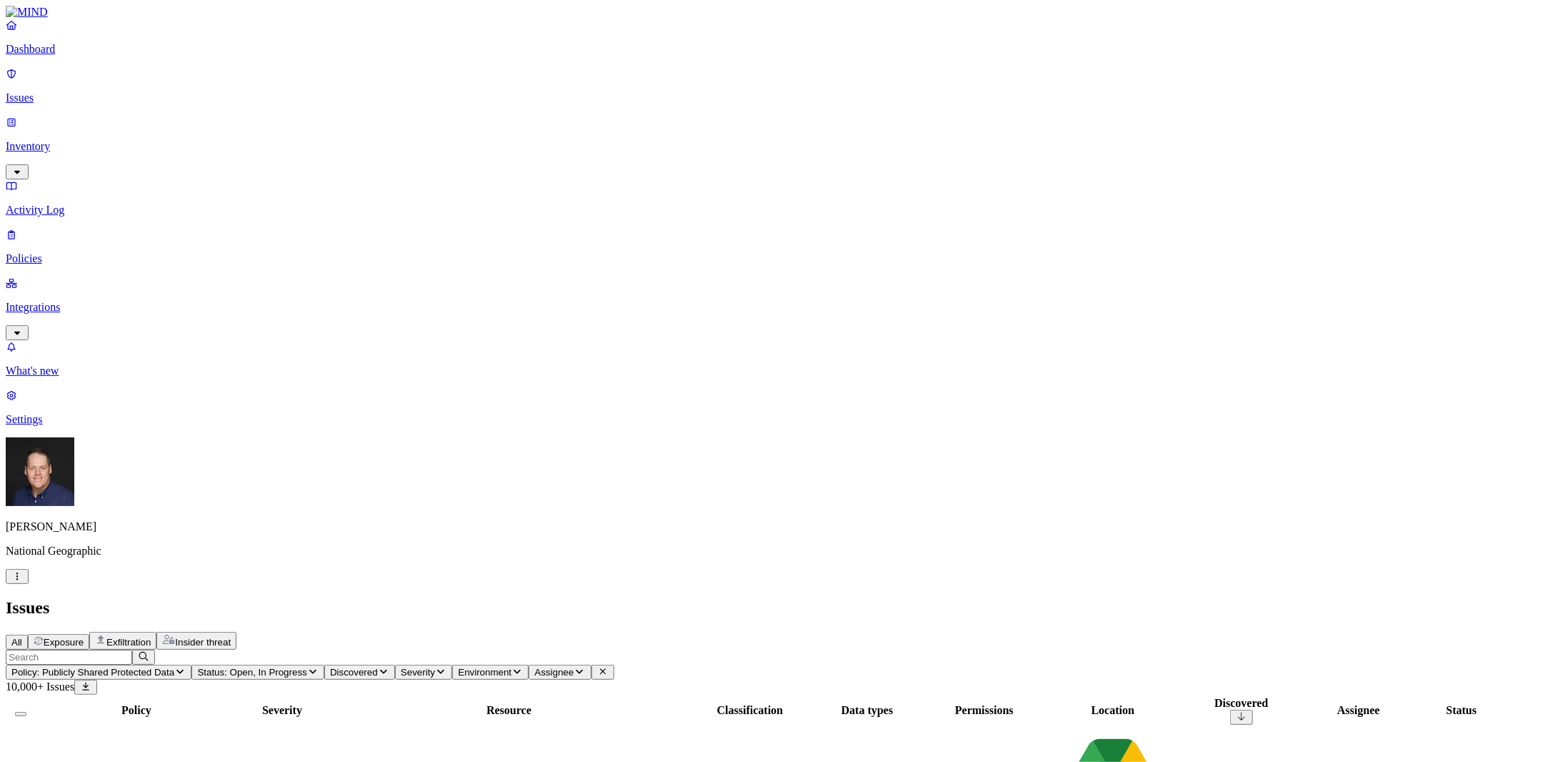
scroll to position [0, 0]
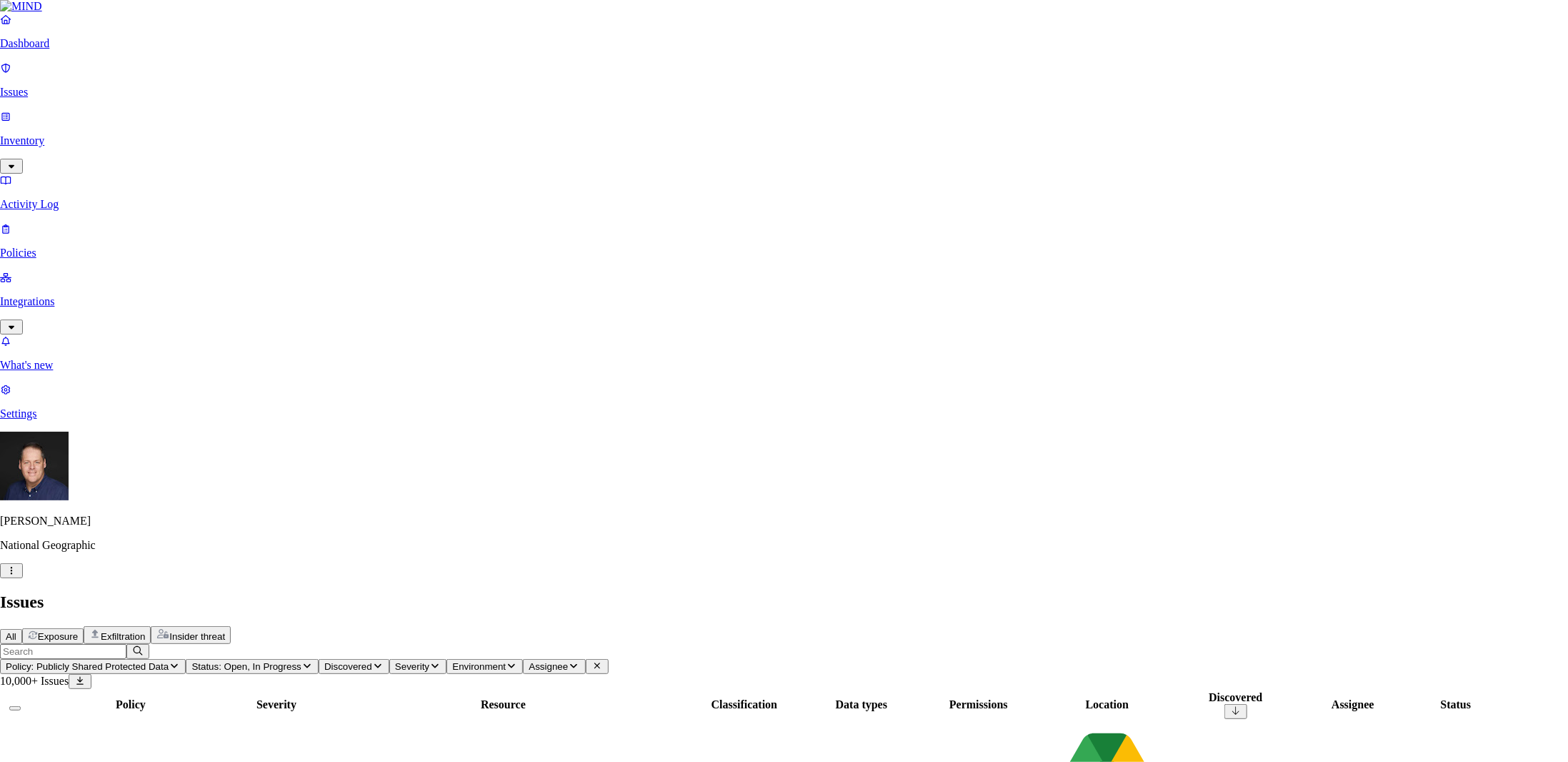
select select "Issue Remediated"
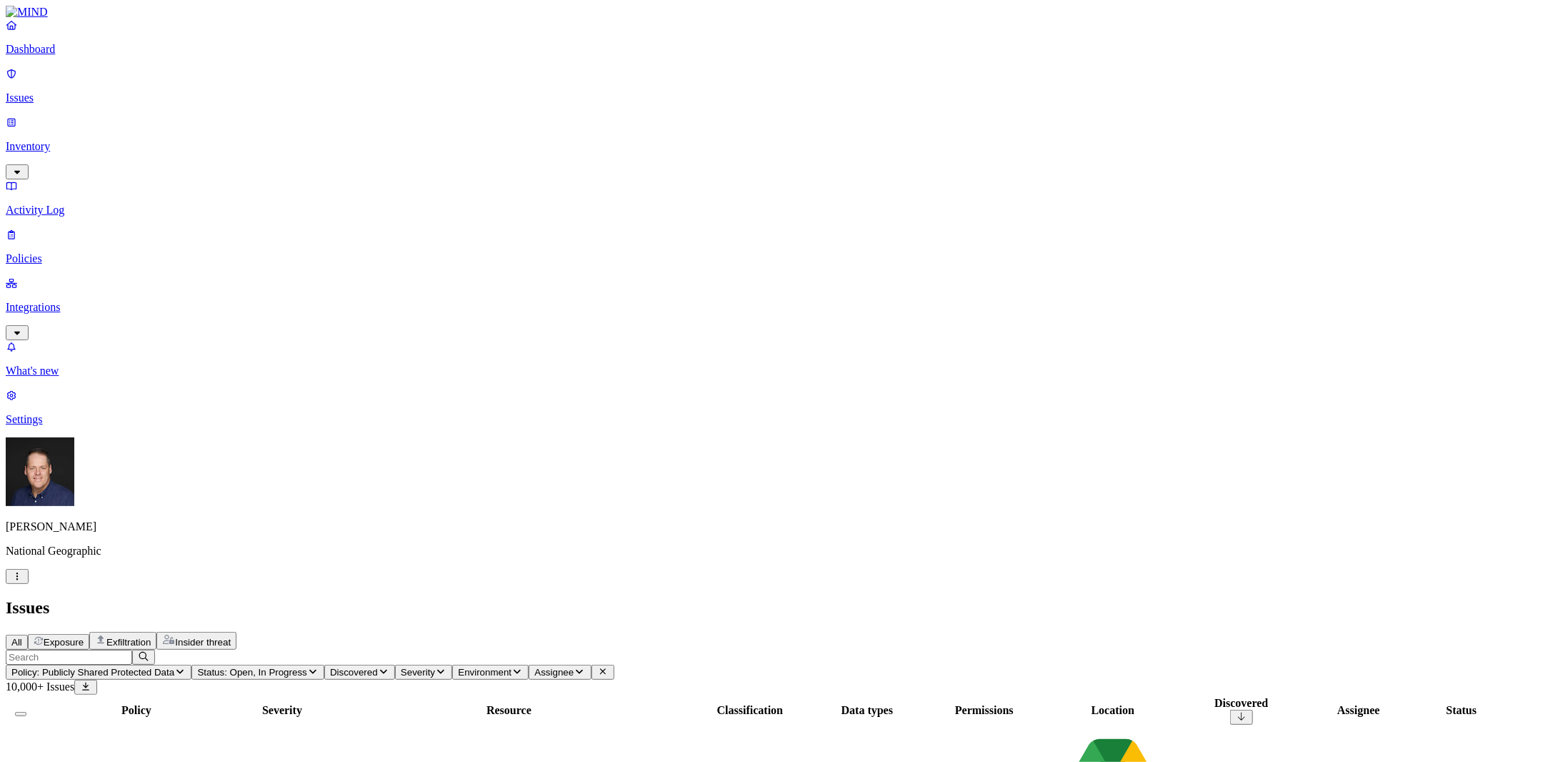
scroll to position [271, 0]
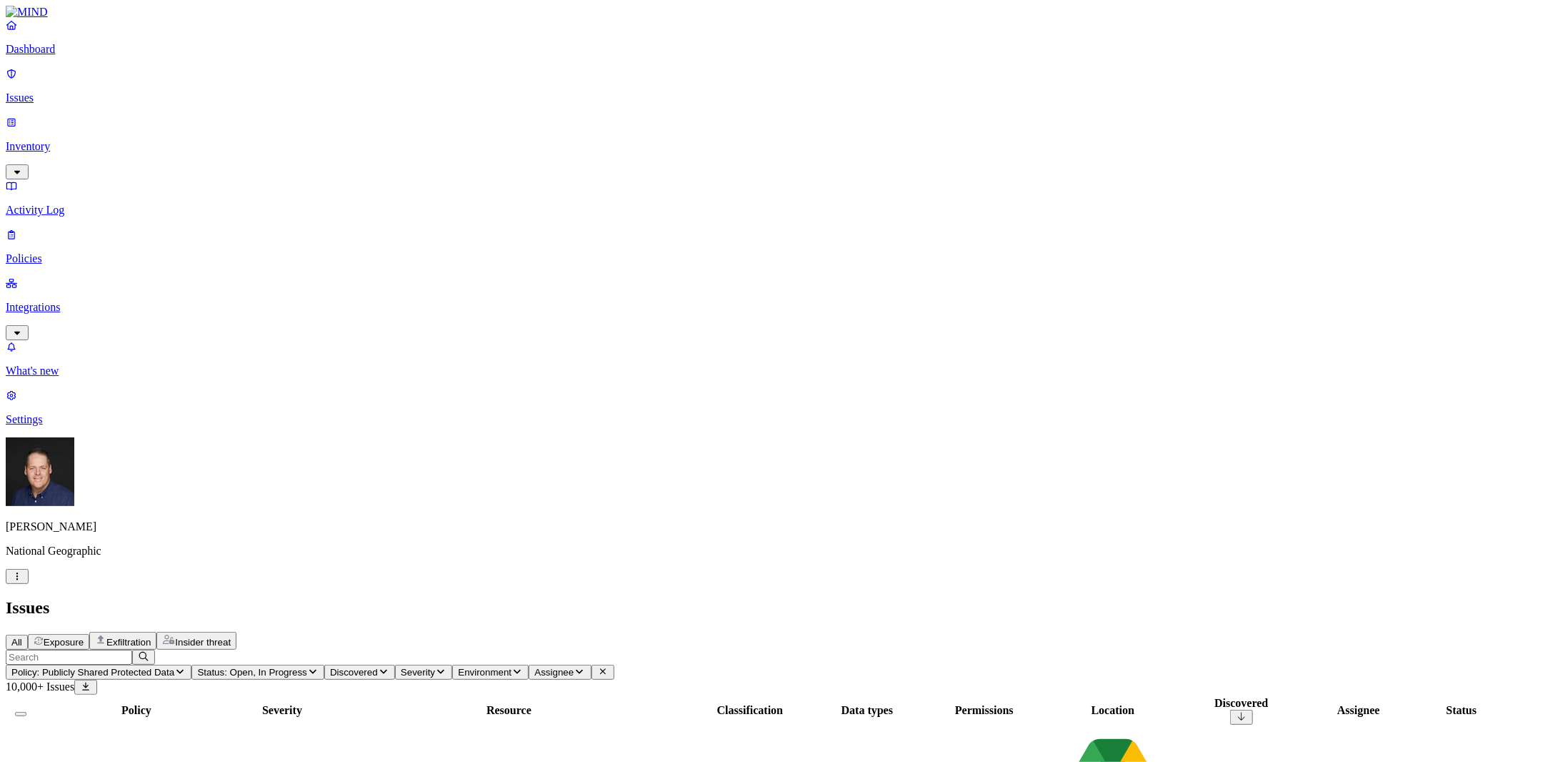
click at [60, 253] on p "Policies" at bounding box center [784, 259] width 1557 height 13
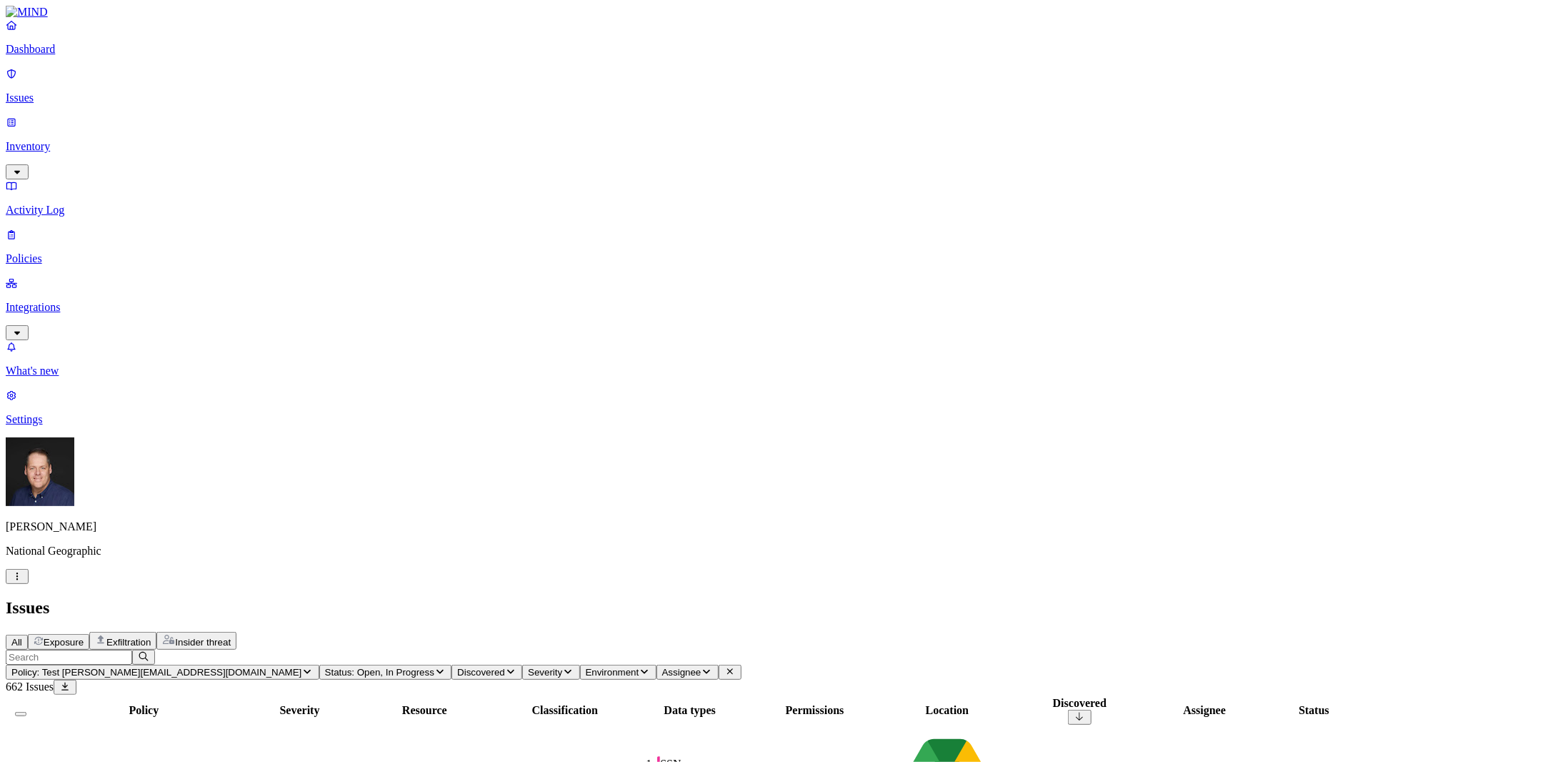
drag, startPoint x: 1378, startPoint y: 556, endPoint x: 1345, endPoint y: 557, distance: 33.0
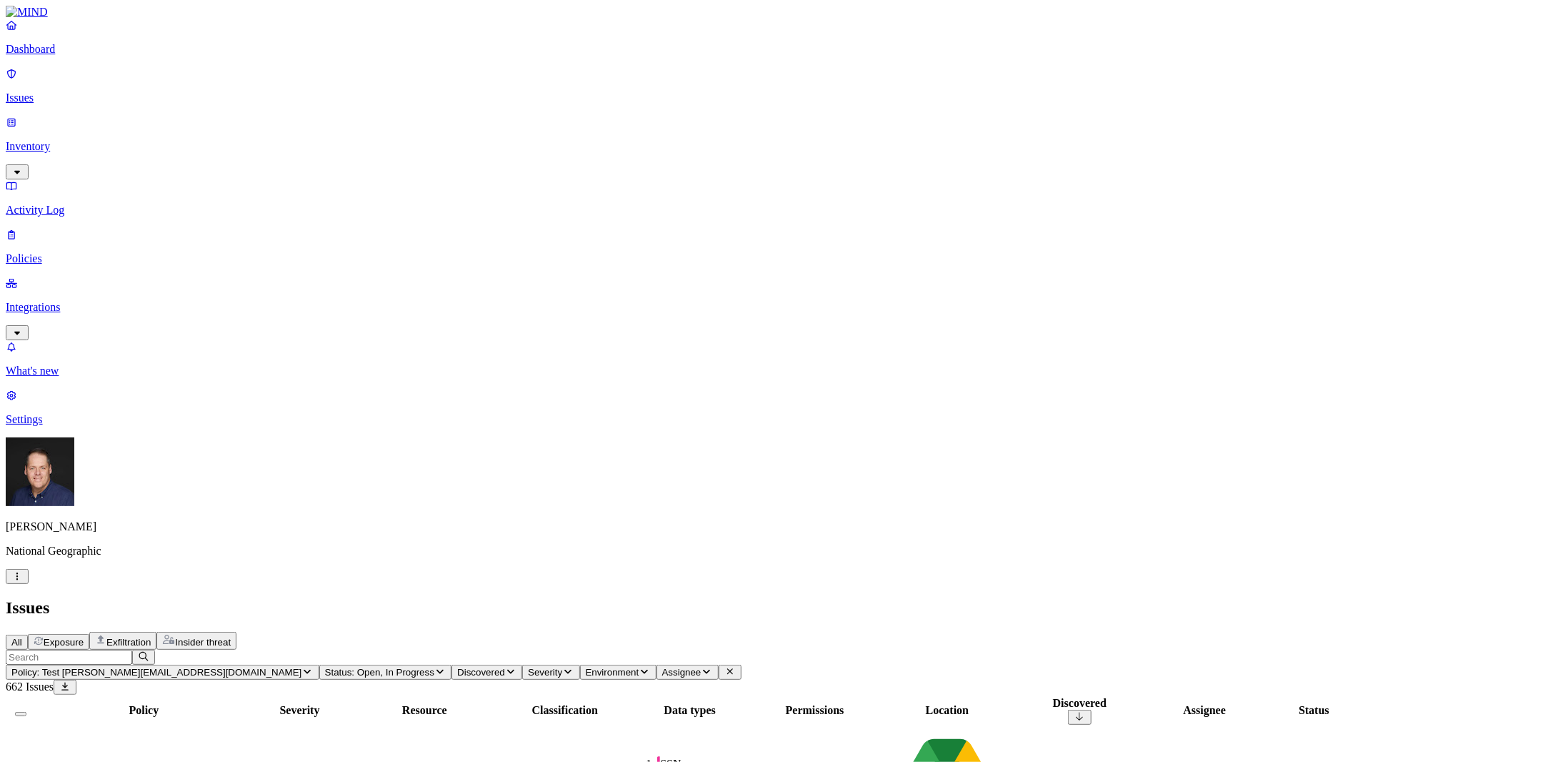
drag, startPoint x: 1384, startPoint y: 555, endPoint x: 1343, endPoint y: 558, distance: 41.1
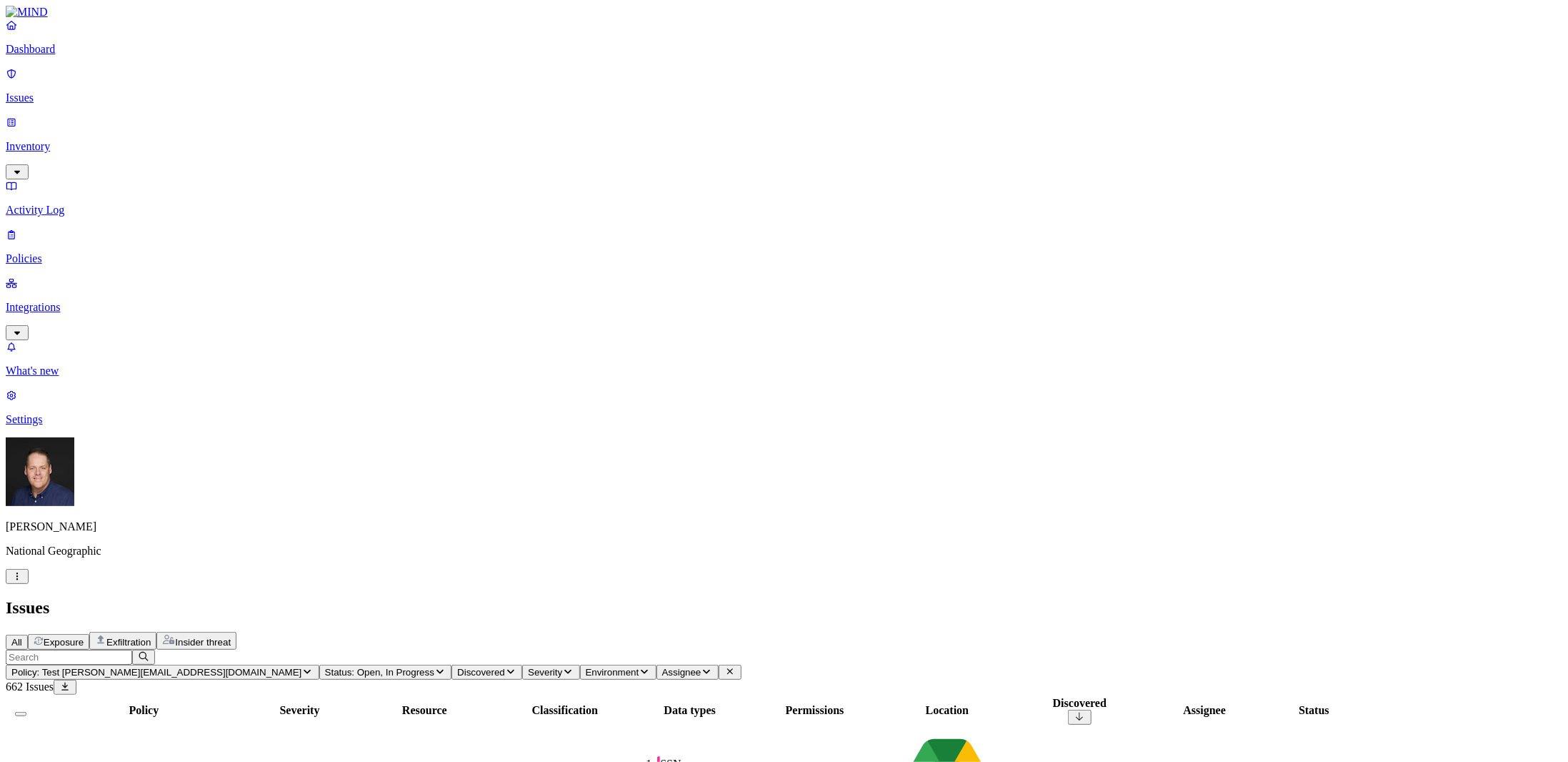
copy span "[DOMAIN_NAME]"
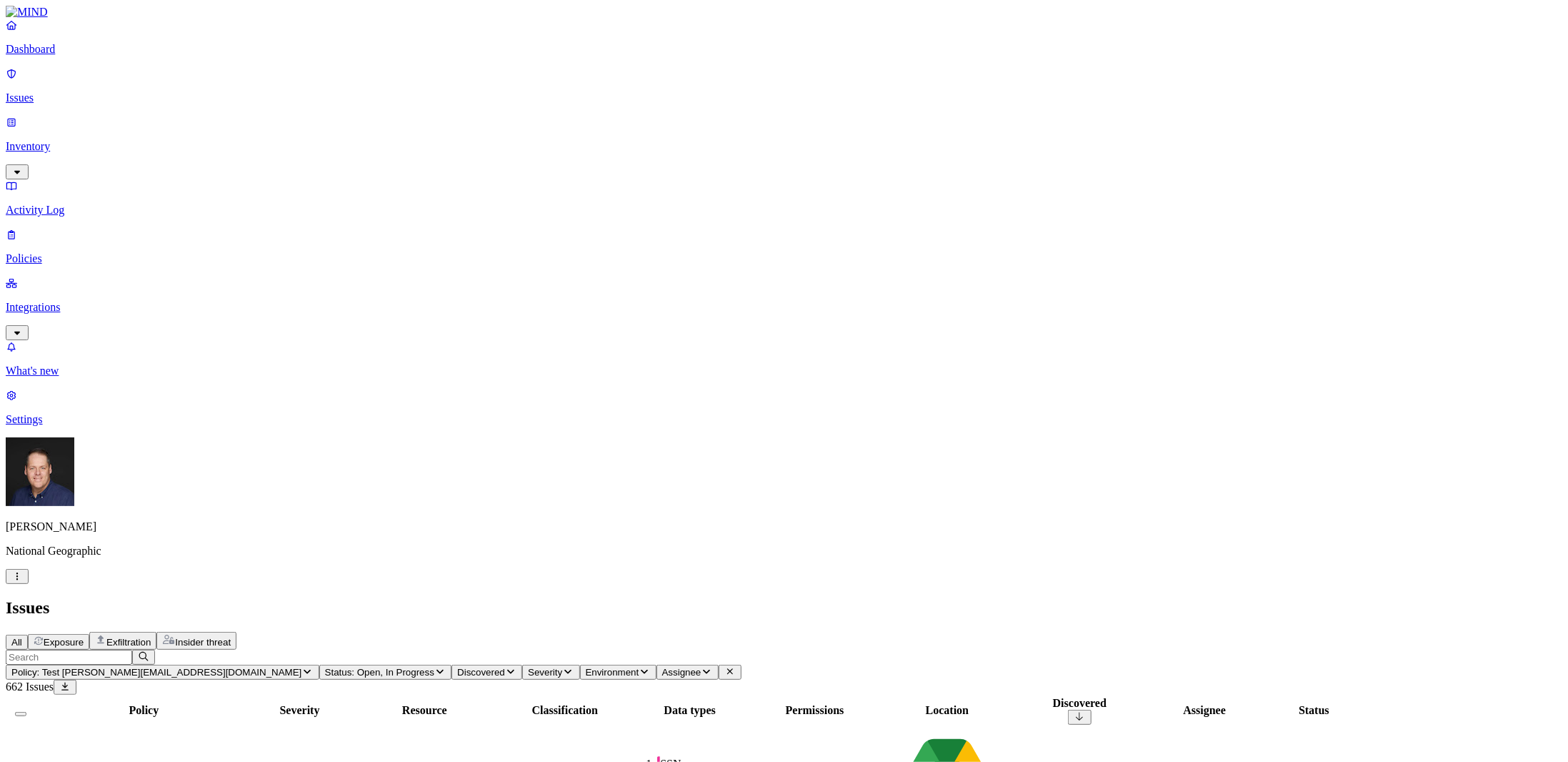
drag, startPoint x: 1391, startPoint y: 556, endPoint x: 1315, endPoint y: 560, distance: 76.1
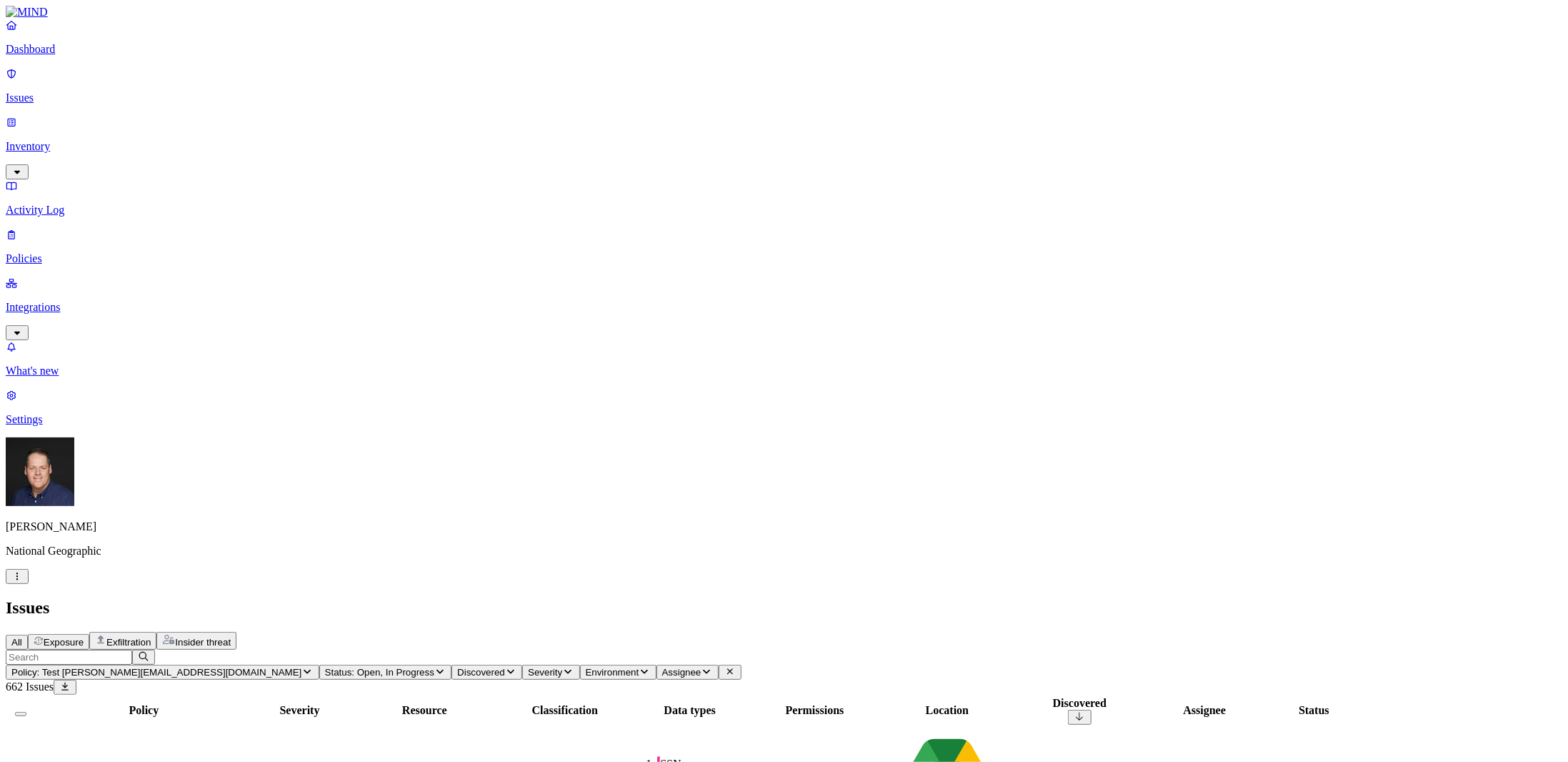
drag, startPoint x: 1256, startPoint y: 539, endPoint x: 1171, endPoint y: 539, distance: 85.0
copy figcaption "[PERSON_NAME][EMAIL_ADDRESS][DOMAIN_NAME]"
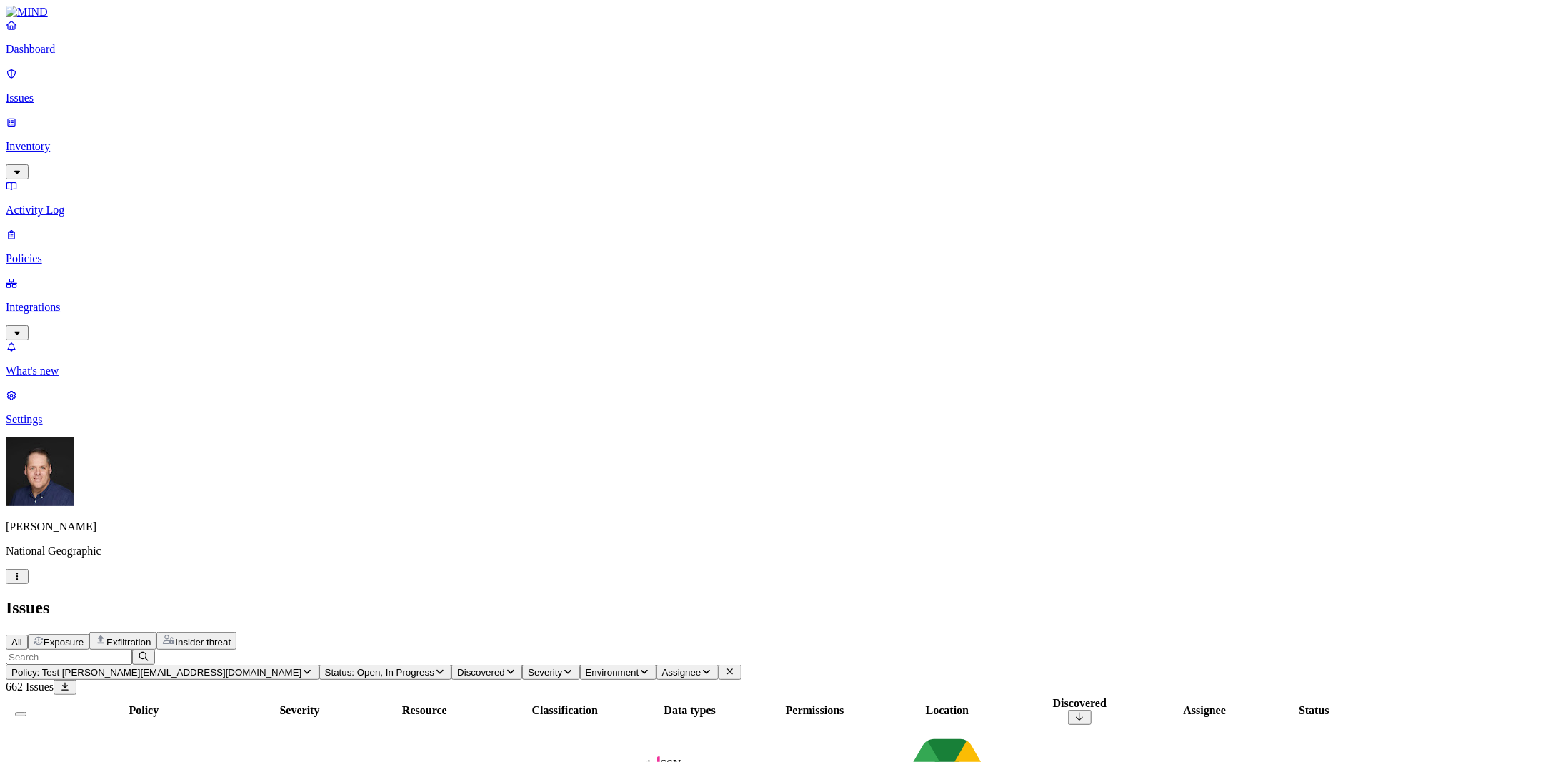
scroll to position [17, 0]
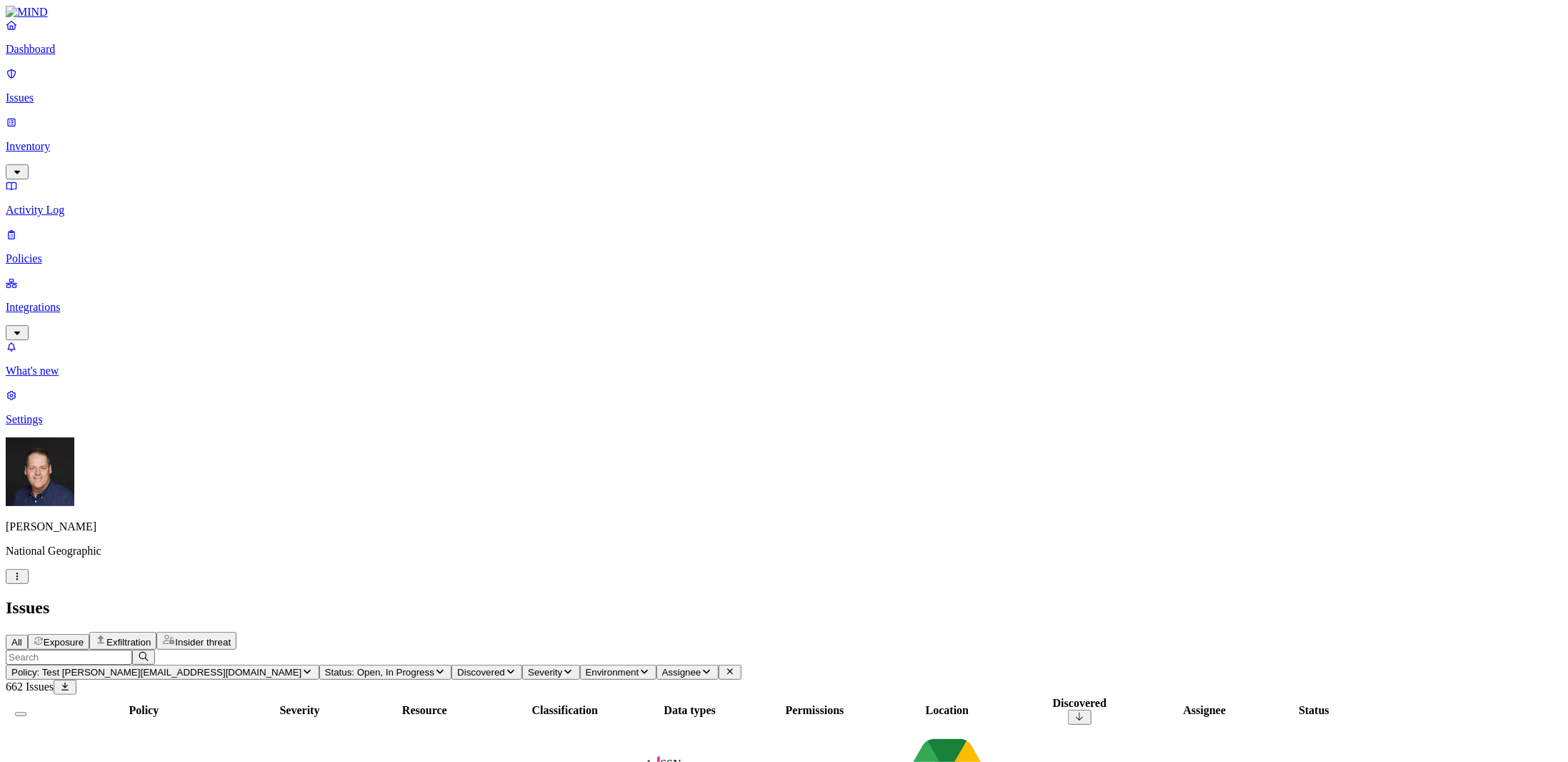
drag, startPoint x: 1154, startPoint y: 13, endPoint x: 1125, endPoint y: 53, distance: 49.4
drag, startPoint x: 1353, startPoint y: 323, endPoint x: 1342, endPoint y: 326, distance: 11.4
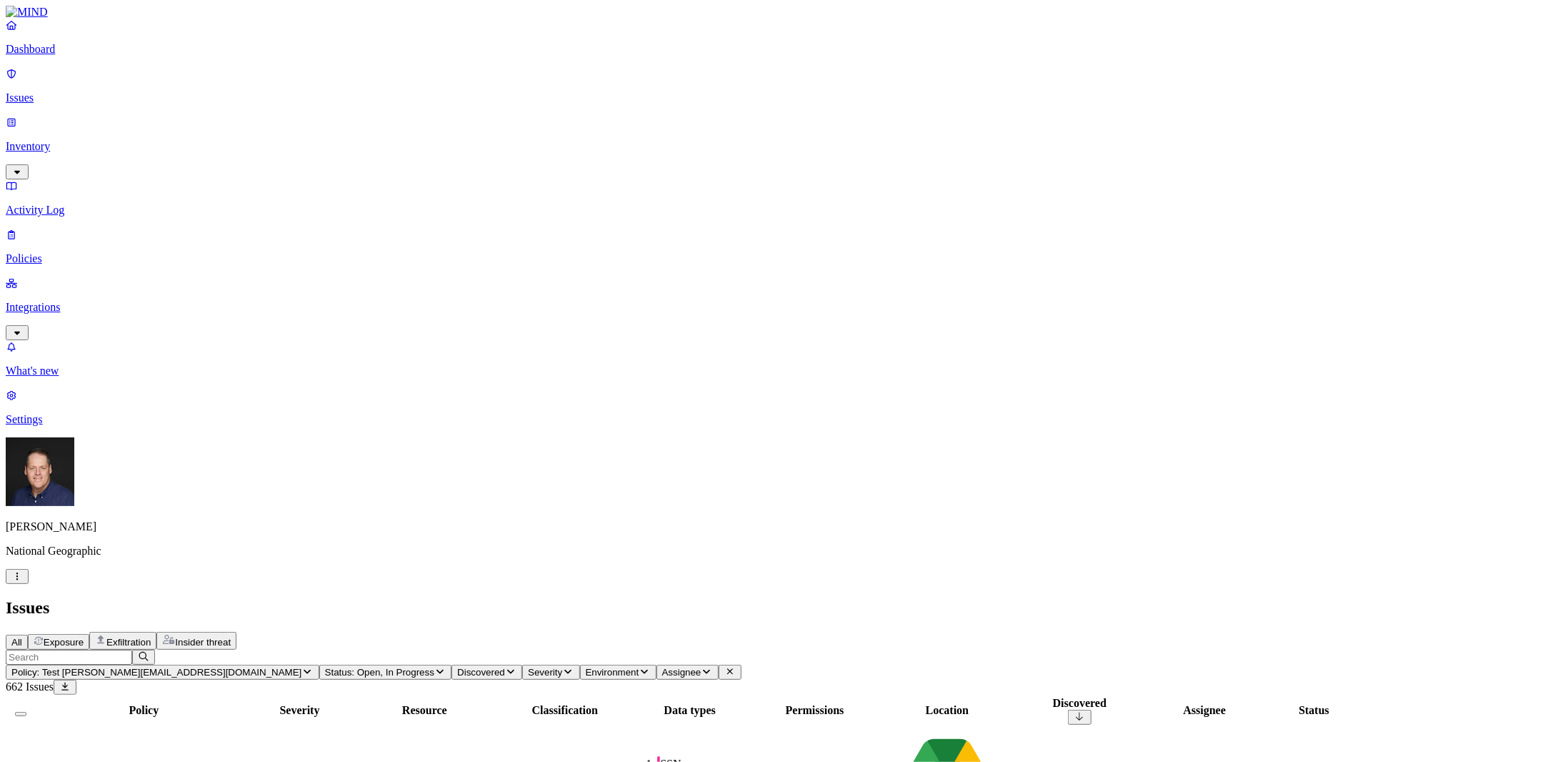
drag, startPoint x: 1250, startPoint y: 540, endPoint x: 1172, endPoint y: 534, distance: 78.2
copy figcaption "[PERSON_NAME][EMAIL_ADDRESS][DOMAIN_NAME]"
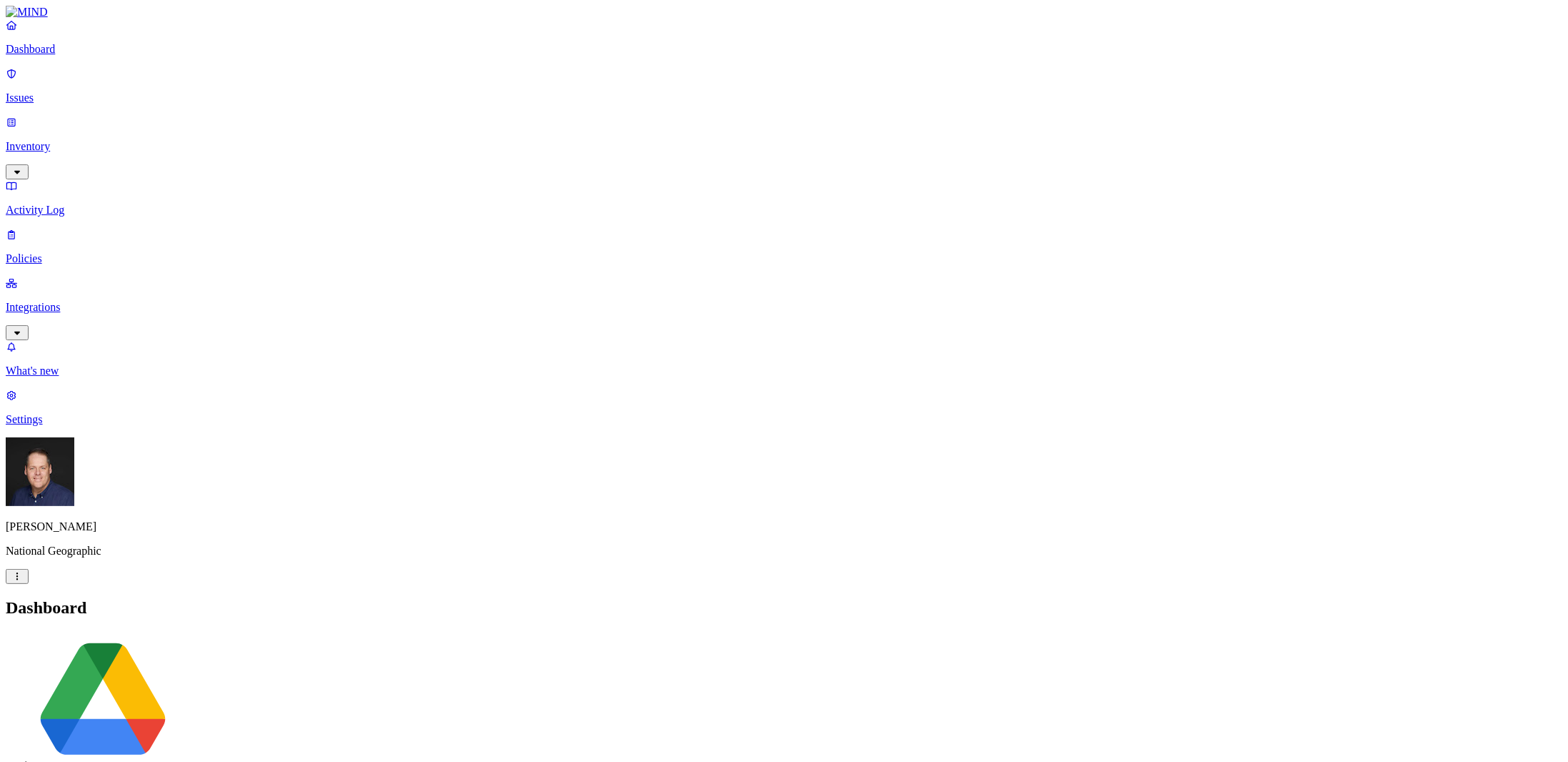
click at [66, 426] on p "Settings" at bounding box center [784, 419] width 1557 height 13
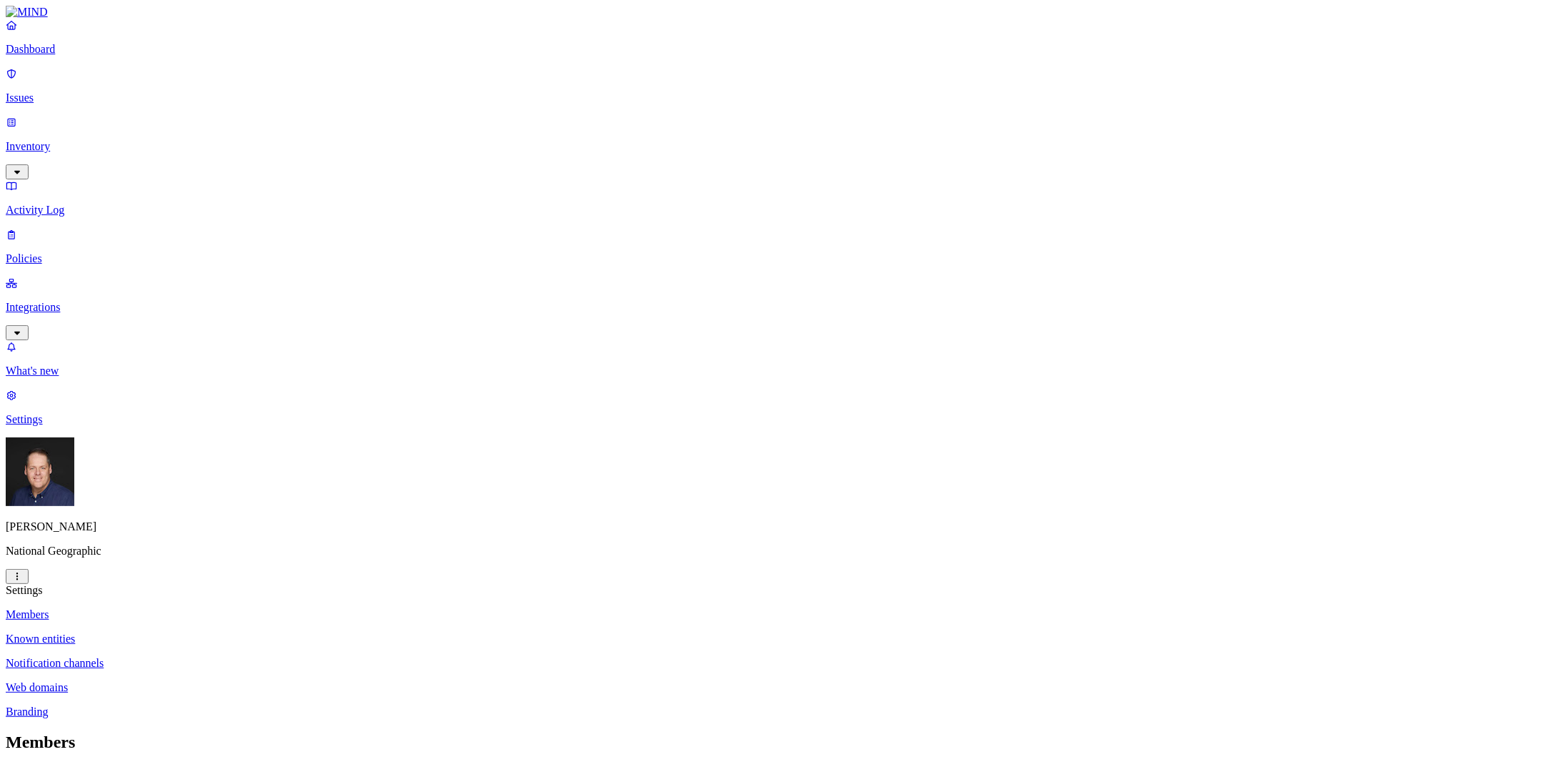
click at [214, 633] on link "Known entities" at bounding box center [784, 639] width 1557 height 13
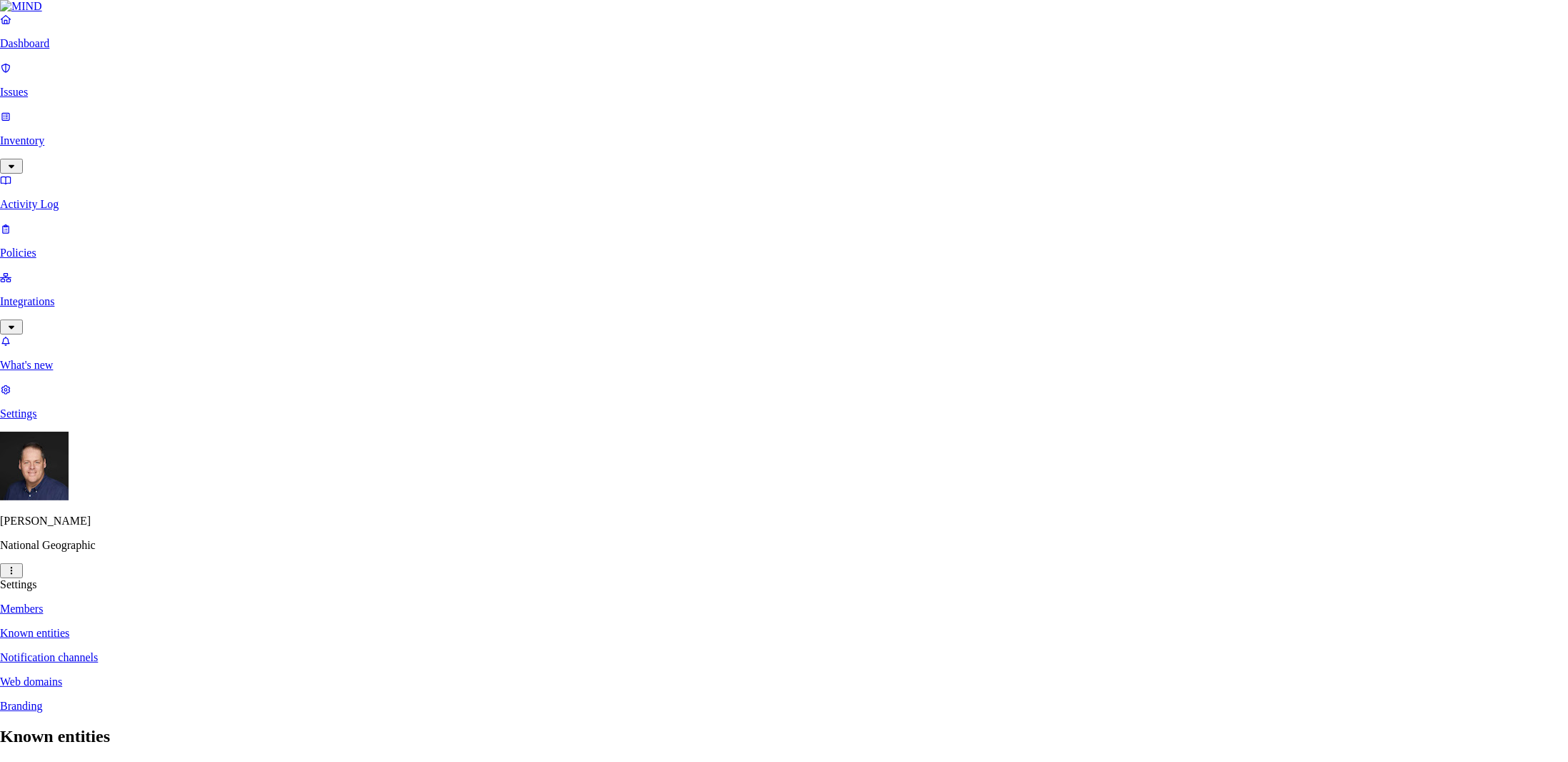
paste textarea "[PERSON_NAME][EMAIL_ADDRESS][DOMAIN_NAME]"
drag, startPoint x: 750, startPoint y: 165, endPoint x: 683, endPoint y: 154, distance: 67.9
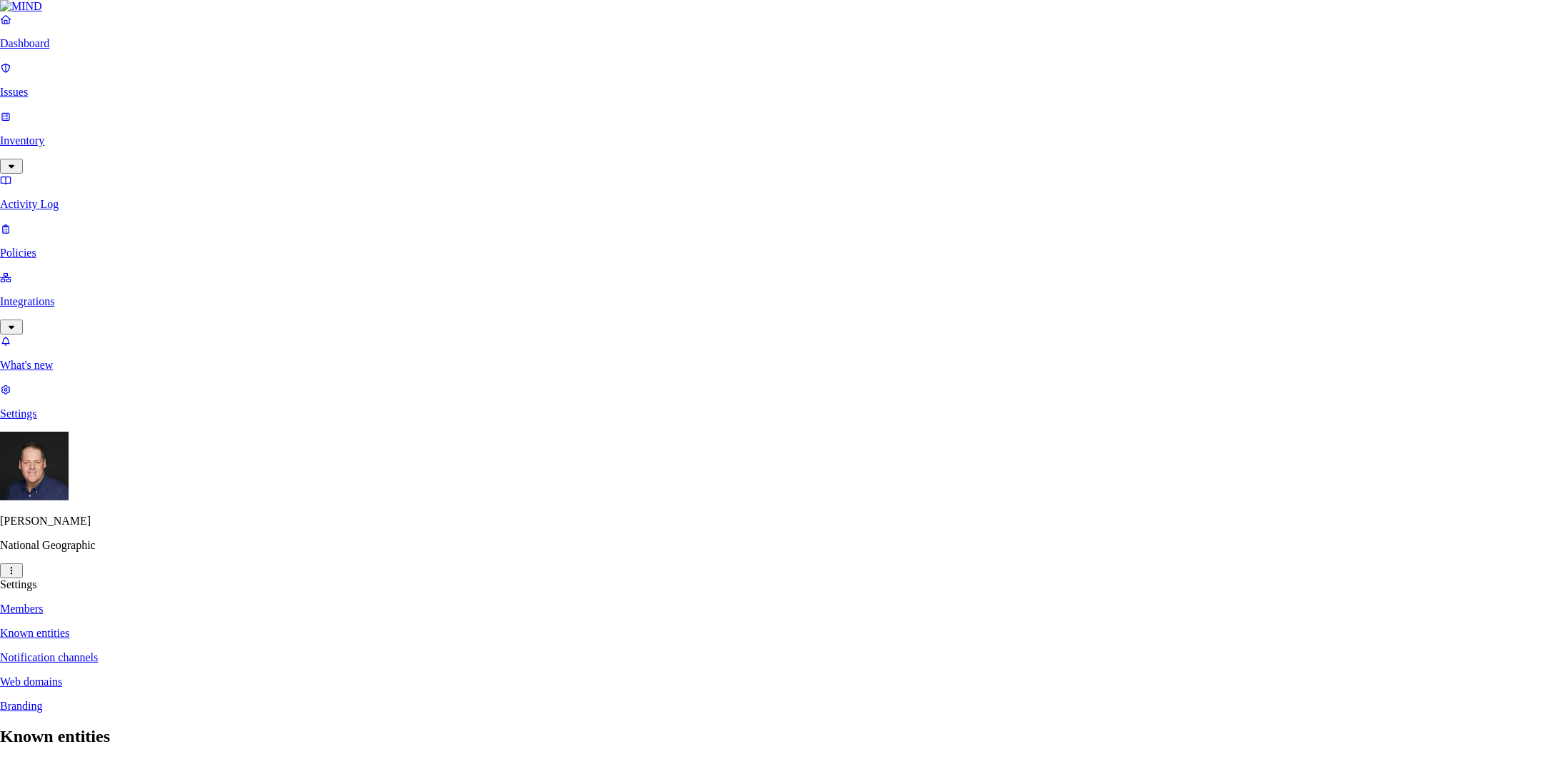
type textarea "[PERSON_NAME][EMAIL_ADDRESS][DOMAIN_NAME]"
select select "31536000"
